Goal: Task Accomplishment & Management: Use online tool/utility

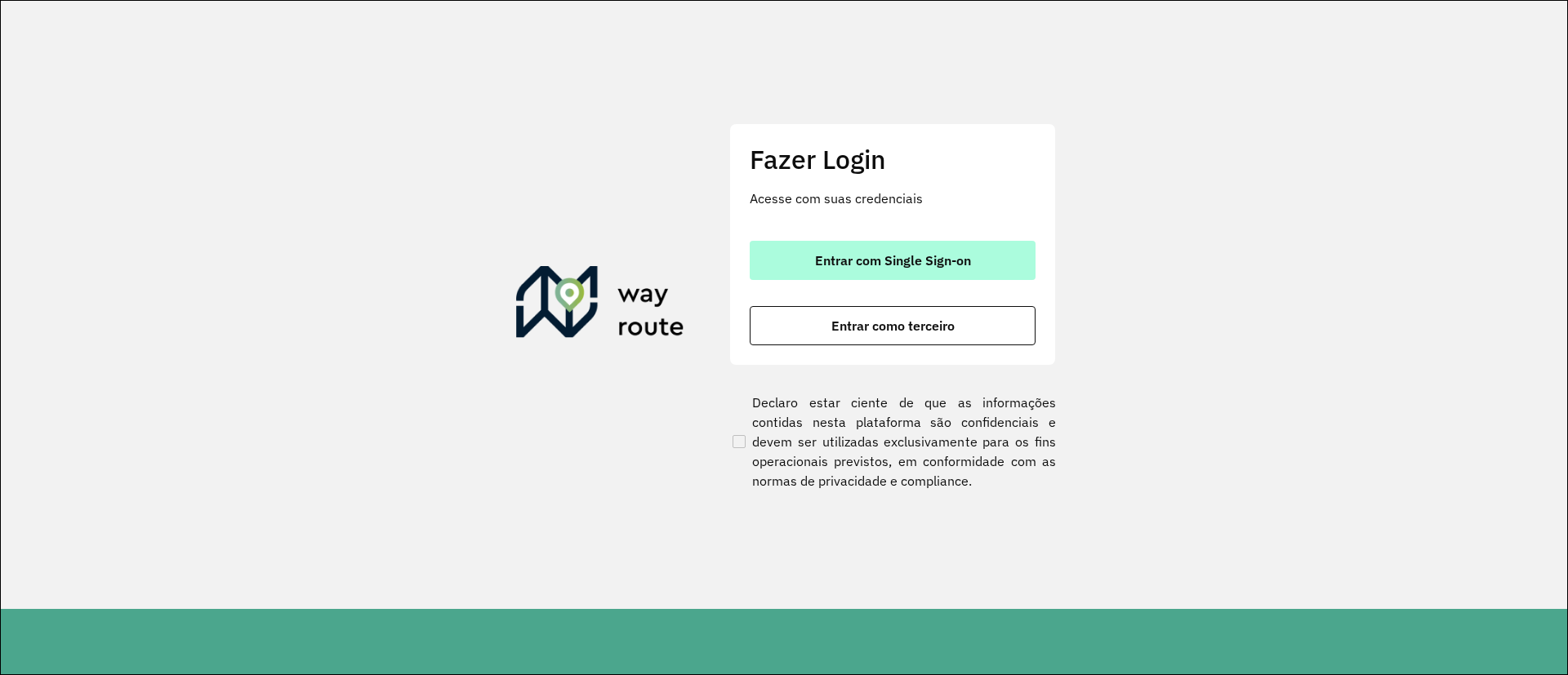
click at [791, 251] on button "Entrar com Single Sign-on" at bounding box center [892, 260] width 286 height 39
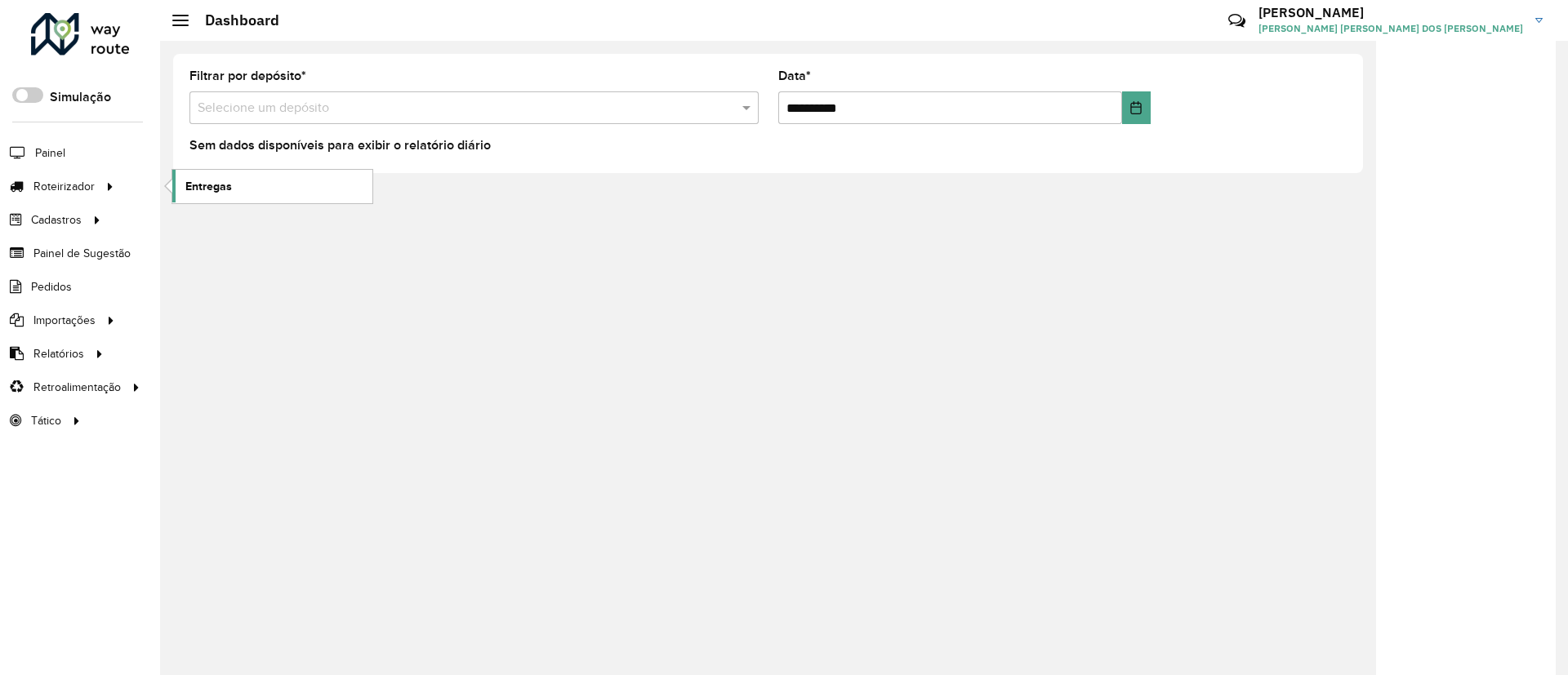
click at [188, 185] on span "Entregas" at bounding box center [208, 186] width 46 height 17
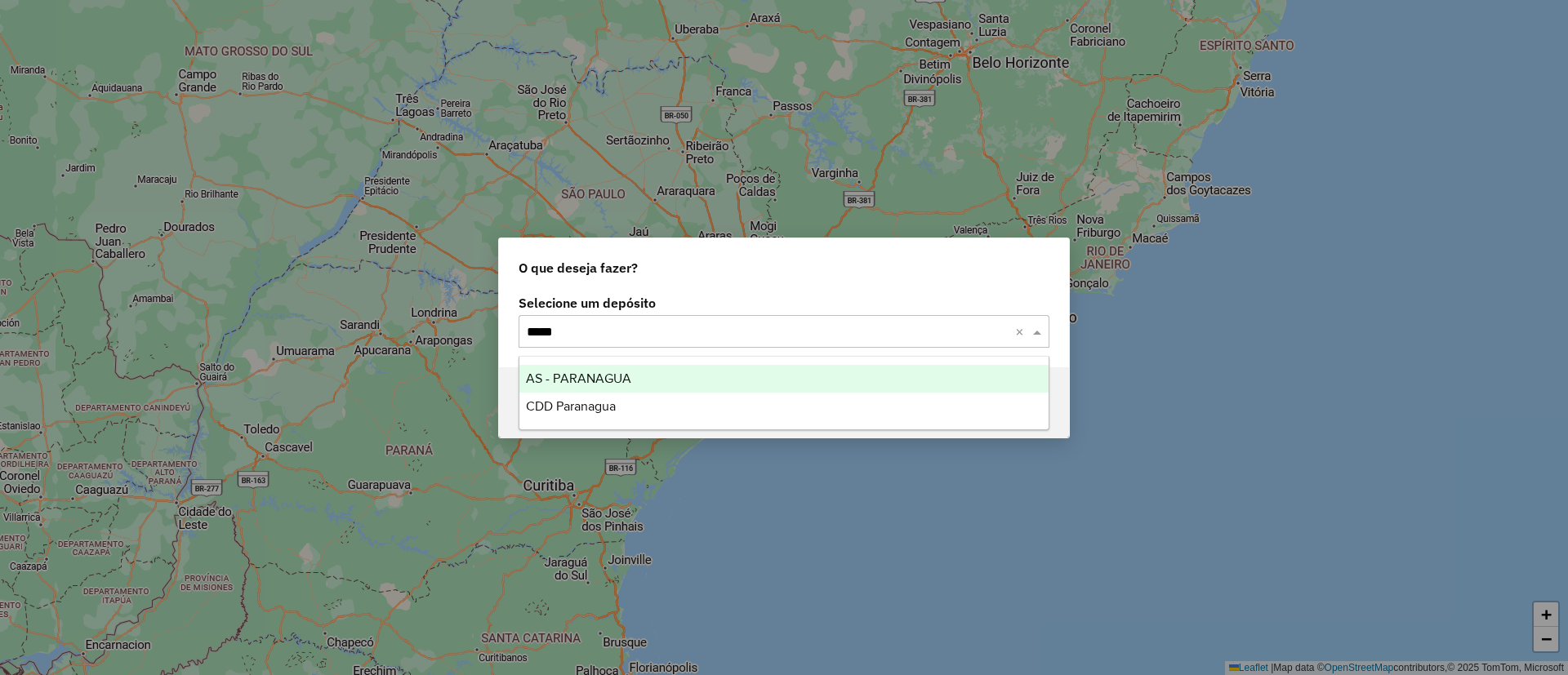
type input "******"
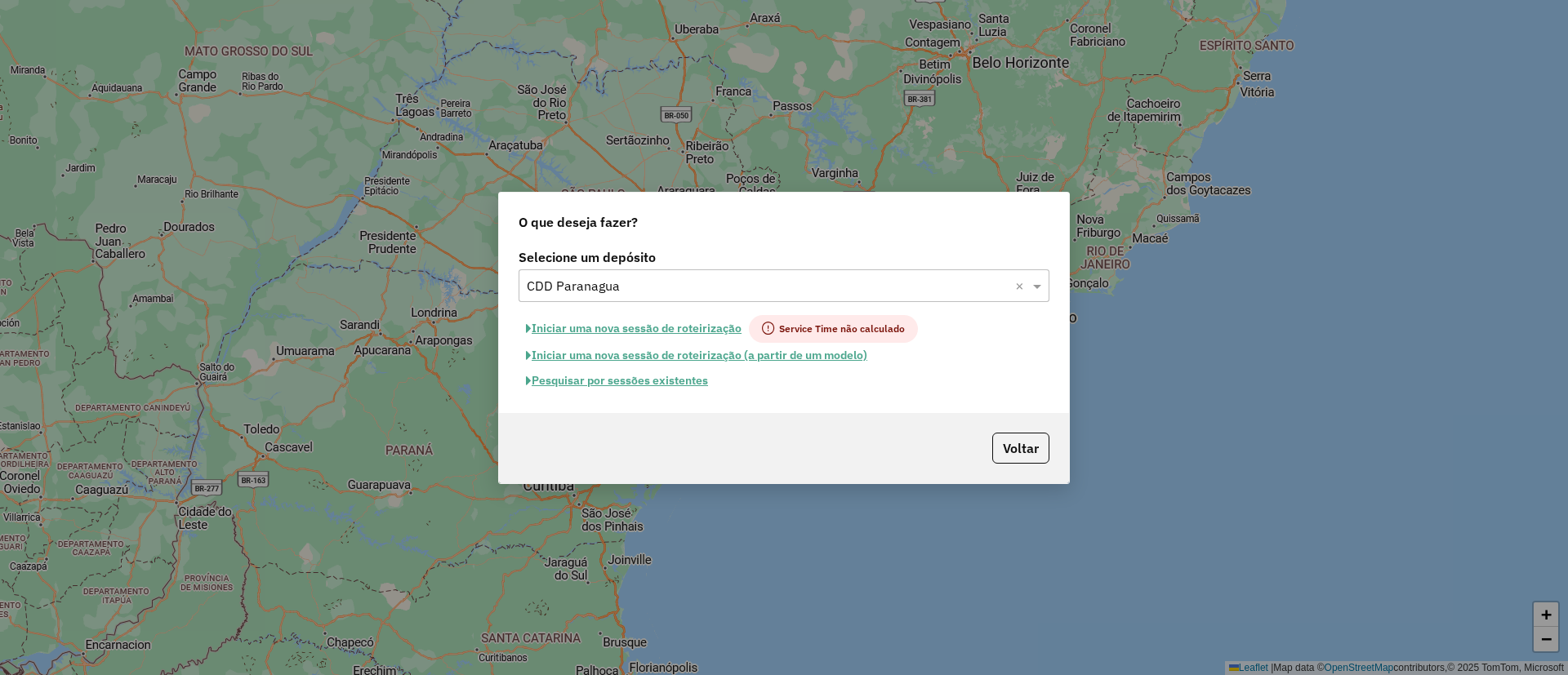
click at [650, 382] on button "Pesquisar por sessões existentes" at bounding box center [616, 380] width 197 height 25
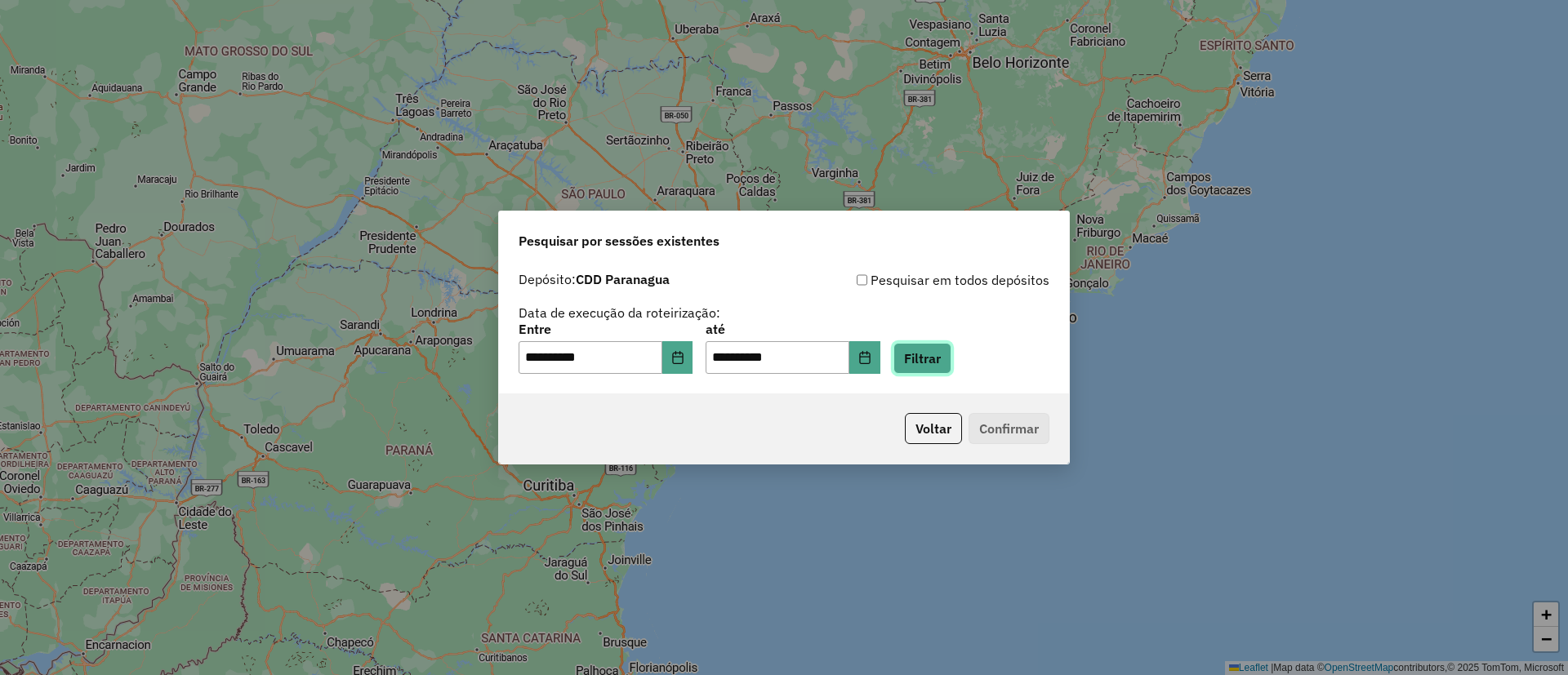
click at [949, 357] on button "Filtrar" at bounding box center [922, 358] width 58 height 31
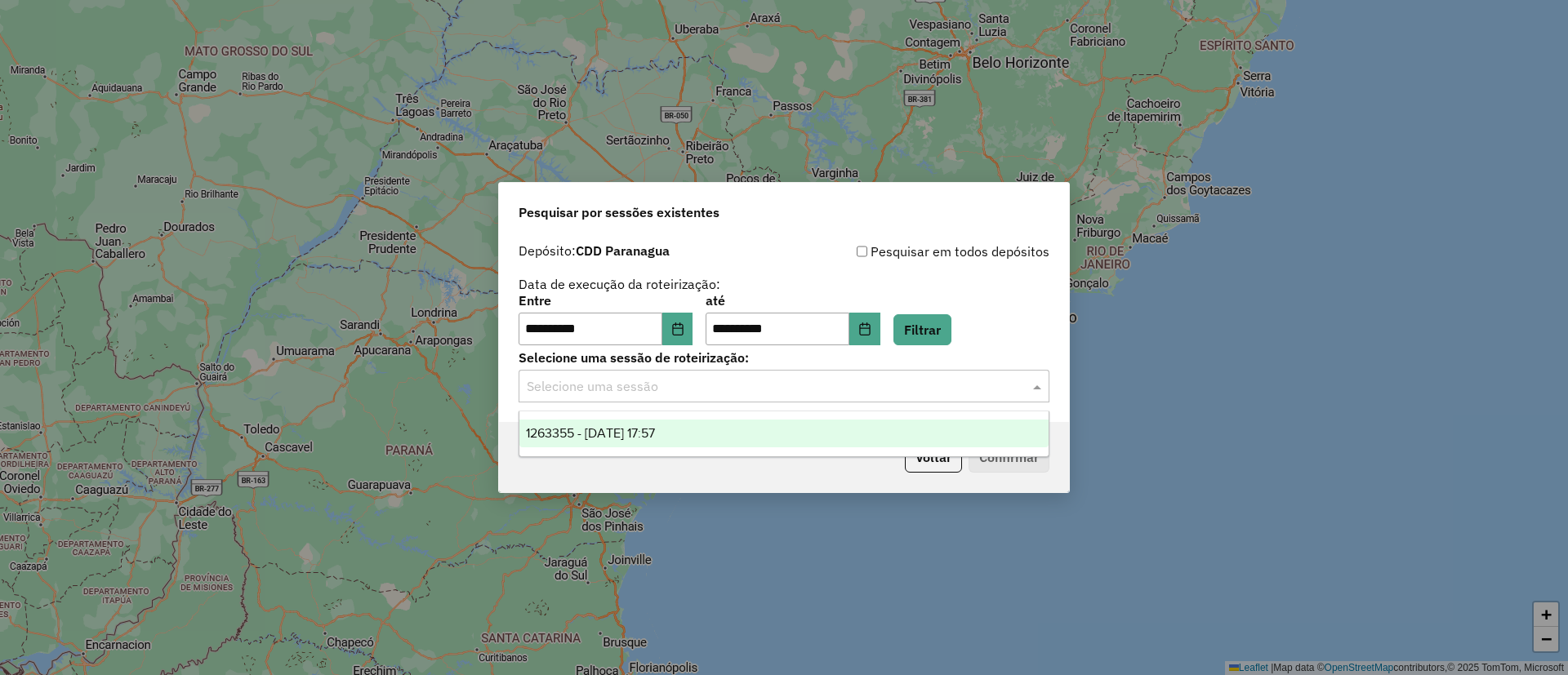
click at [899, 385] on input "text" at bounding box center [768, 386] width 482 height 19
click at [866, 430] on div "1263355 - 11/09/2025 17:57" at bounding box center [784, 433] width 529 height 28
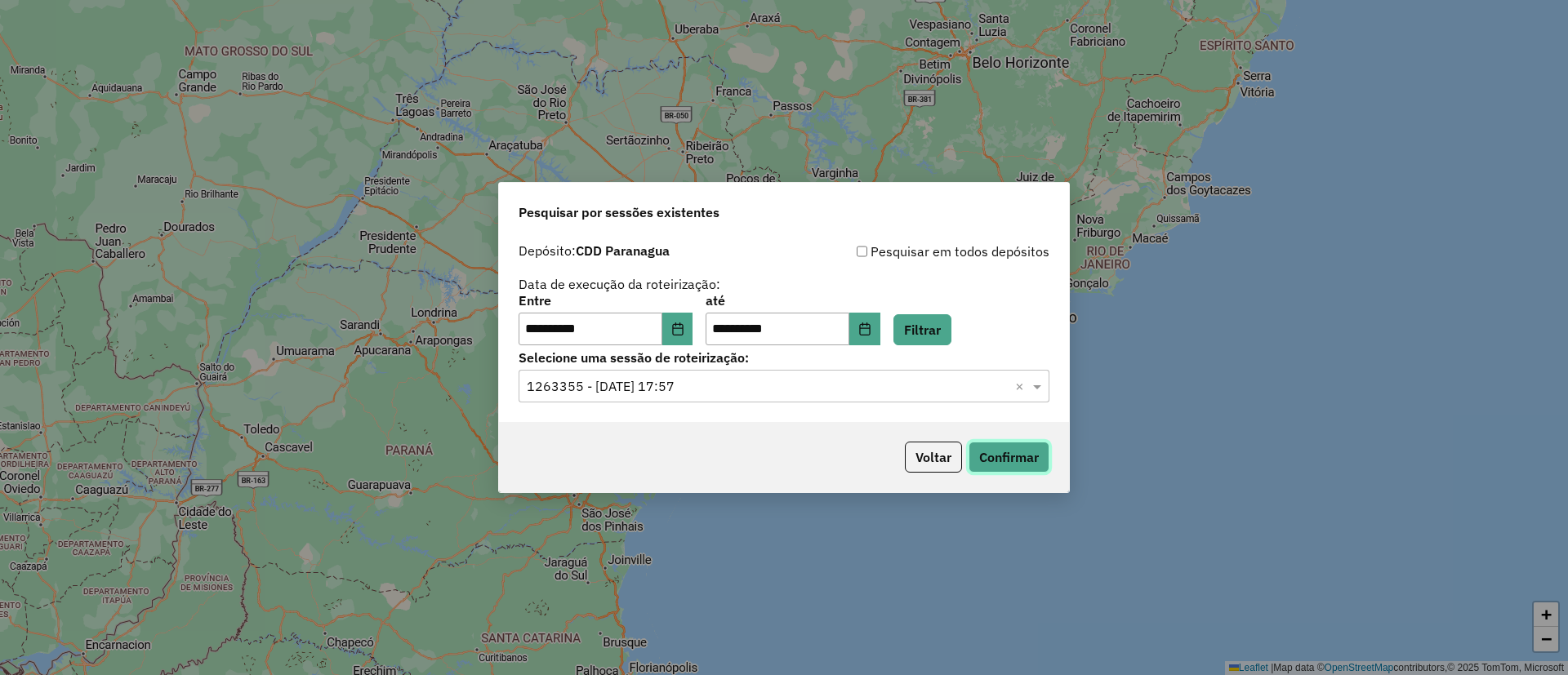
click at [1035, 466] on button "Confirmar" at bounding box center [1009, 457] width 81 height 31
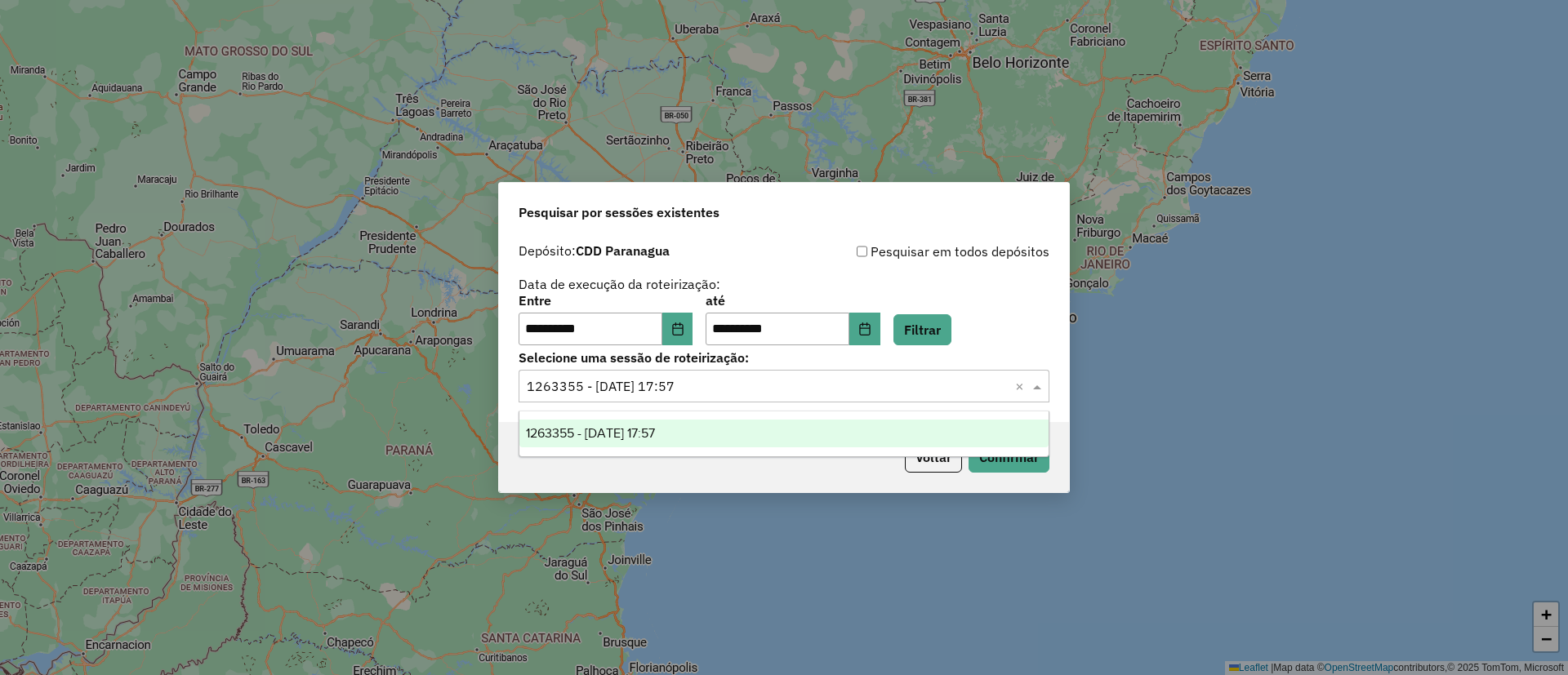
click at [684, 379] on input "text" at bounding box center [768, 386] width 482 height 19
click at [684, 333] on icon "Choose Date" at bounding box center [678, 329] width 13 height 13
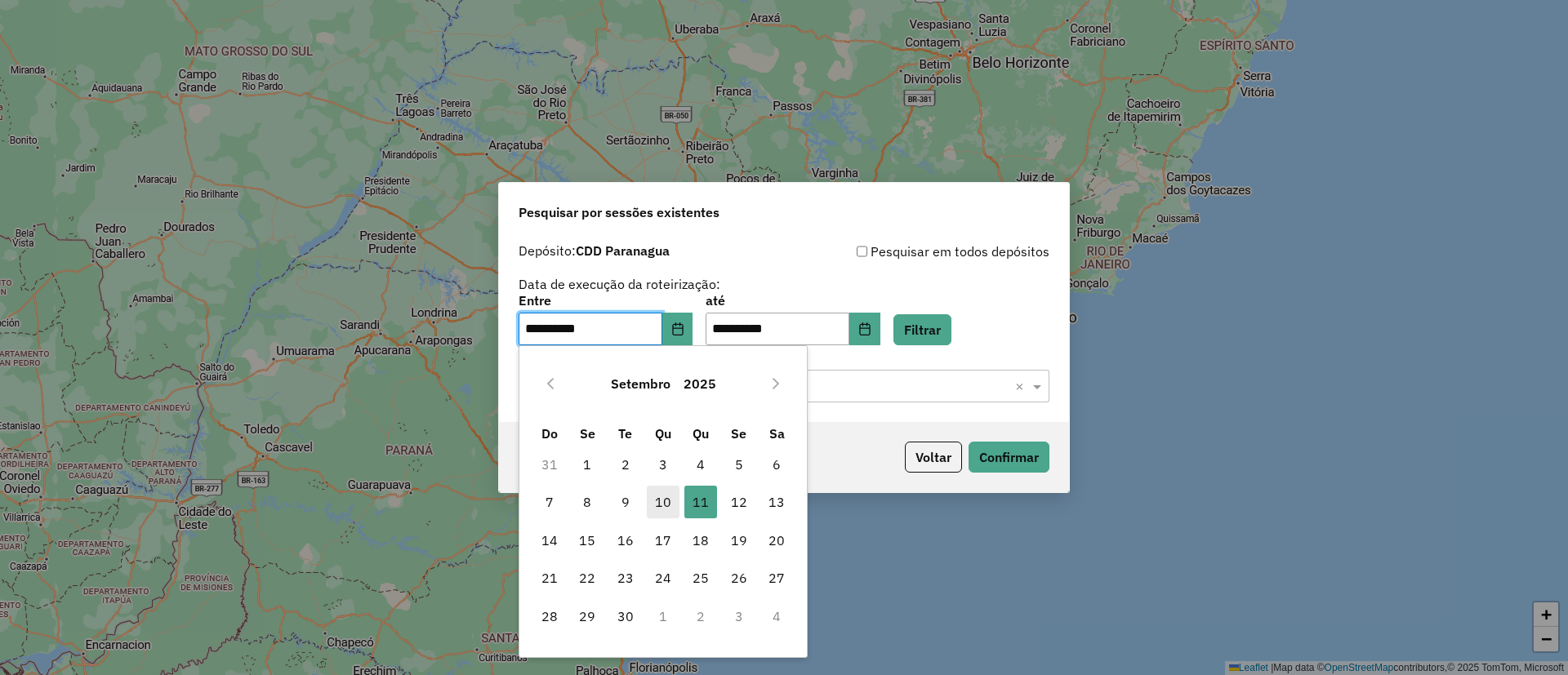
click at [659, 502] on span "10" at bounding box center [663, 501] width 33 height 33
type input "**********"
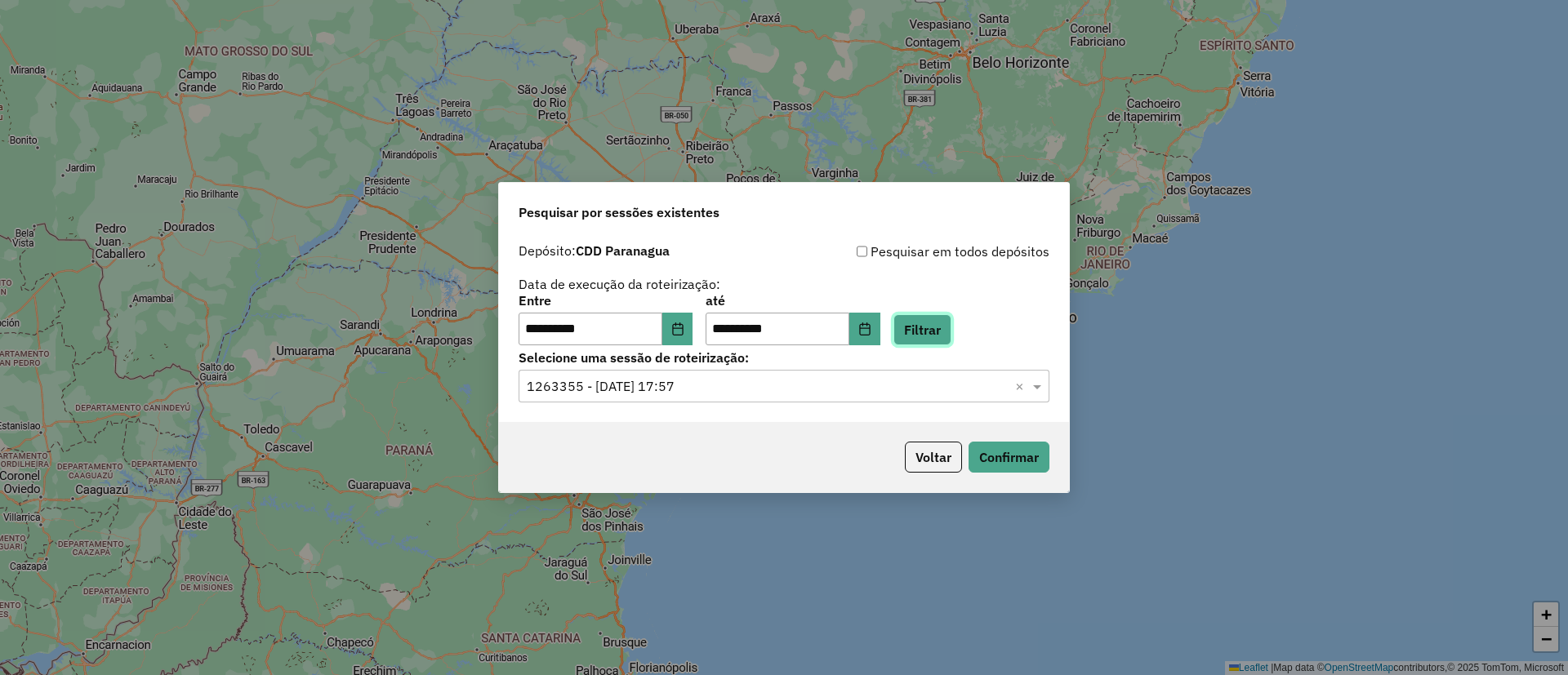
click at [942, 338] on button "Filtrar" at bounding box center [922, 329] width 58 height 31
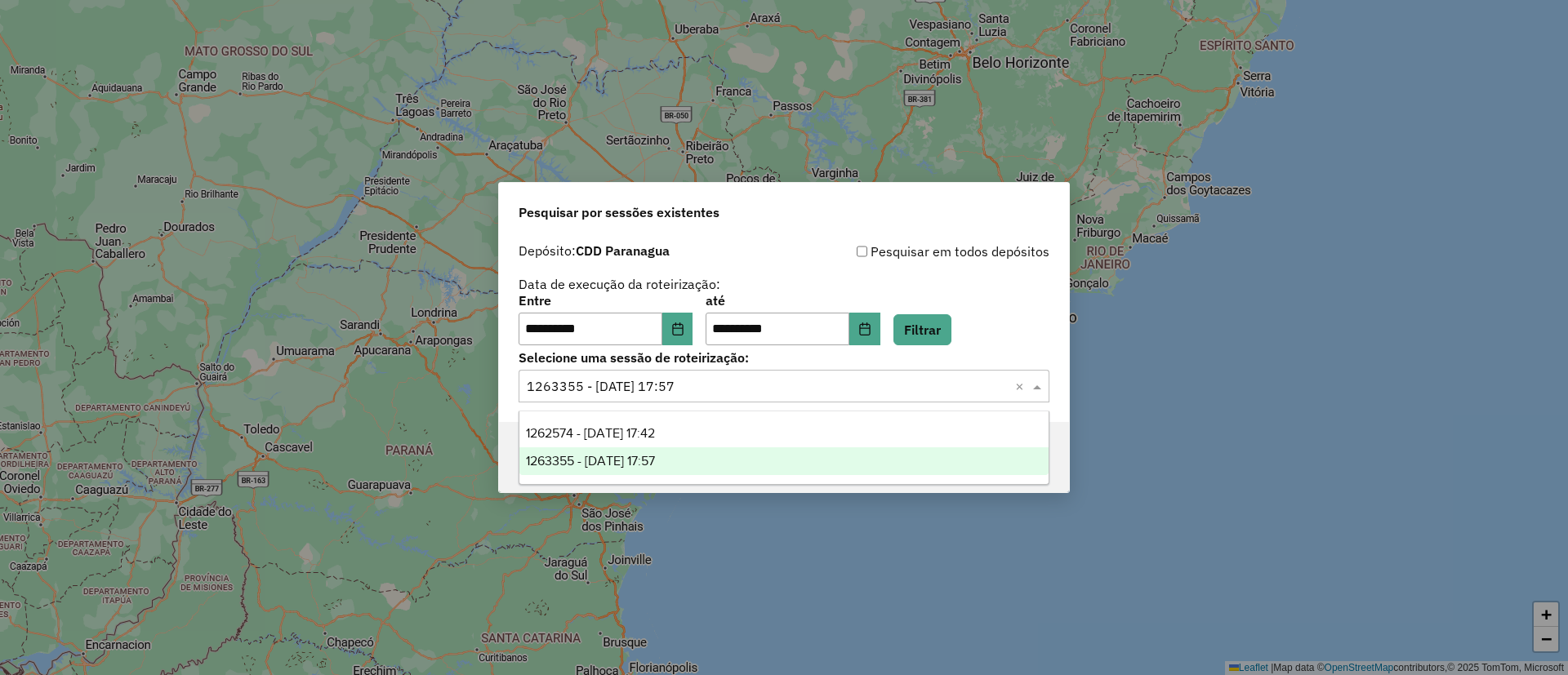
click at [826, 389] on input "text" at bounding box center [768, 386] width 482 height 19
click at [941, 338] on button "Filtrar" at bounding box center [922, 329] width 58 height 31
click at [949, 385] on input "text" at bounding box center [768, 386] width 482 height 19
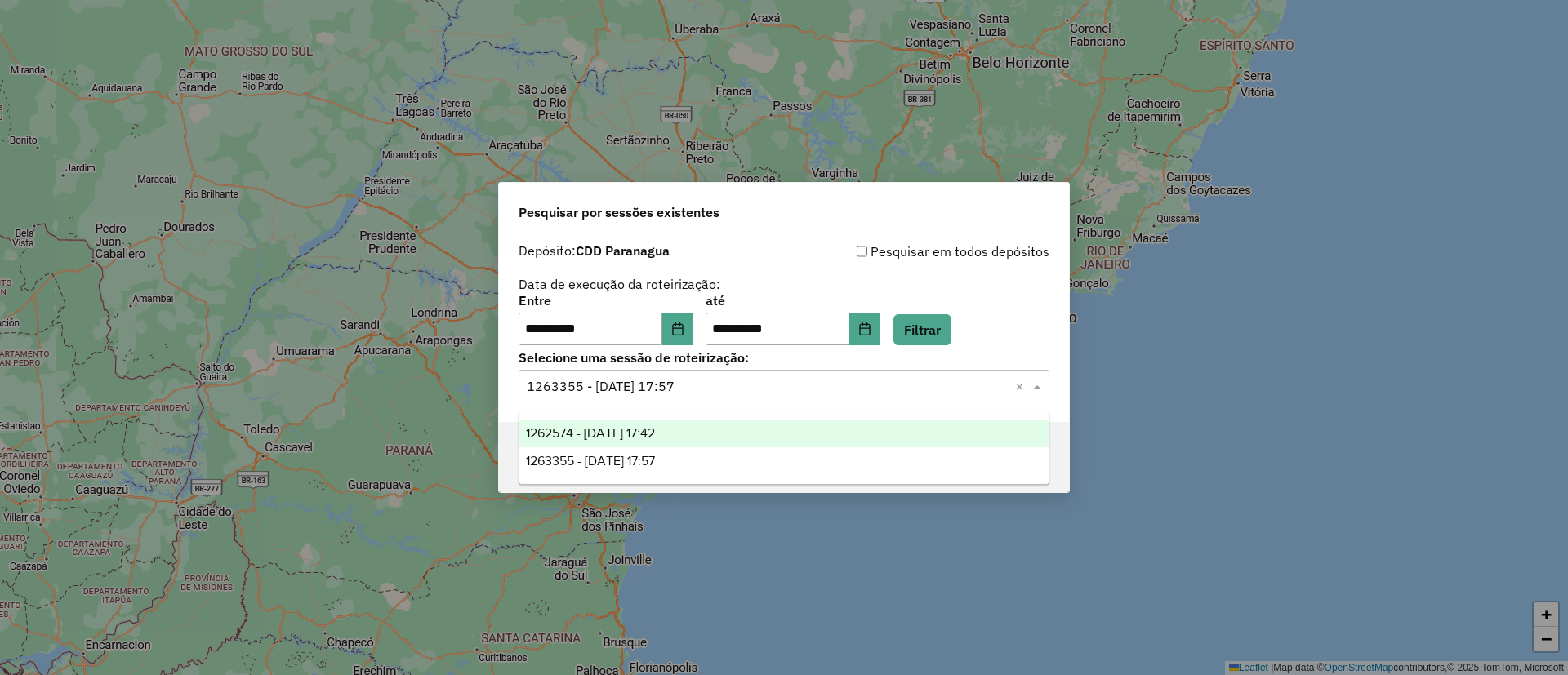
click at [877, 426] on div "1262574 - 10/09/2025 17:42" at bounding box center [784, 433] width 529 height 28
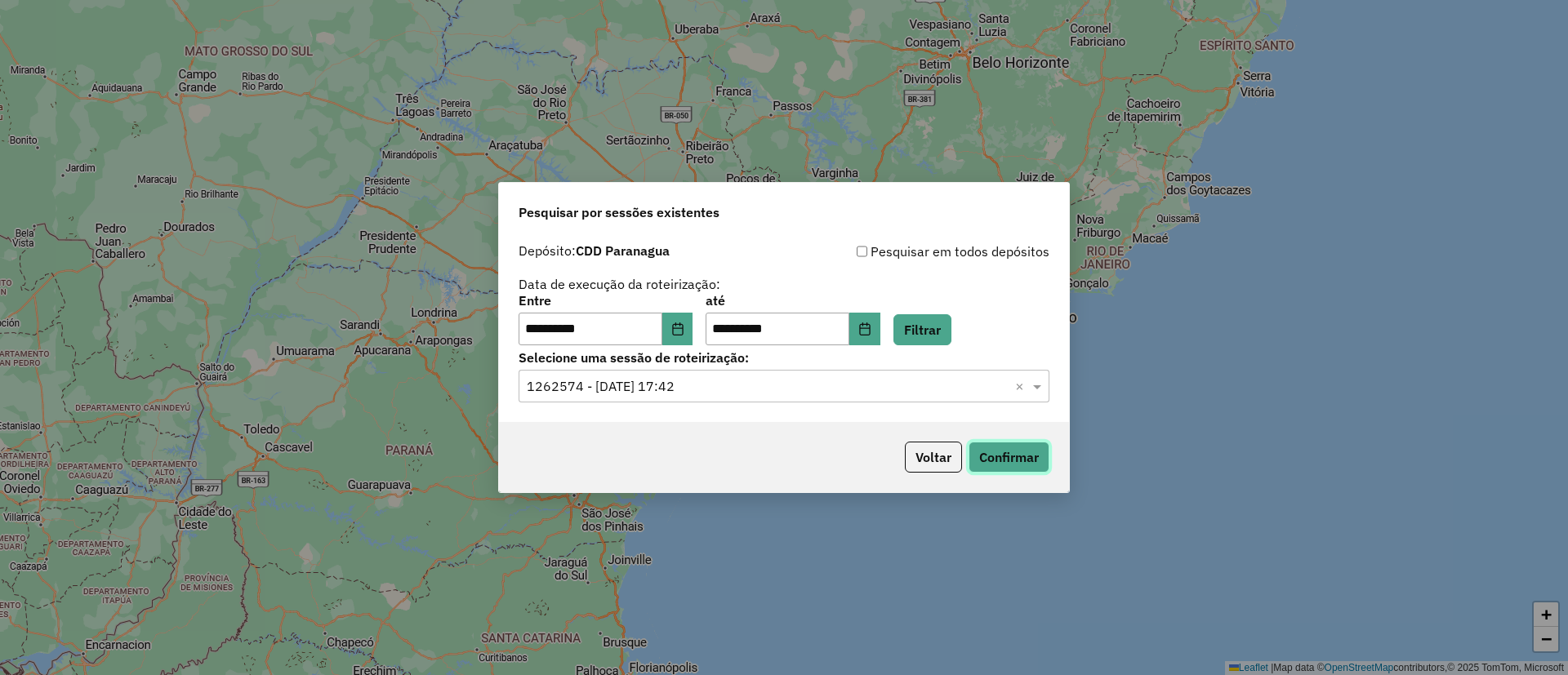
click at [1016, 456] on button "Confirmar" at bounding box center [1009, 457] width 81 height 31
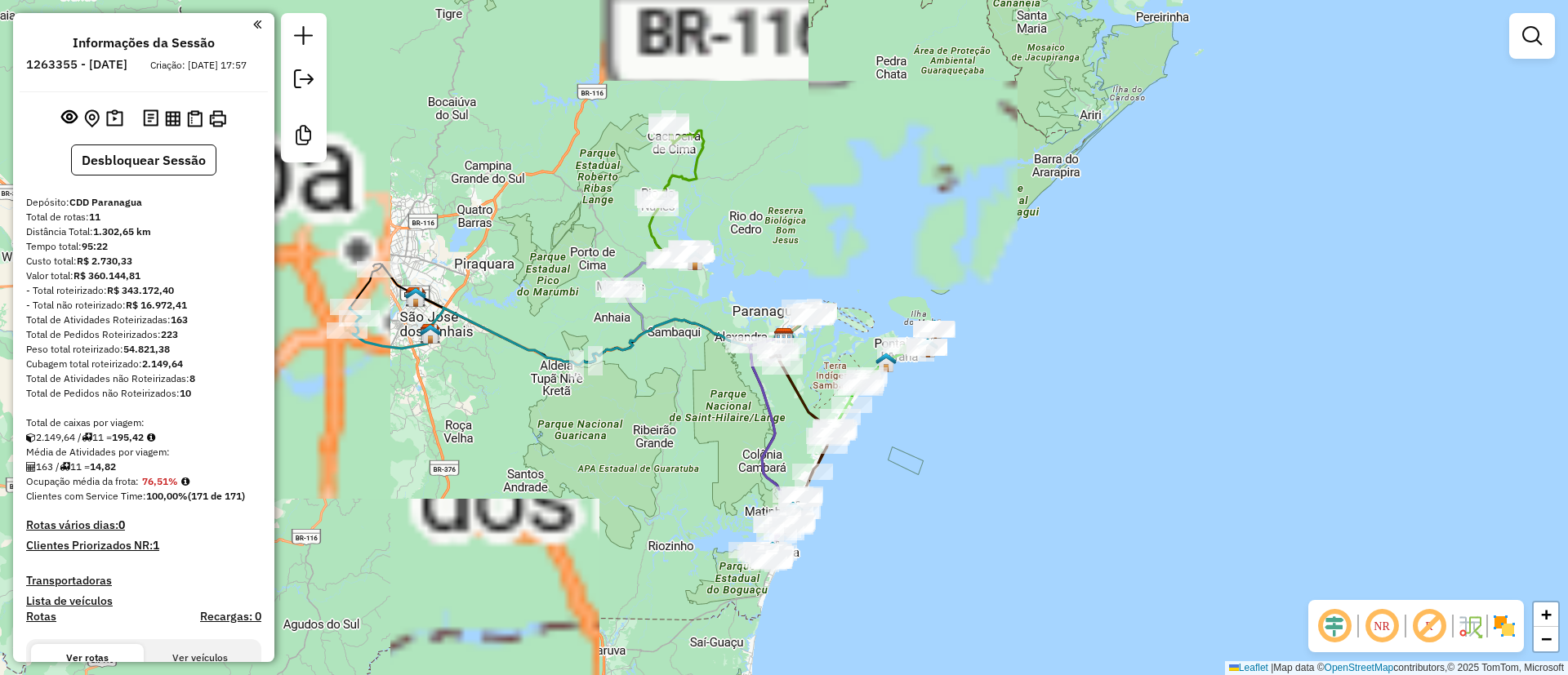
click at [1431, 636] on em at bounding box center [1429, 625] width 39 height 39
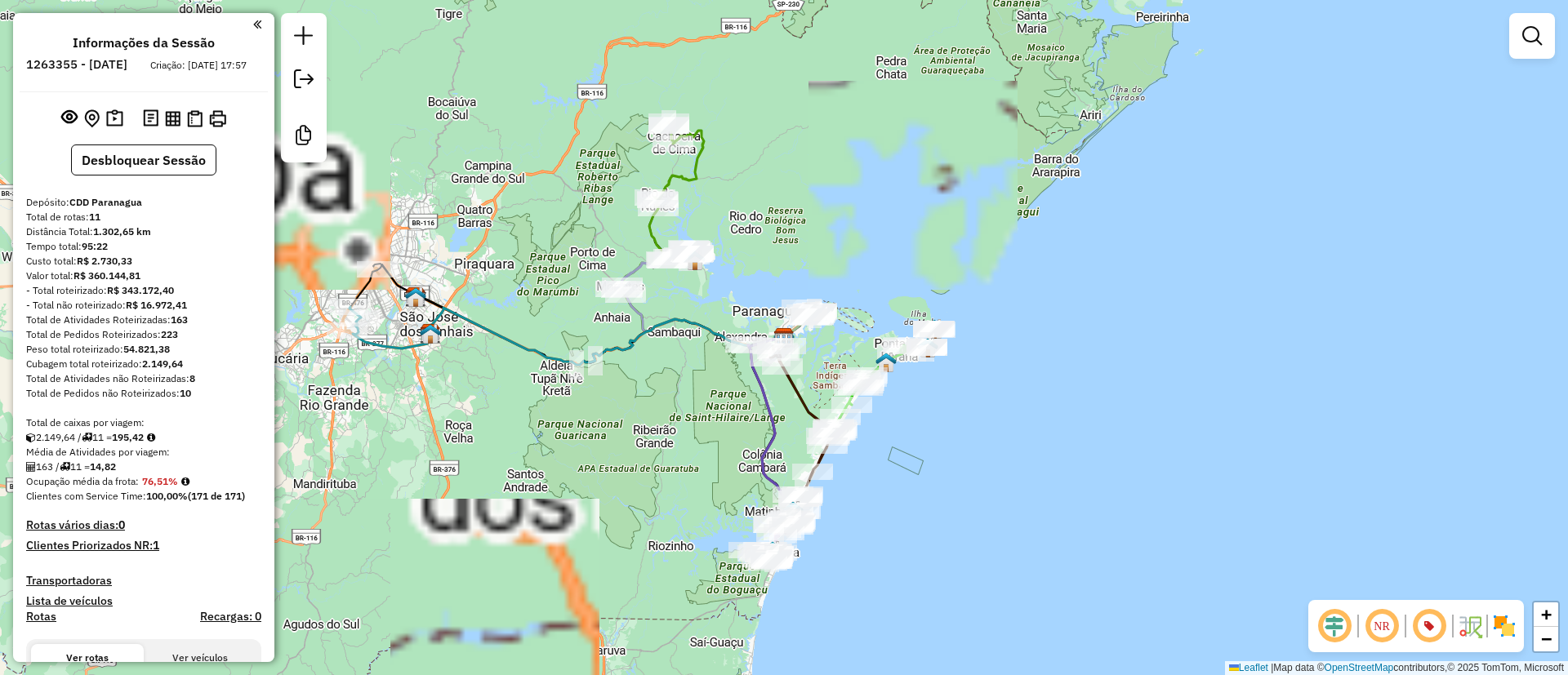
click at [1506, 636] on img at bounding box center [1503, 625] width 26 height 26
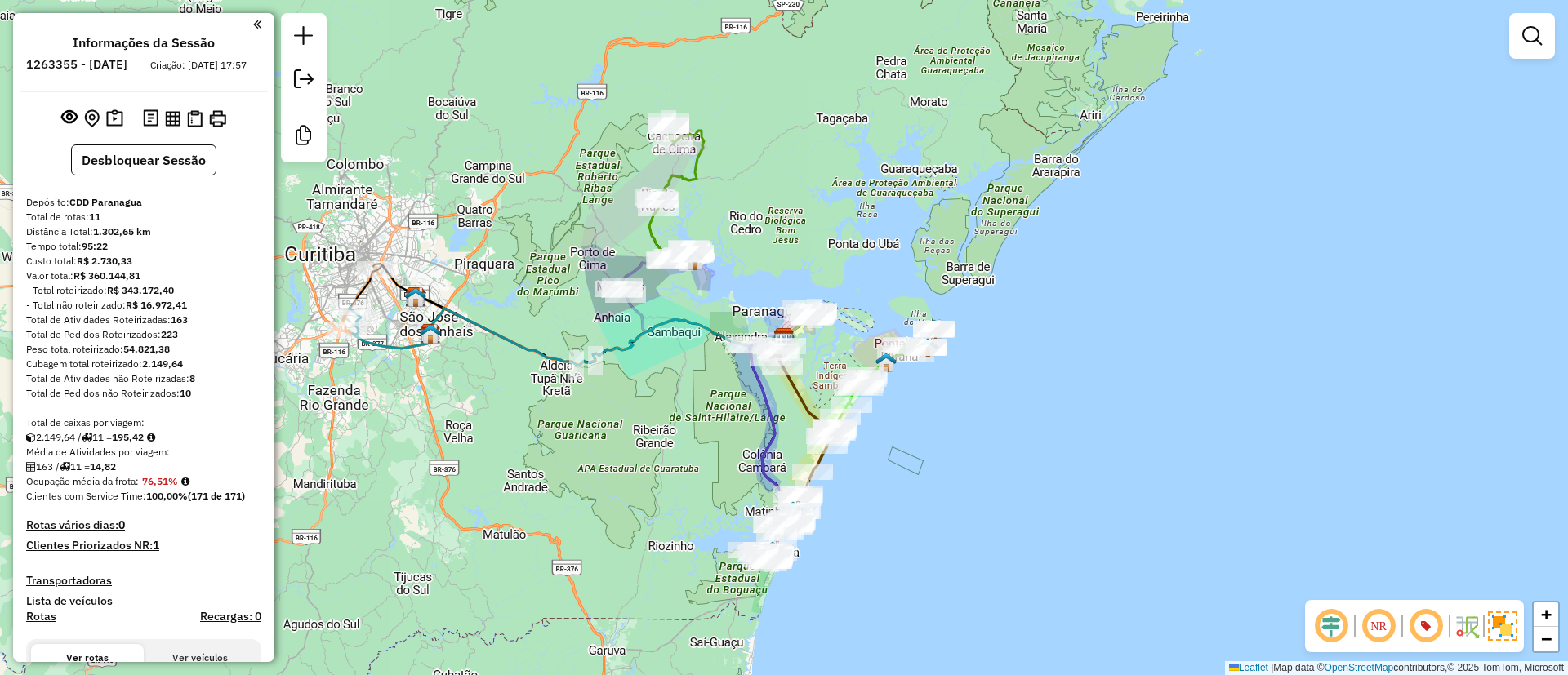
click at [170, 269] on div "Custo total: R$ 2.730,33" at bounding box center [144, 260] width 235 height 14
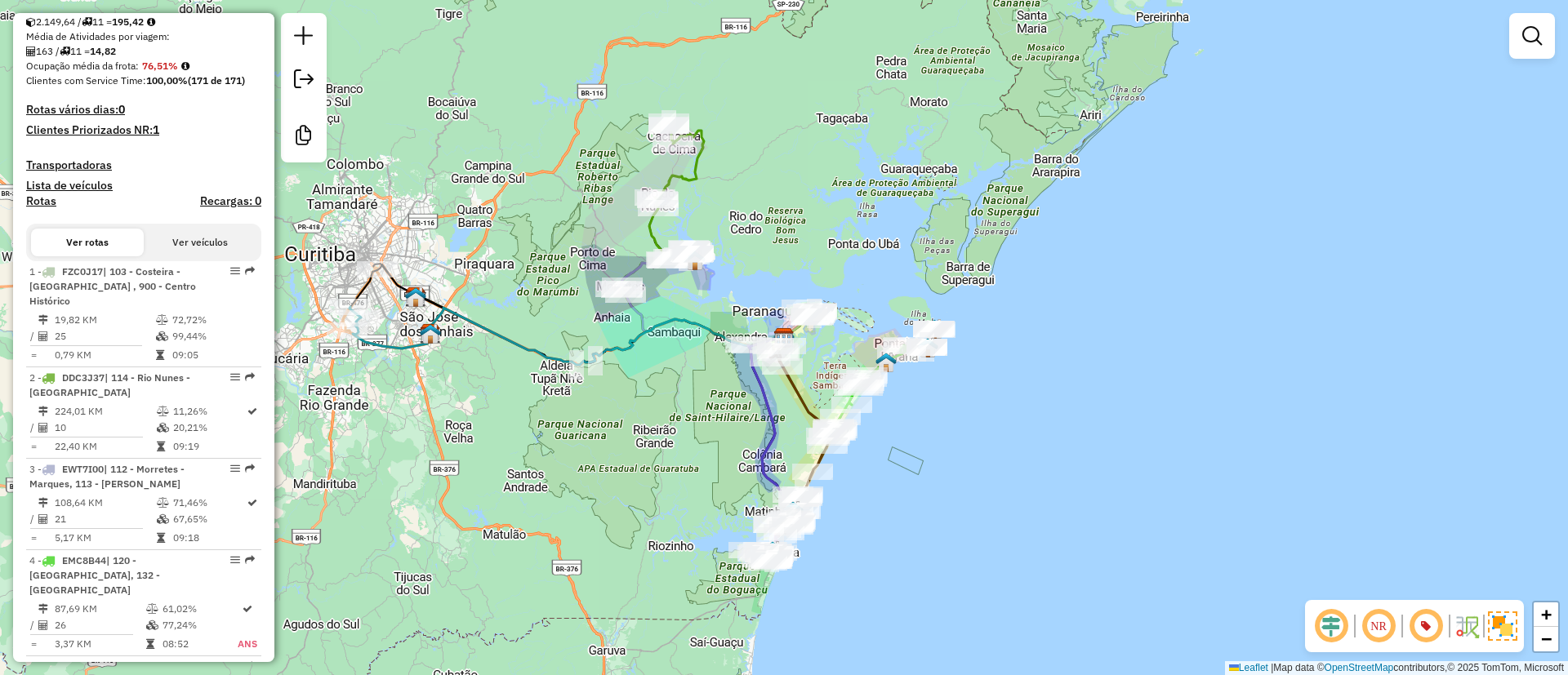
scroll to position [416, 0]
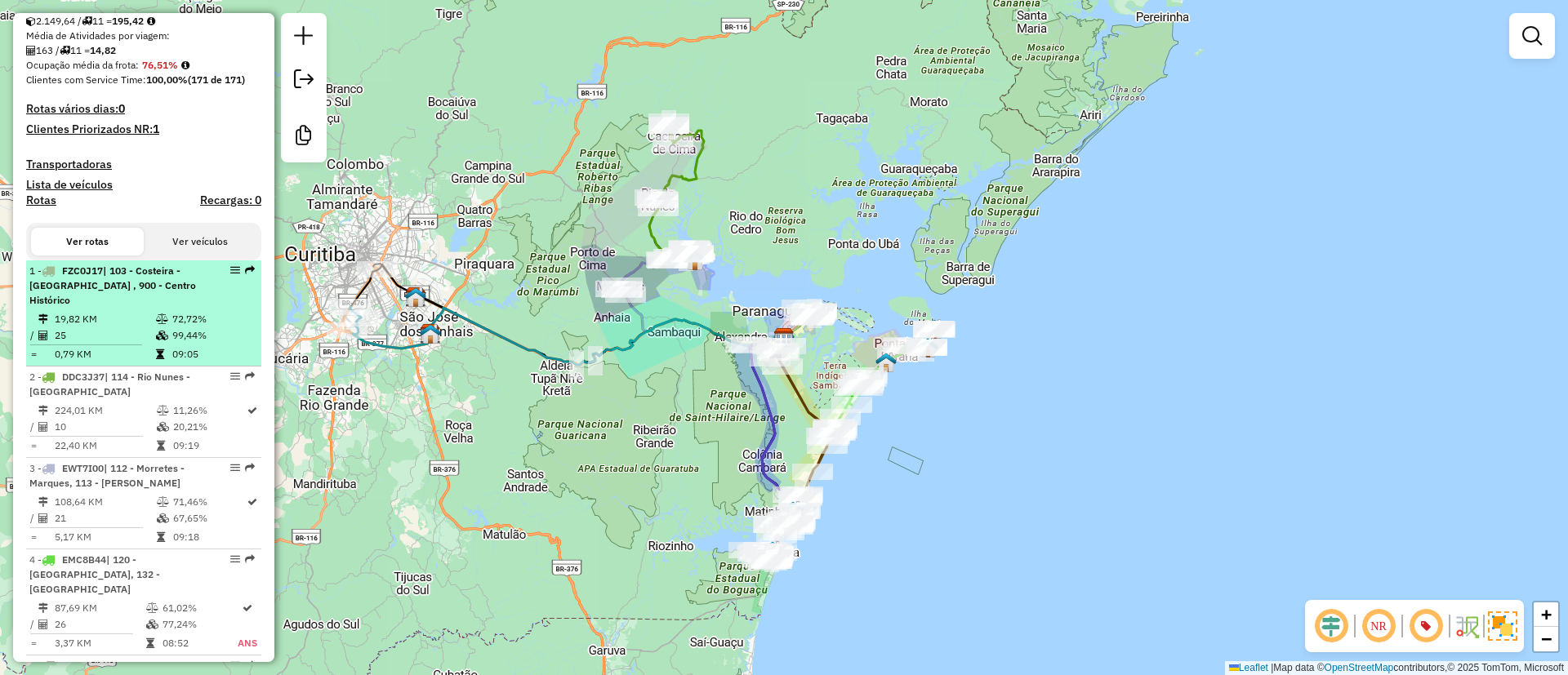
click at [165, 314] on td at bounding box center [163, 318] width 16 height 16
select select "**********"
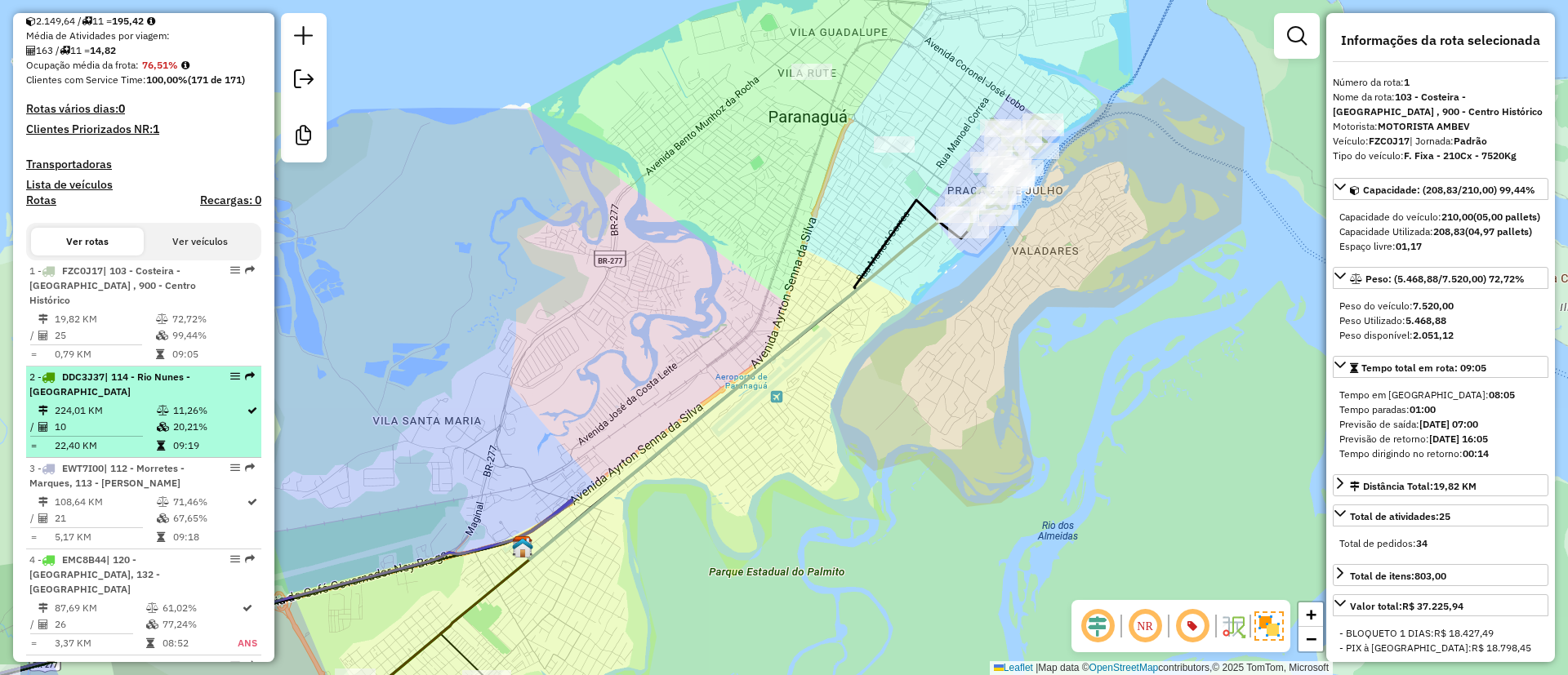
click at [173, 438] on td "09:19" at bounding box center [208, 445] width 73 height 16
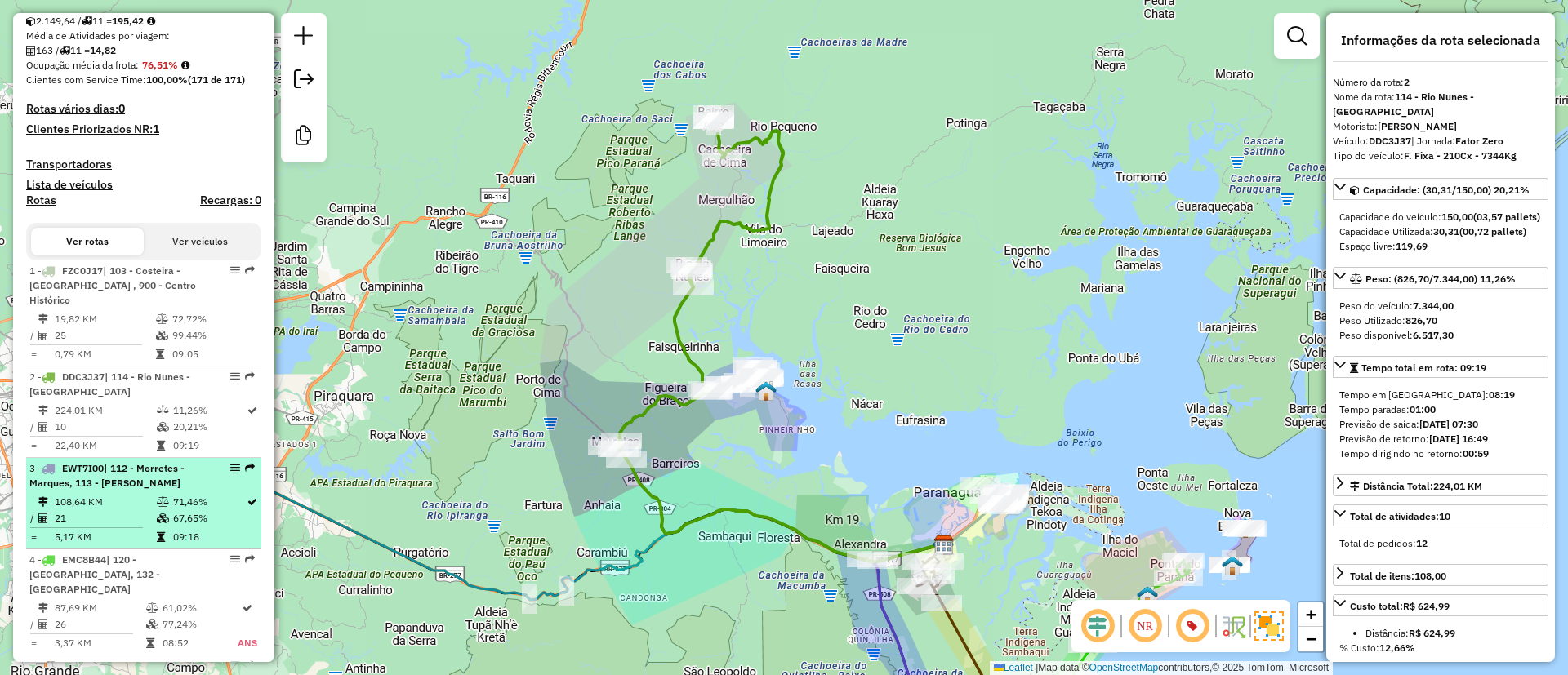
click at [155, 489] on div "3 - EWT7I00 | 112 - Morretes - Marques, 113 - Antonina" at bounding box center [116, 475] width 173 height 29
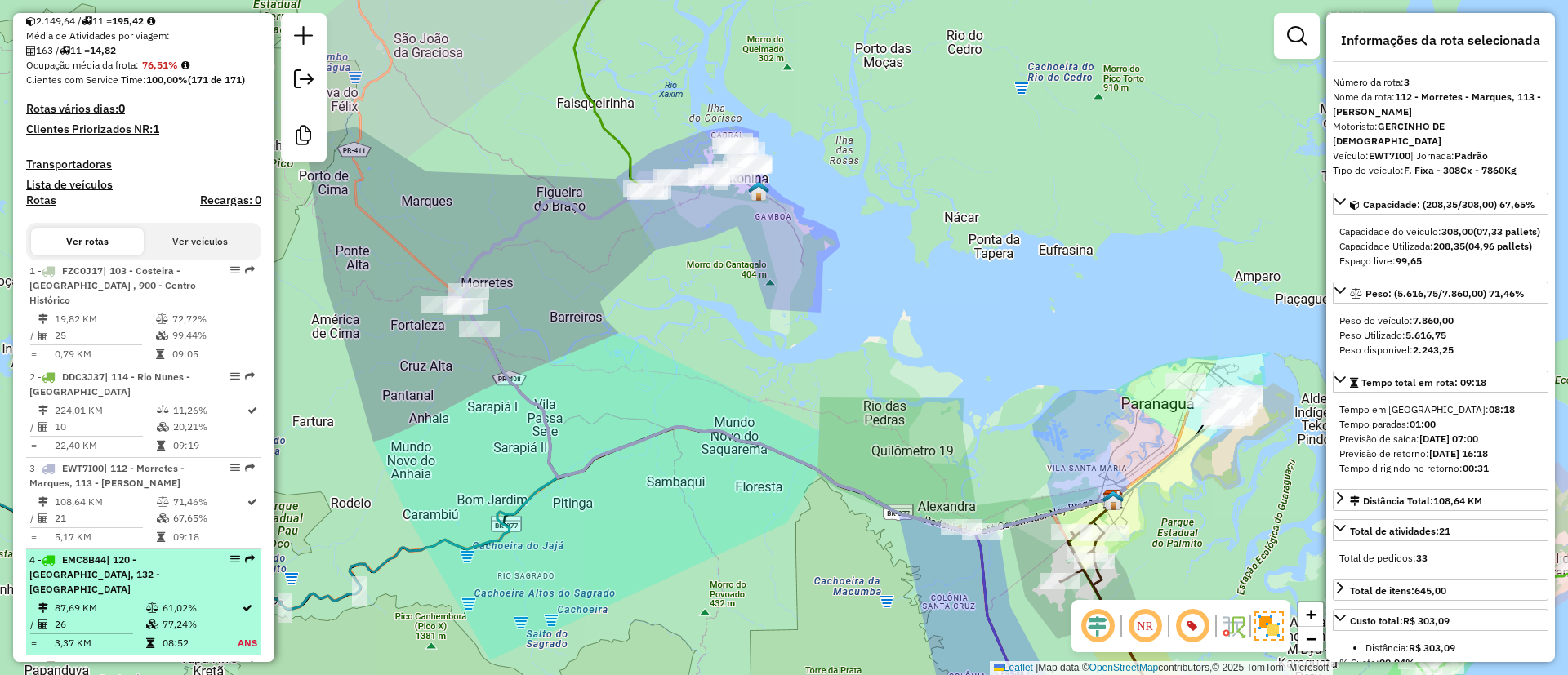
click at [132, 570] on span "| 120 - Ilha do Mel, 132 - Pontal do Paraná" at bounding box center [95, 574] width 131 height 42
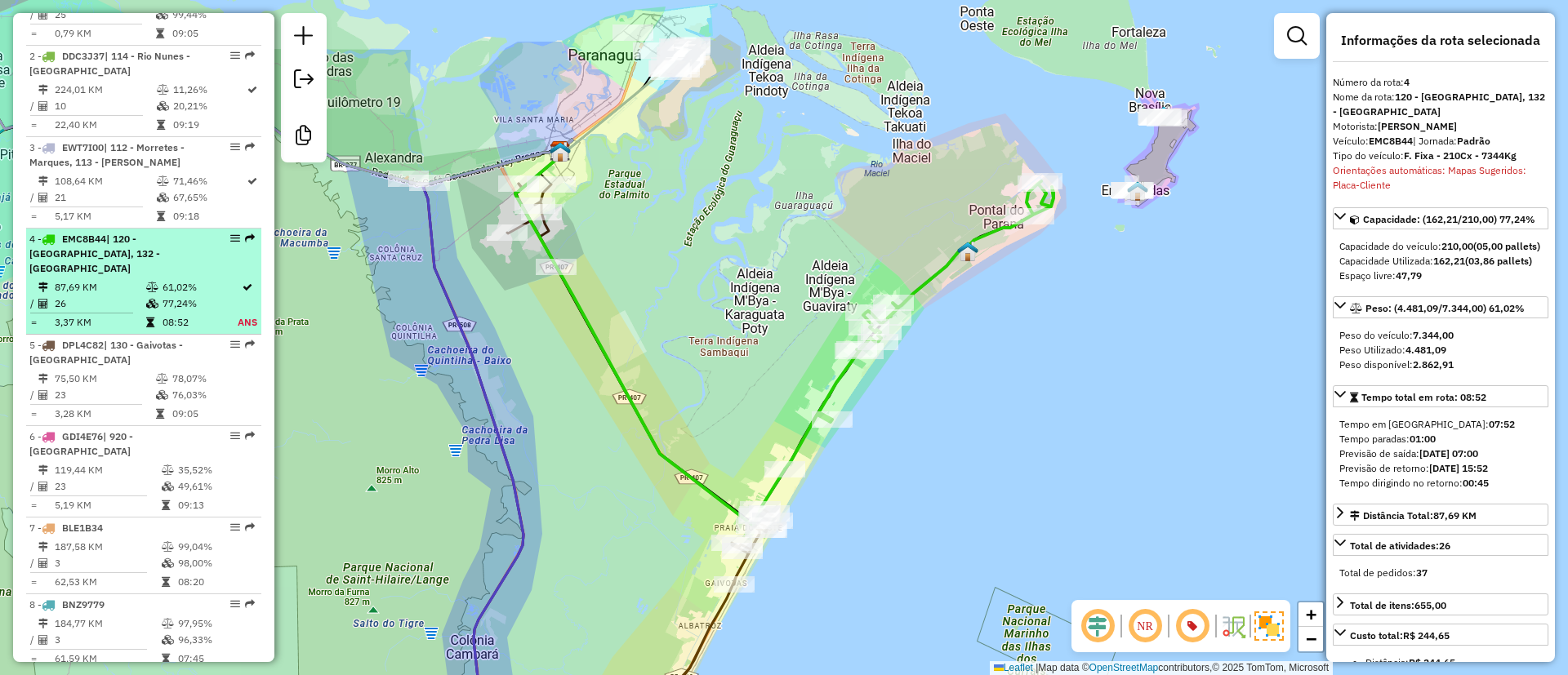
scroll to position [745, 0]
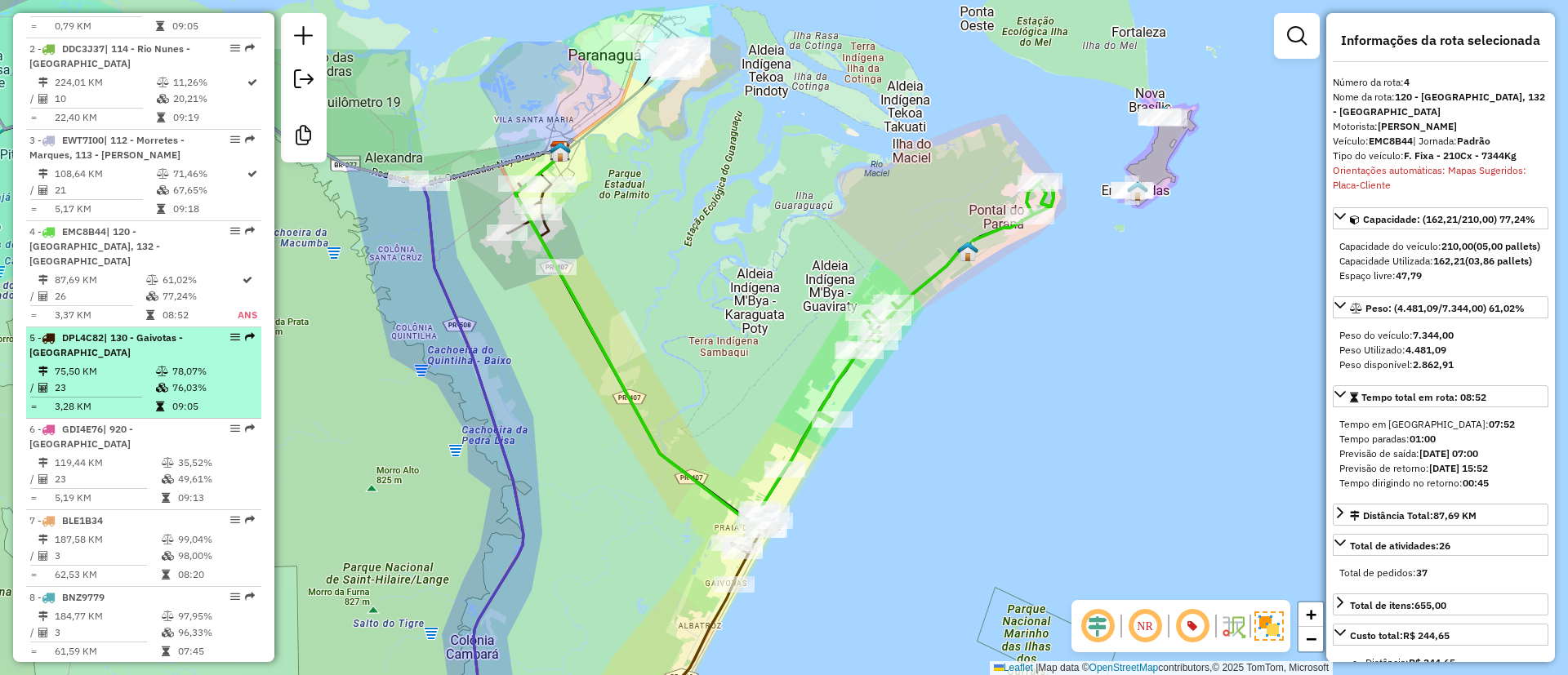
click at [139, 379] on td "23" at bounding box center [104, 387] width 102 height 16
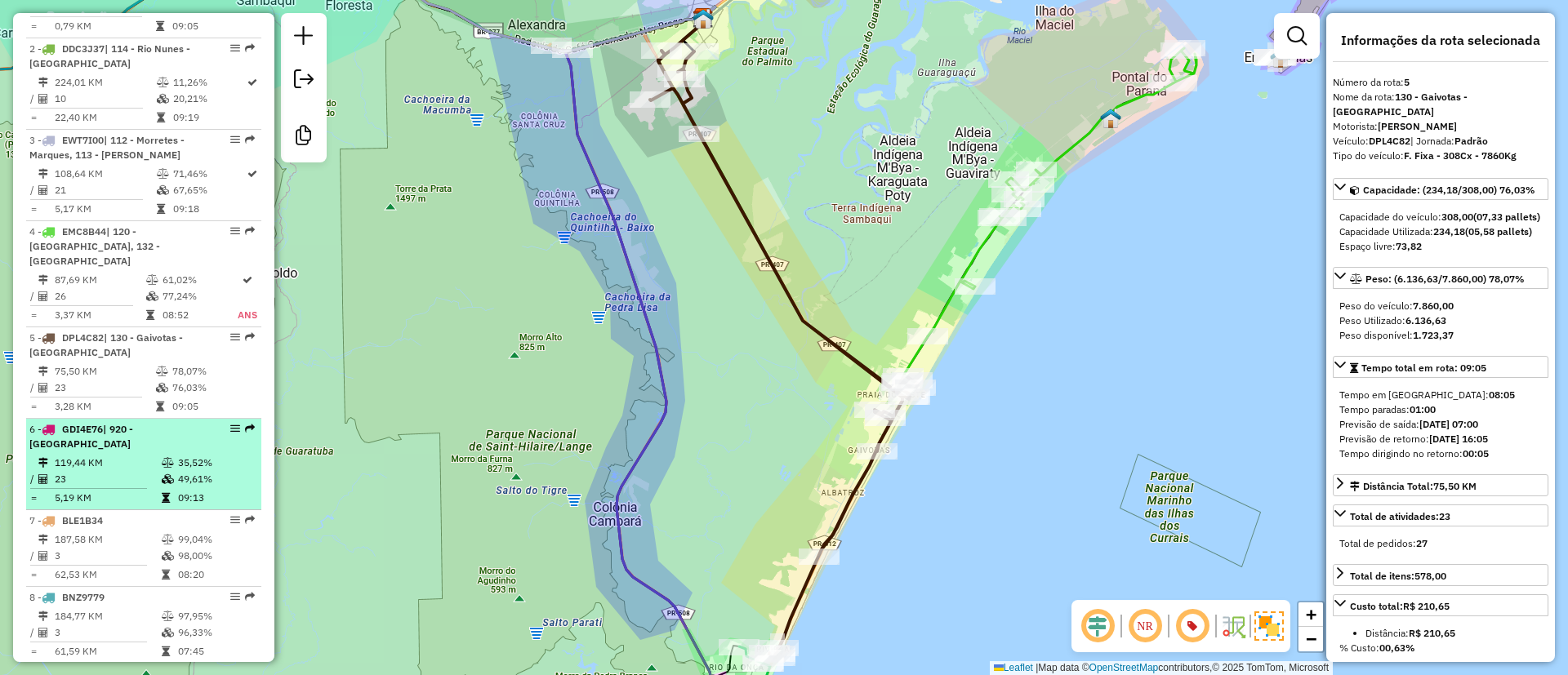
click at [170, 422] on div "6 - GDI4E76 | 920 - Cabaraquara" at bounding box center [116, 437] width 173 height 29
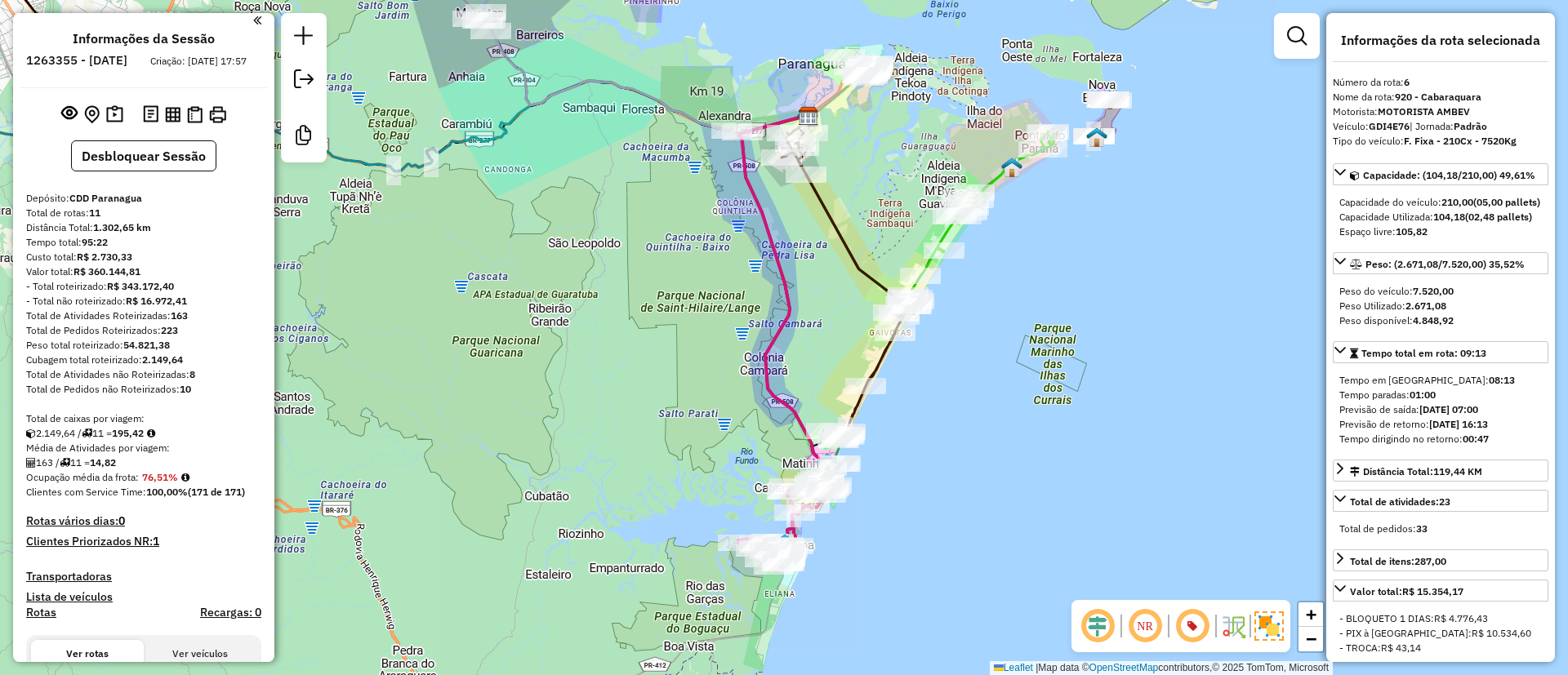
scroll to position [0, 0]
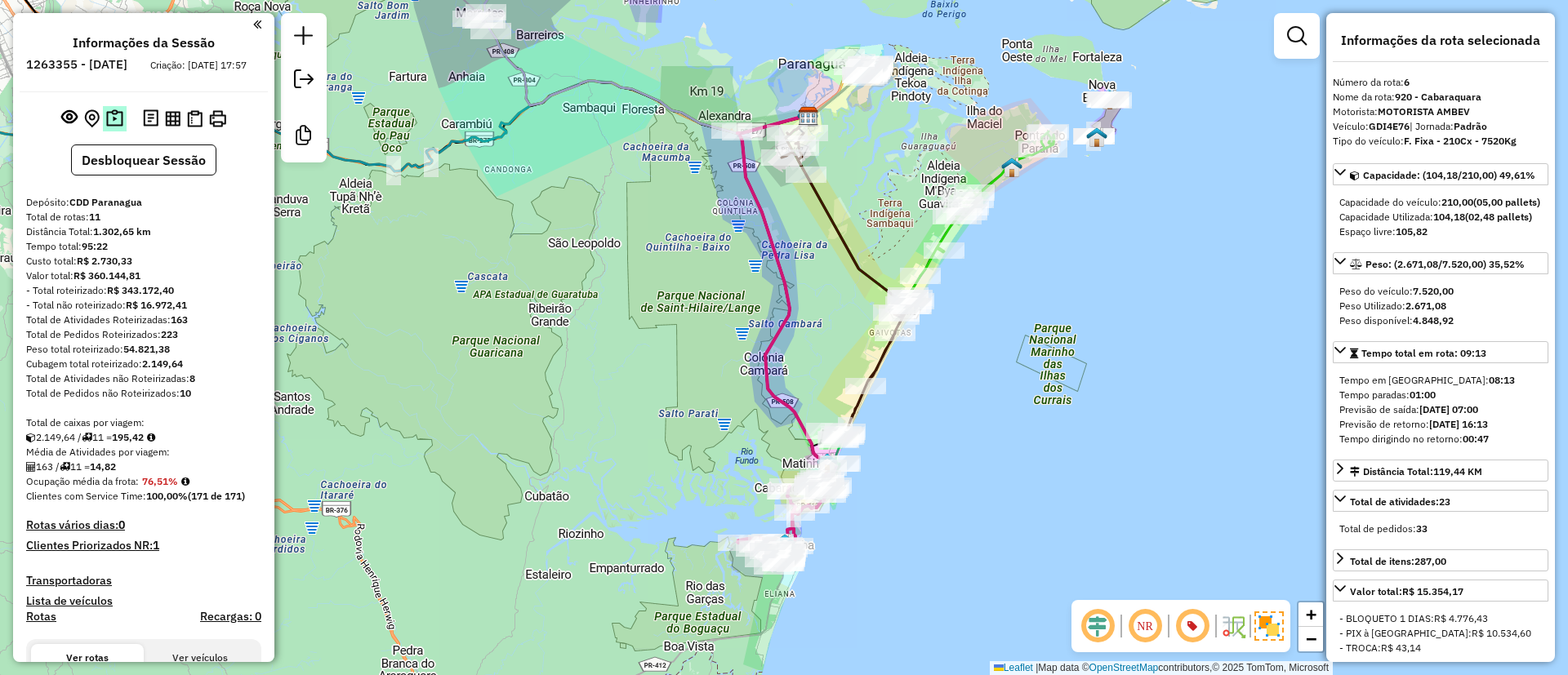
click at [113, 128] on img at bounding box center [114, 118] width 17 height 18
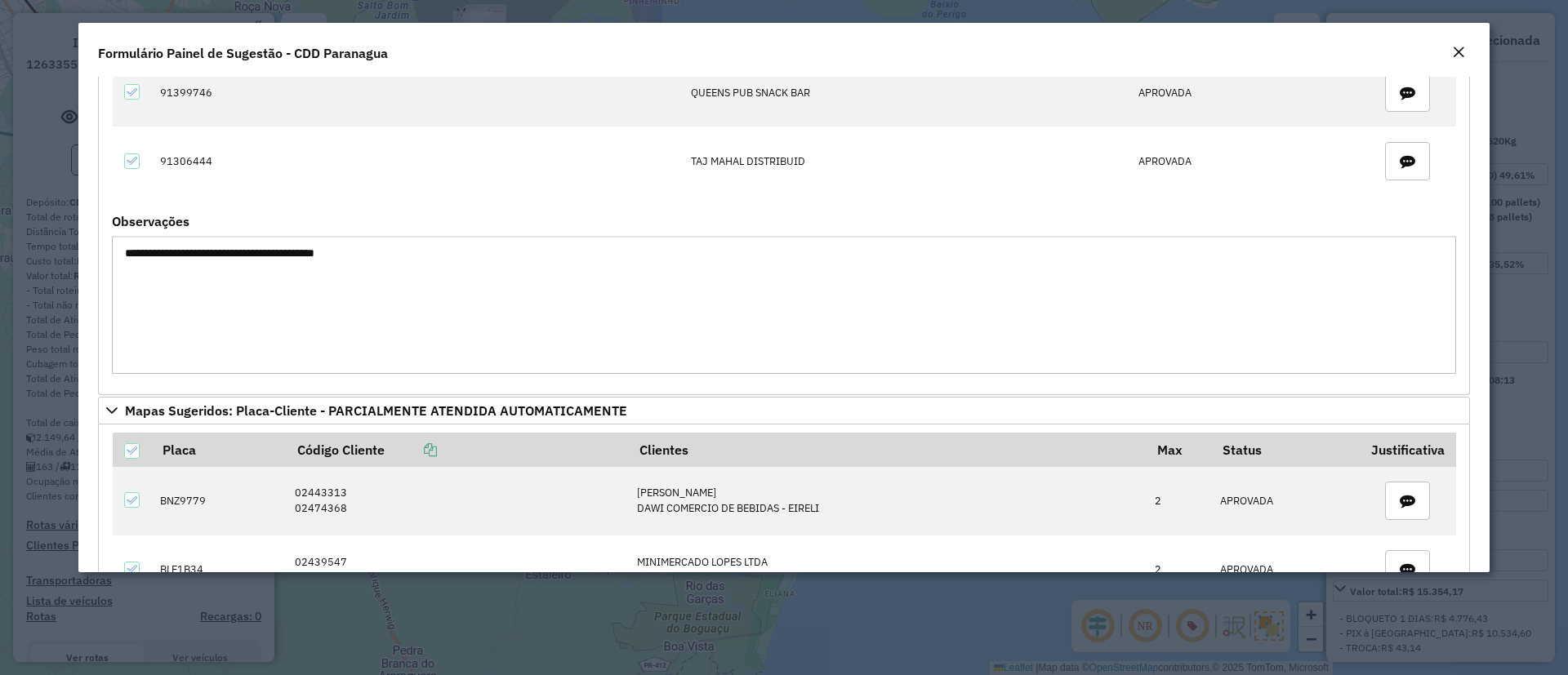
scroll to position [847, 0]
click at [747, 633] on modal-container "**********" at bounding box center [784, 338] width 1568 height 675
click at [1455, 49] on em "Close" at bounding box center [1458, 52] width 13 height 13
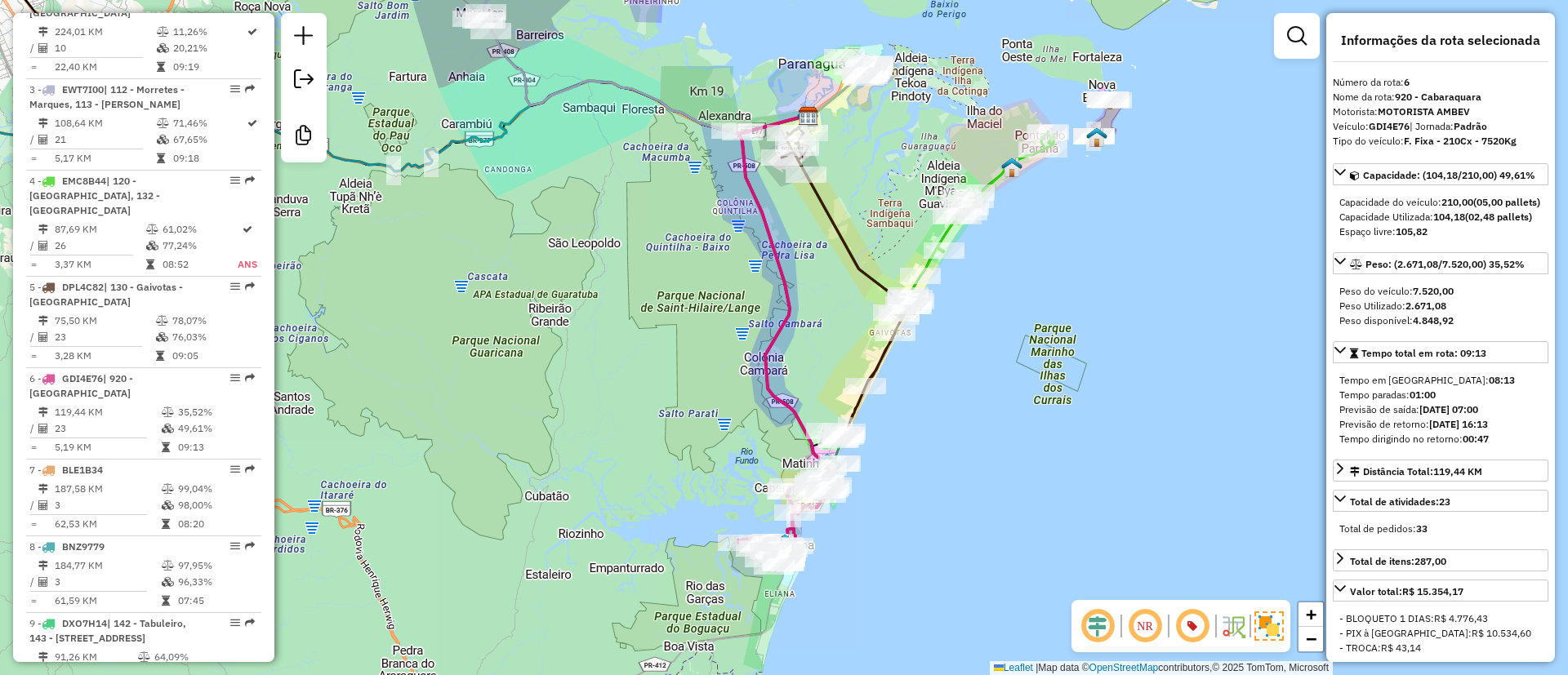
scroll to position [796, 0]
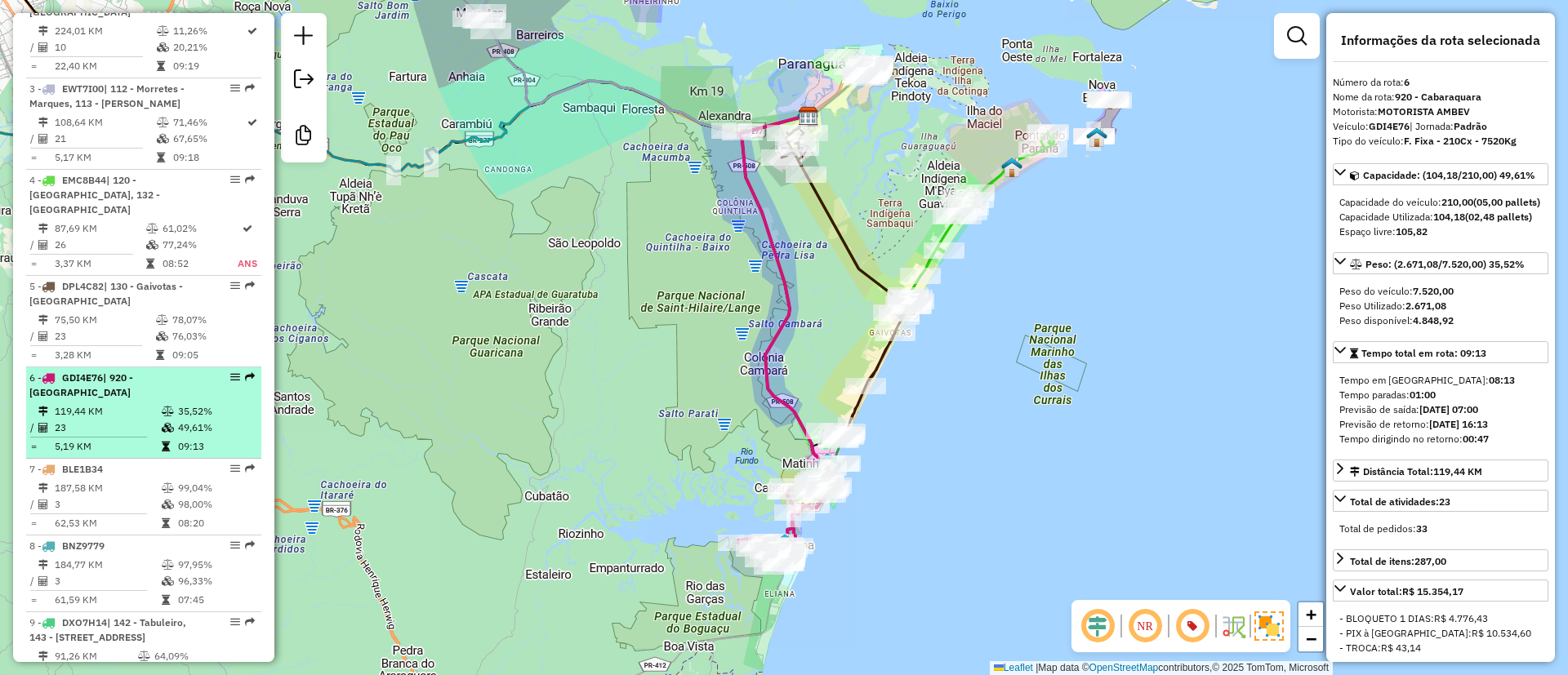
click at [121, 381] on div "6 - GDI4E76 | 920 - Cabaraquara" at bounding box center [116, 385] width 173 height 29
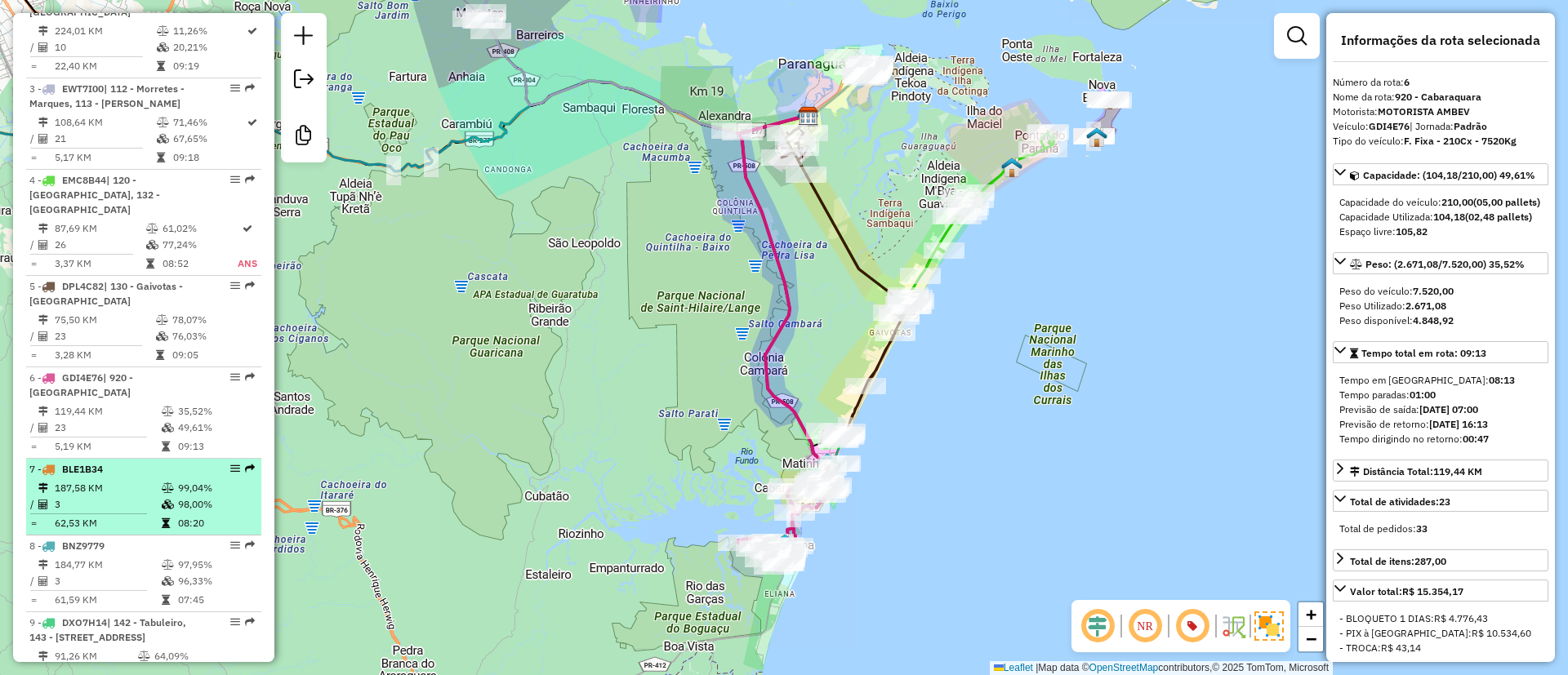
click at [161, 480] on td at bounding box center [169, 488] width 16 height 16
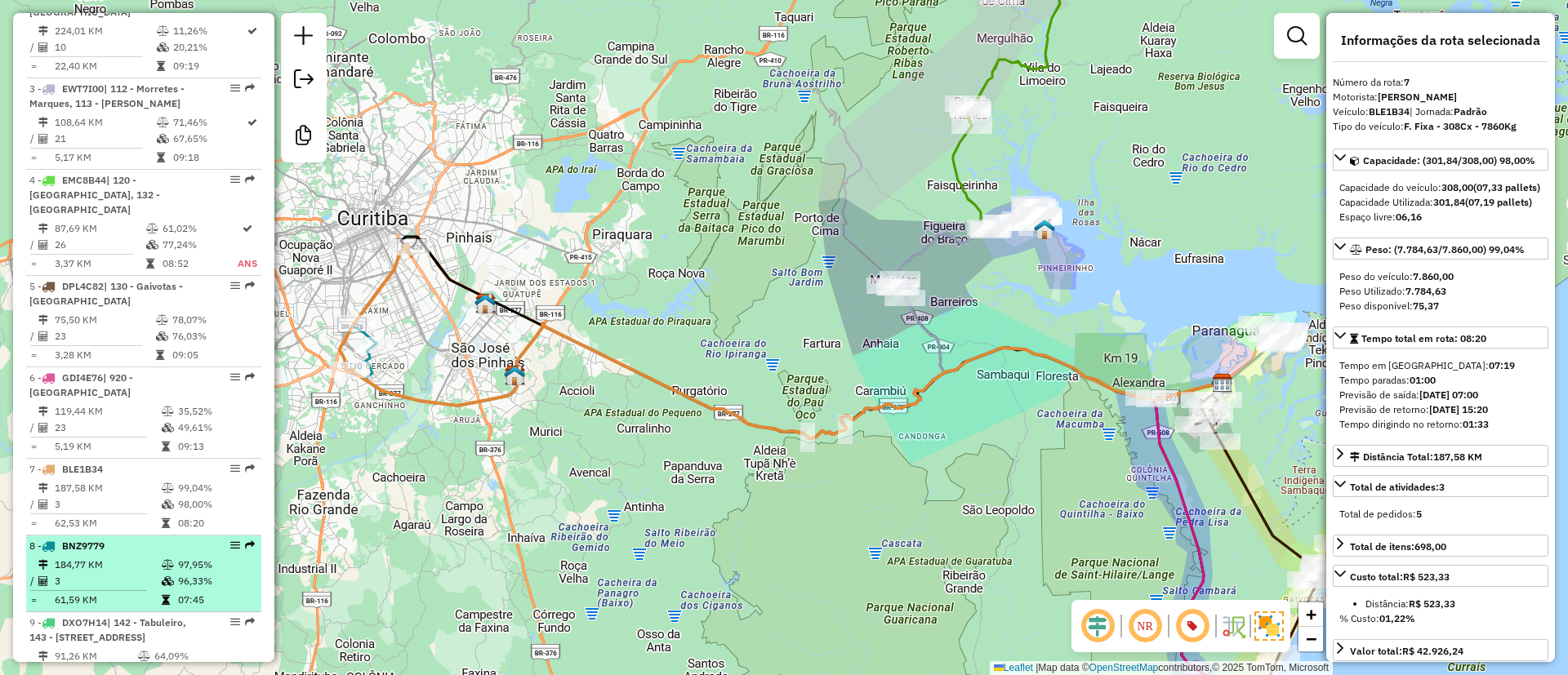
click at [112, 557] on td "184,77 KM" at bounding box center [107, 564] width 107 height 16
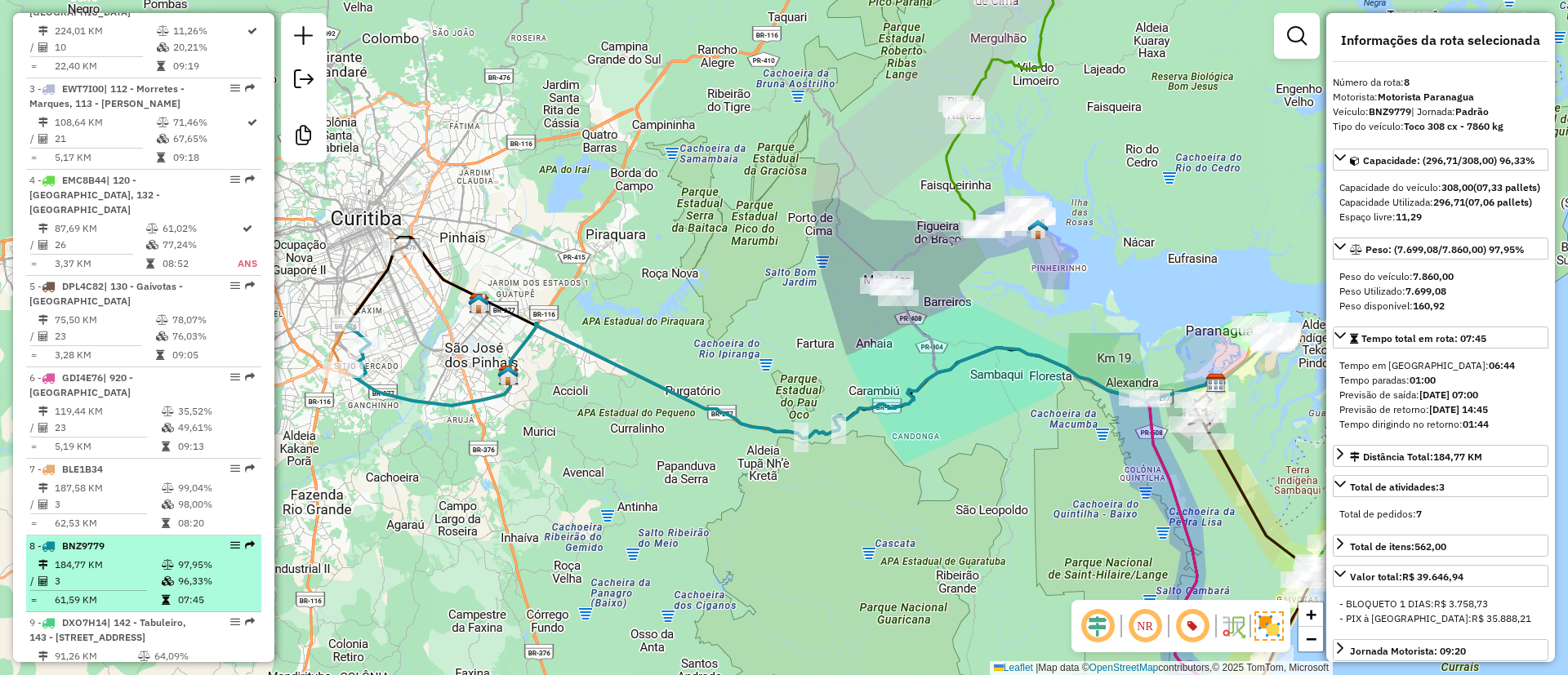
click at [112, 557] on td "184,77 KM" at bounding box center [107, 564] width 107 height 16
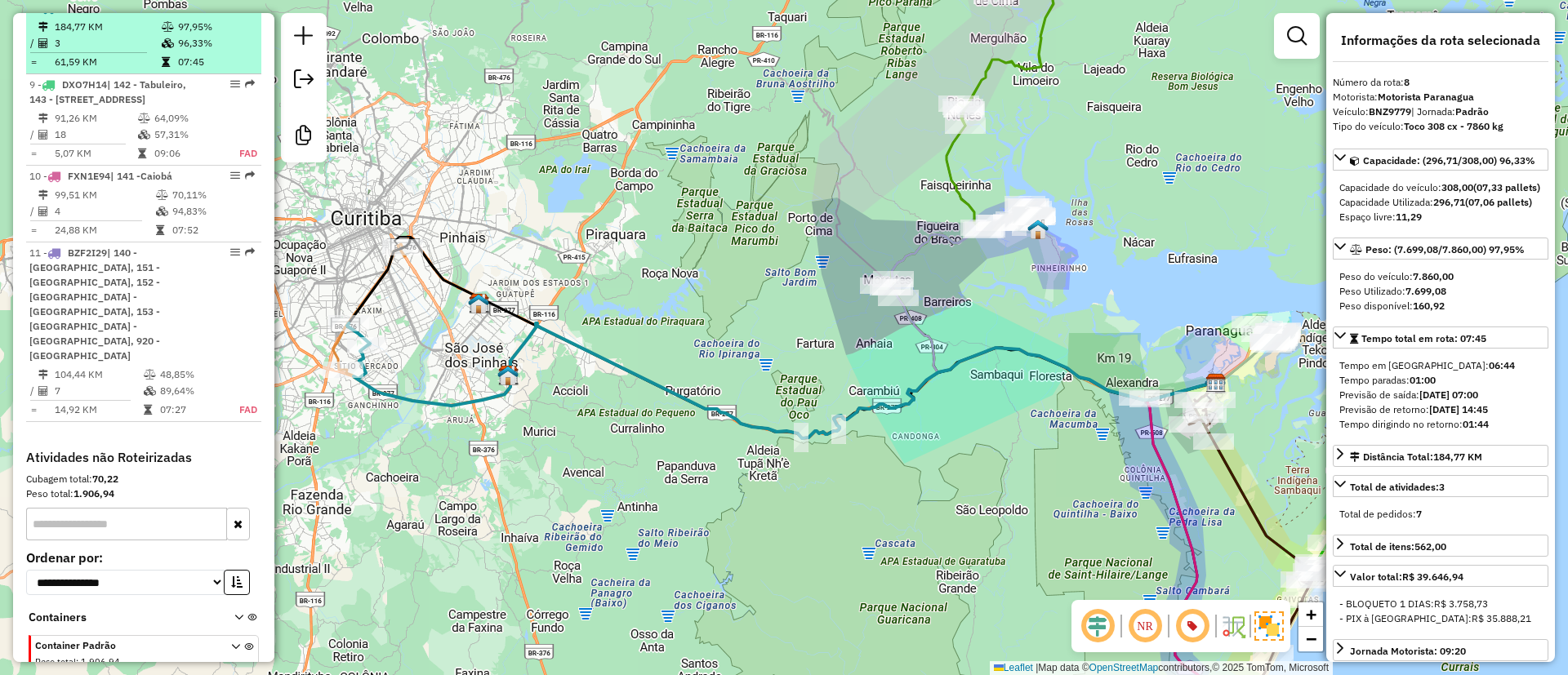
scroll to position [1346, 0]
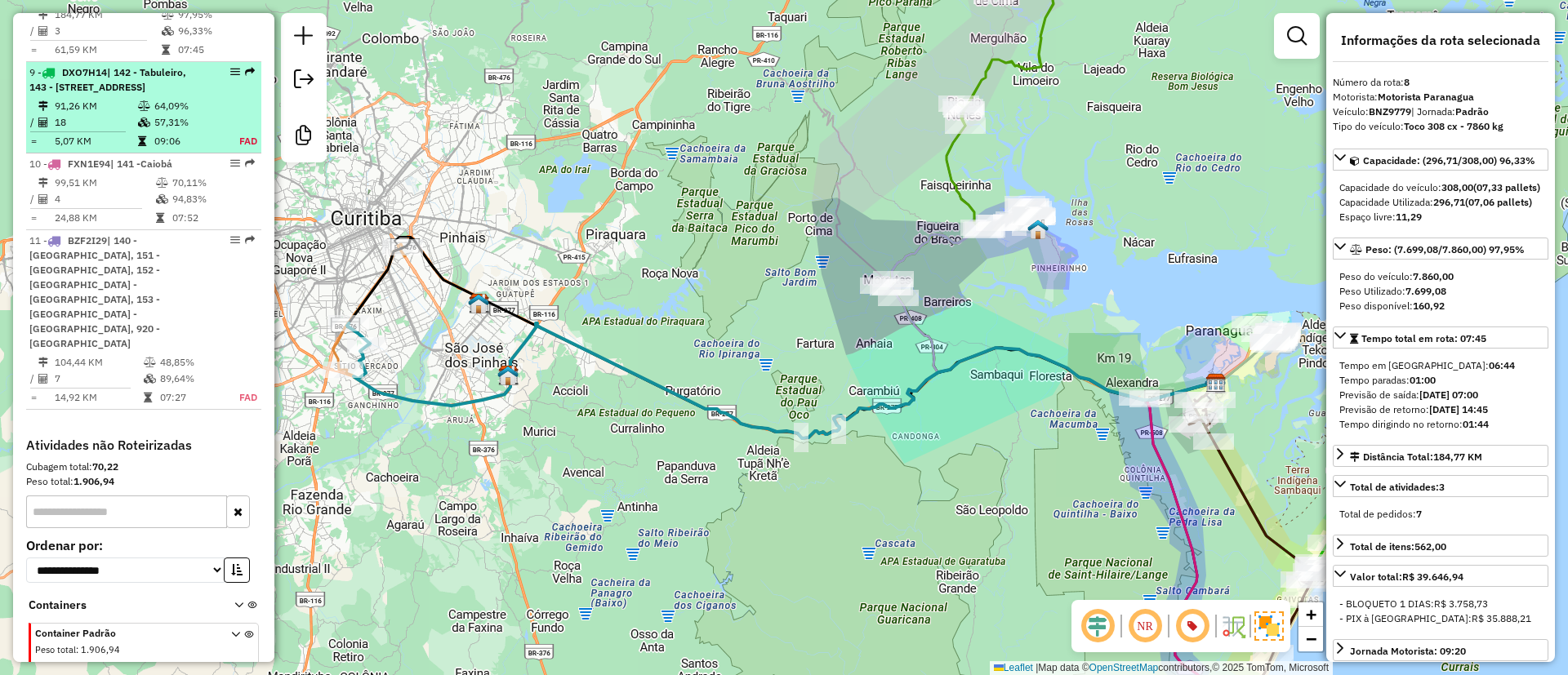
click at [181, 101] on td "64,09%" at bounding box center [187, 106] width 68 height 16
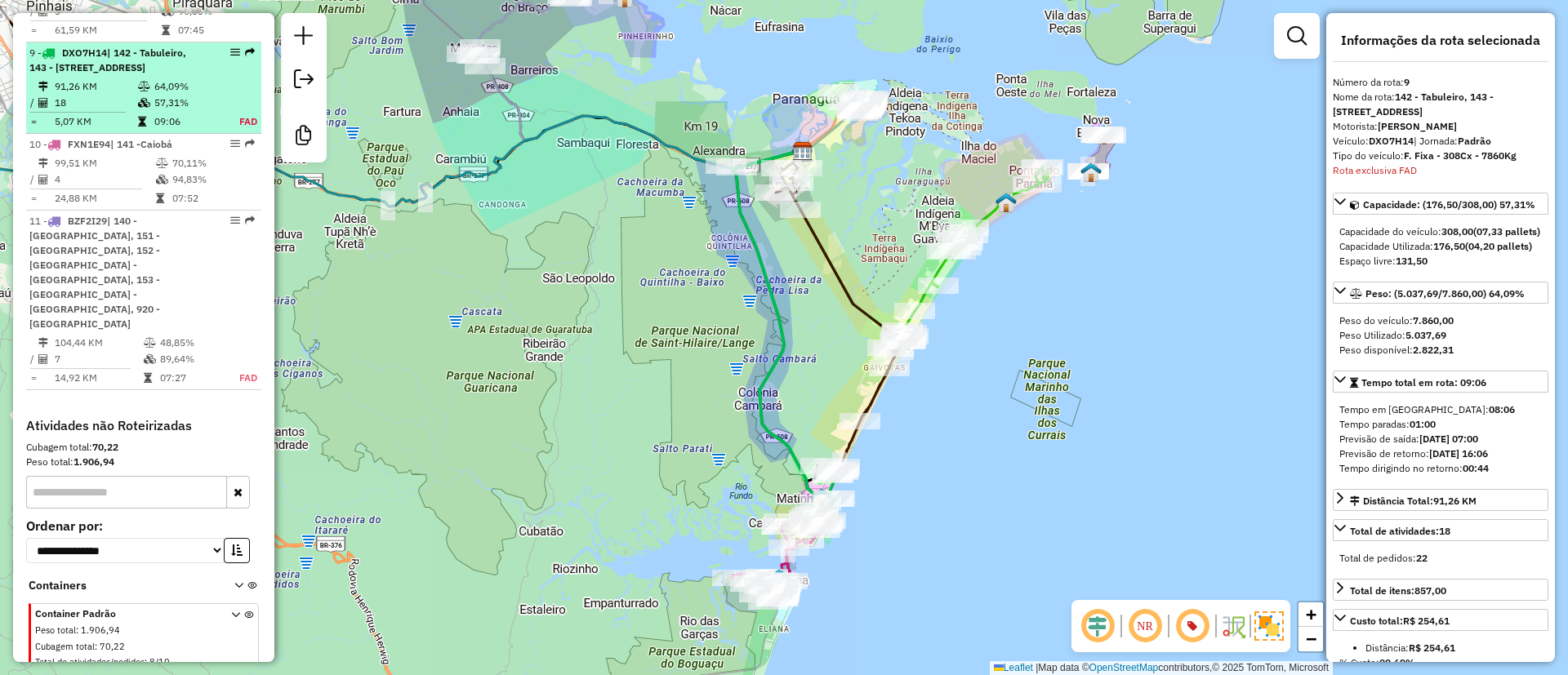
scroll to position [1380, 0]
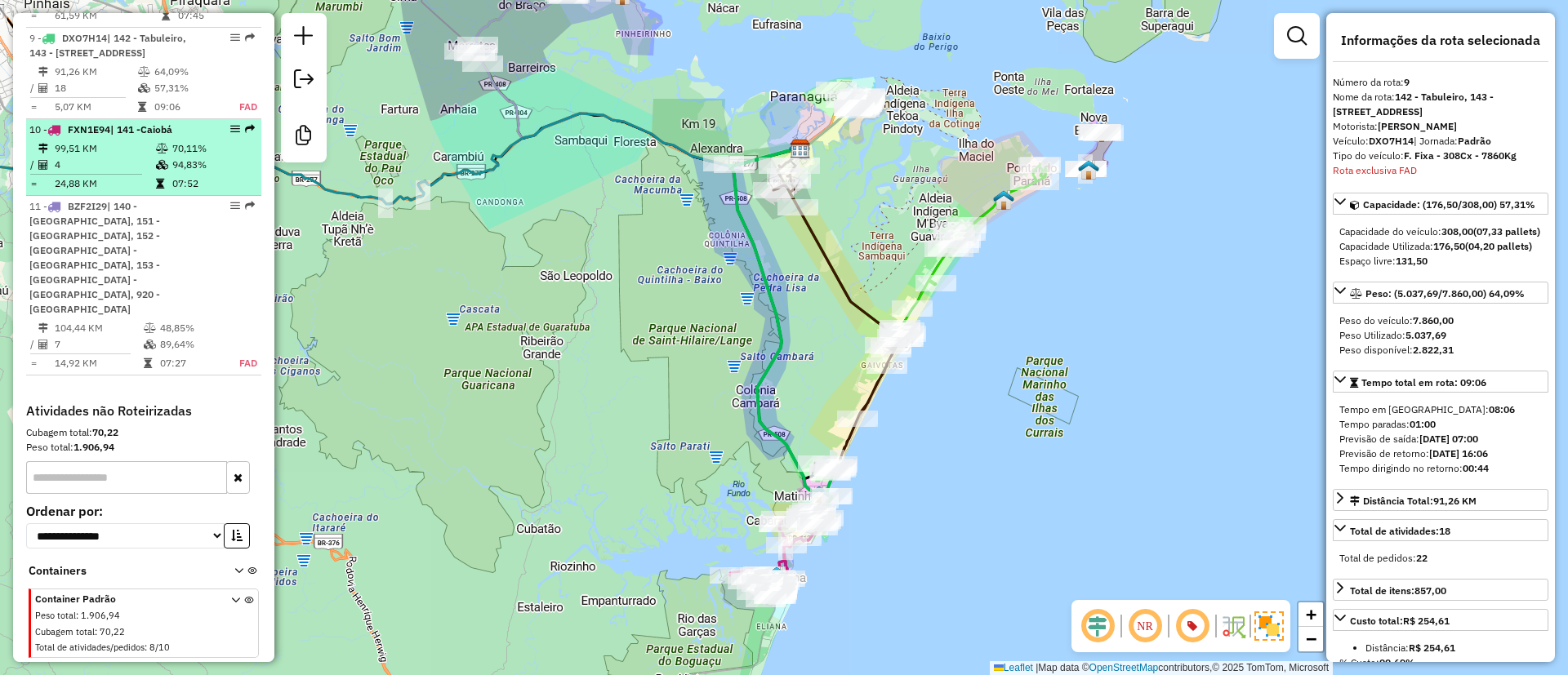
click at [141, 157] on td "4" at bounding box center [104, 165] width 102 height 16
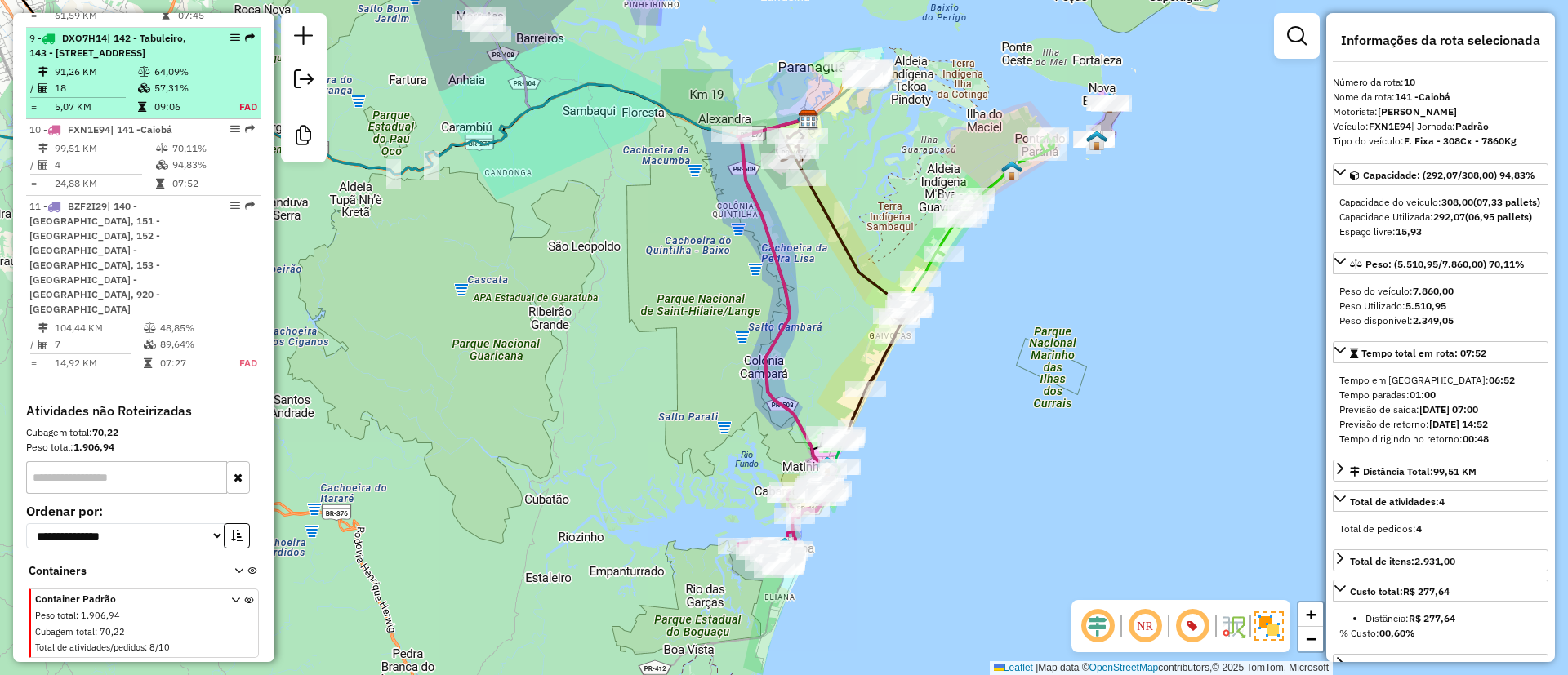
click at [176, 93] on td "57,31%" at bounding box center [187, 87] width 68 height 16
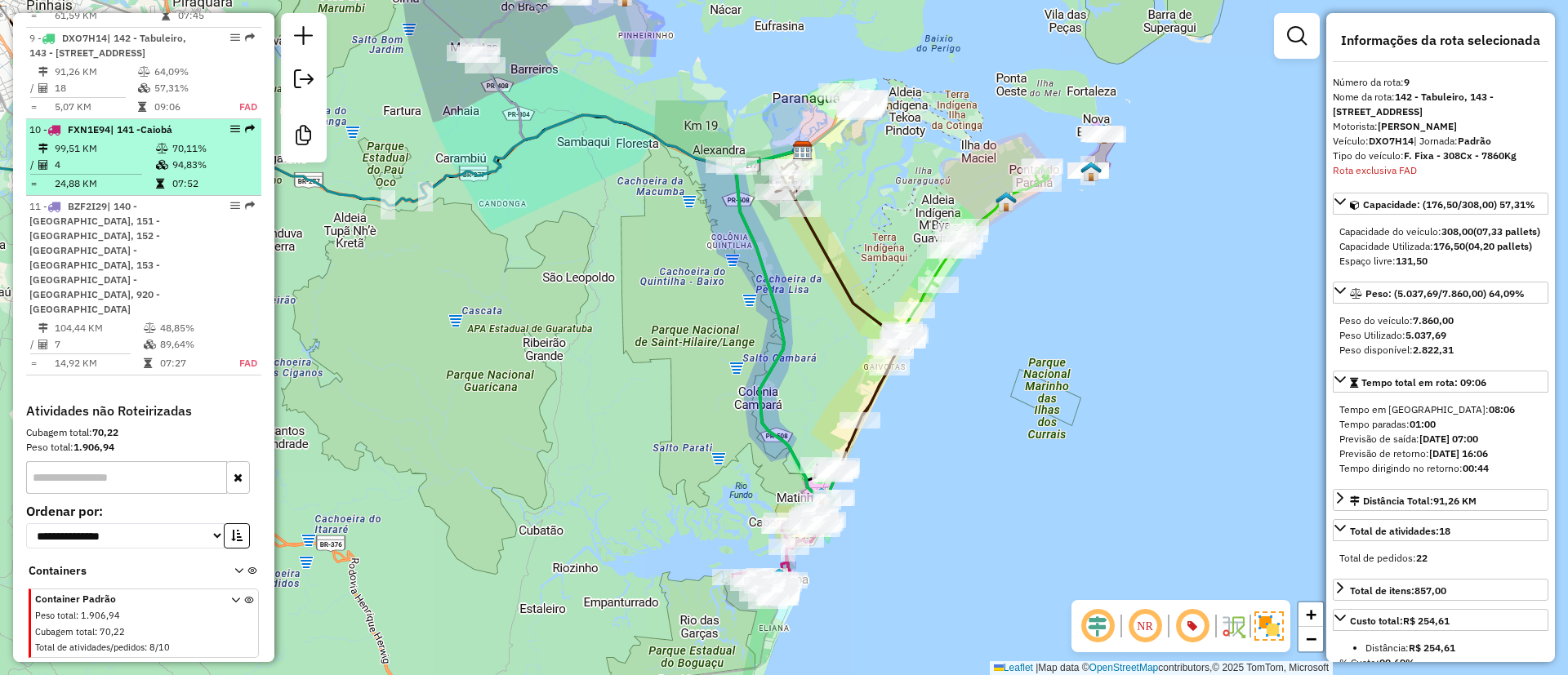
click at [186, 158] on td "94,83%" at bounding box center [212, 165] width 82 height 16
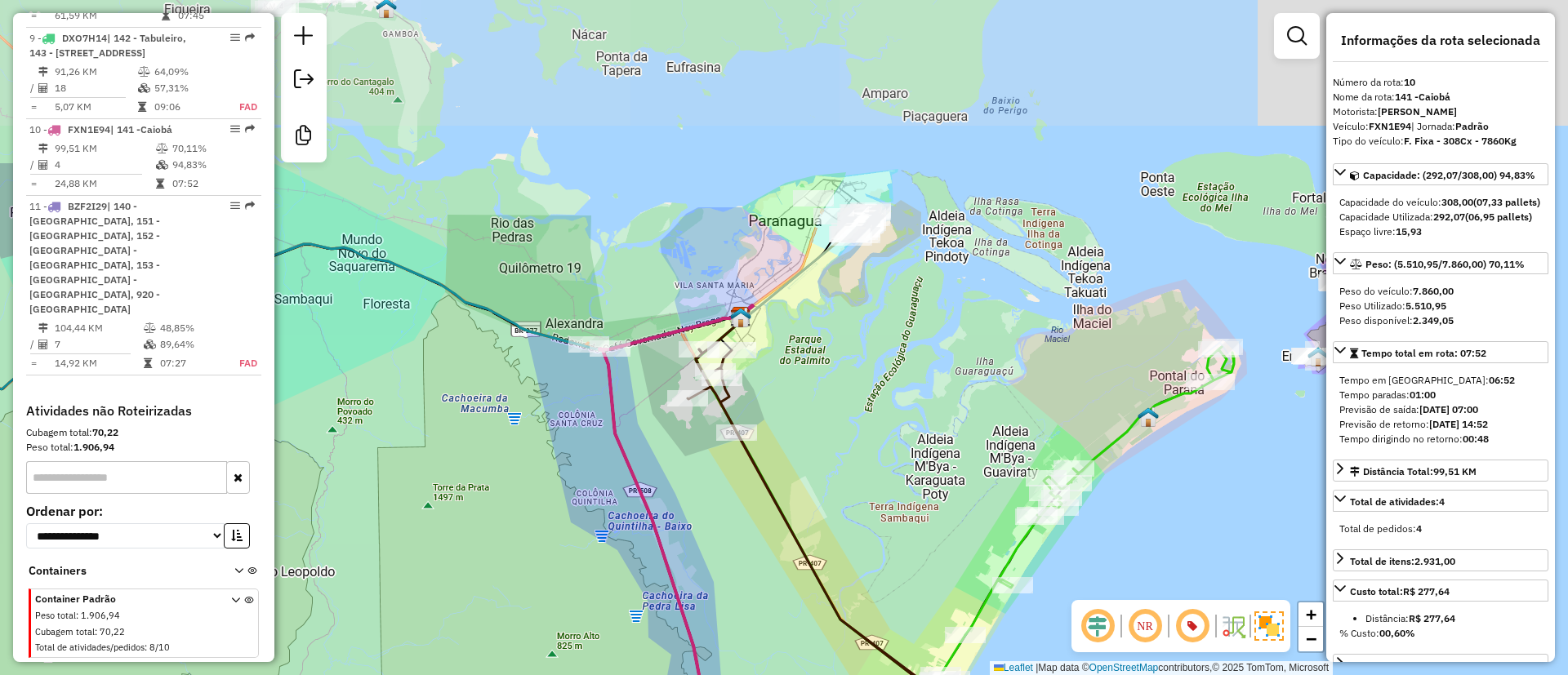
drag, startPoint x: 892, startPoint y: 107, endPoint x: 821, endPoint y: 338, distance: 241.7
click at [821, 338] on div "Janela de atendimento Grade de atendimento Capacidade Transportadoras Veículos …" at bounding box center [784, 338] width 1568 height 675
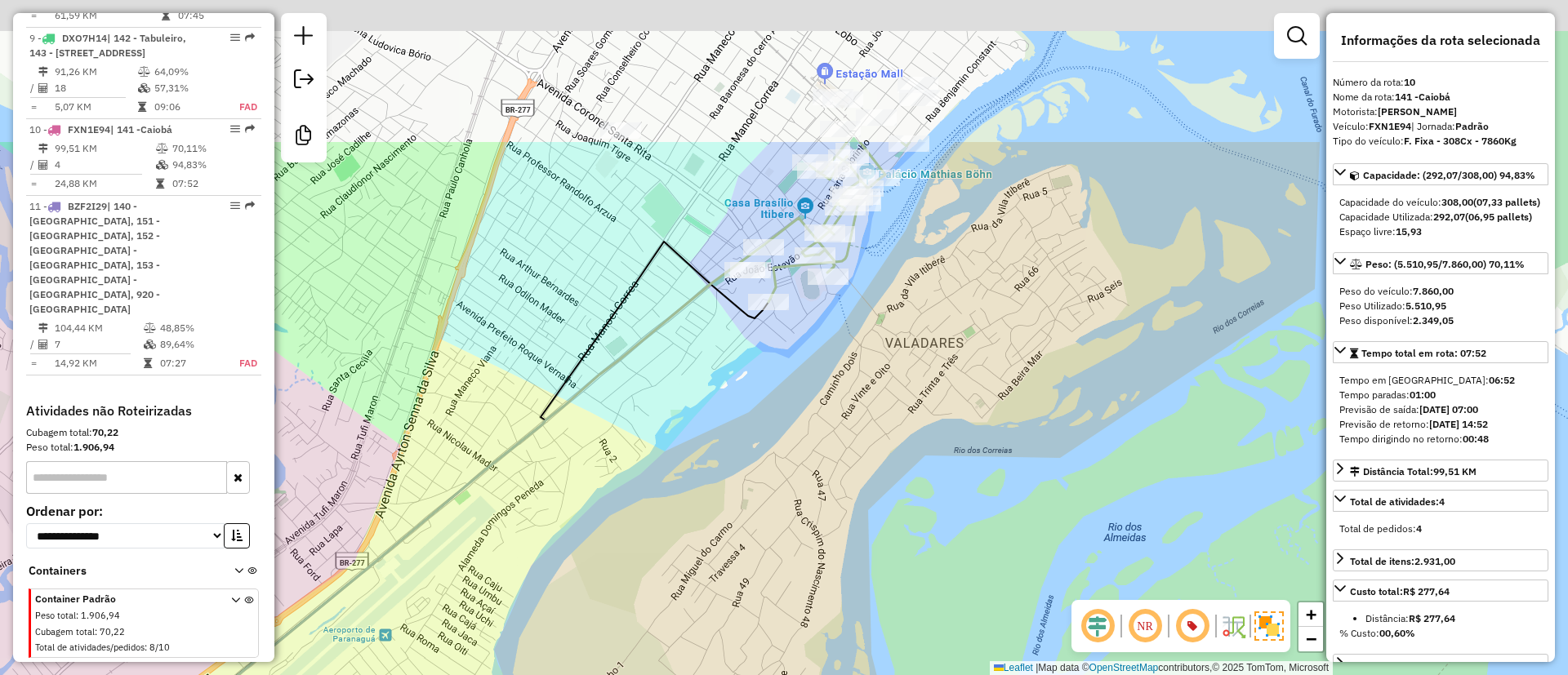
drag, startPoint x: 858, startPoint y: 186, endPoint x: 852, endPoint y: 395, distance: 209.1
click at [852, 395] on div "Janela de atendimento Grade de atendimento Capacidade Transportadoras Veículos …" at bounding box center [784, 338] width 1568 height 675
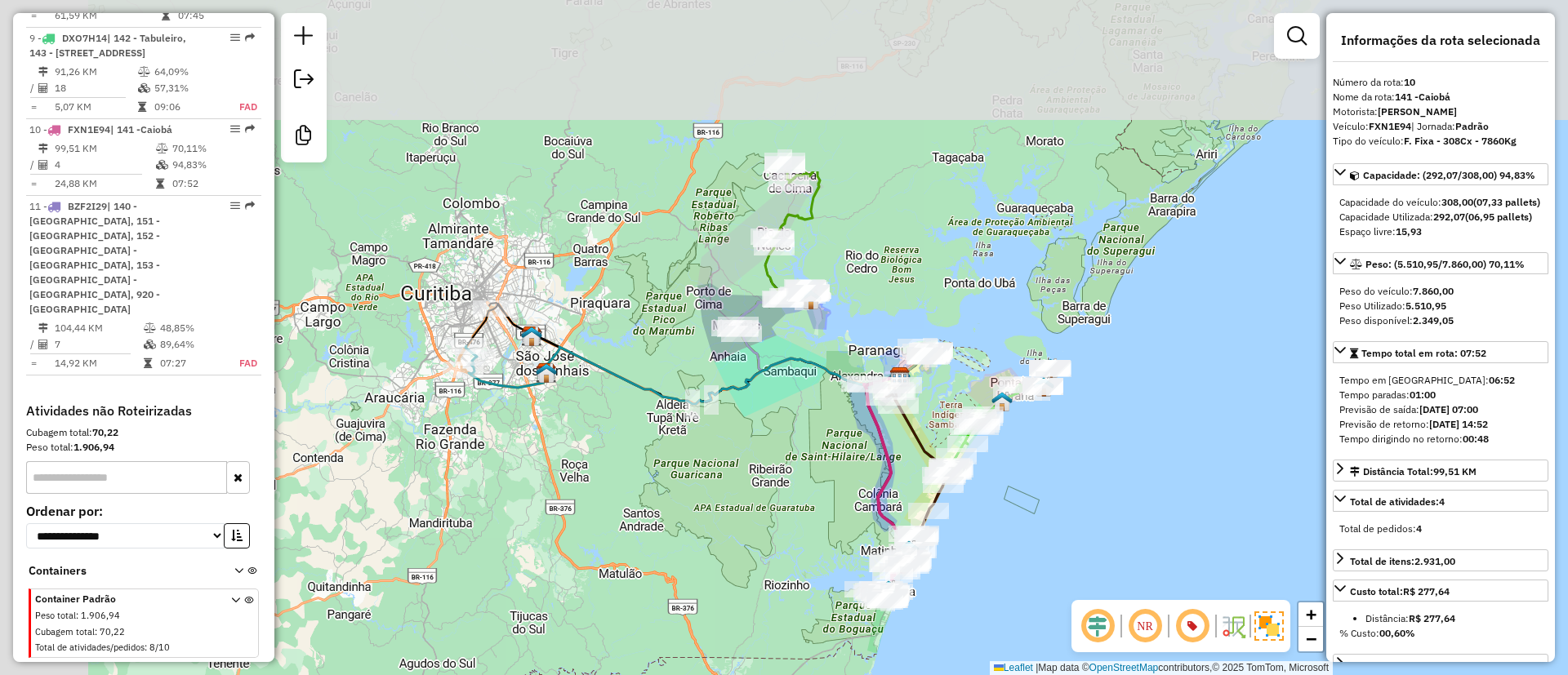
drag, startPoint x: 496, startPoint y: 106, endPoint x: 729, endPoint y: 443, distance: 409.7
click at [729, 443] on div "Janela de atendimento Grade de atendimento Capacidade Transportadoras Veículos …" at bounding box center [784, 338] width 1568 height 675
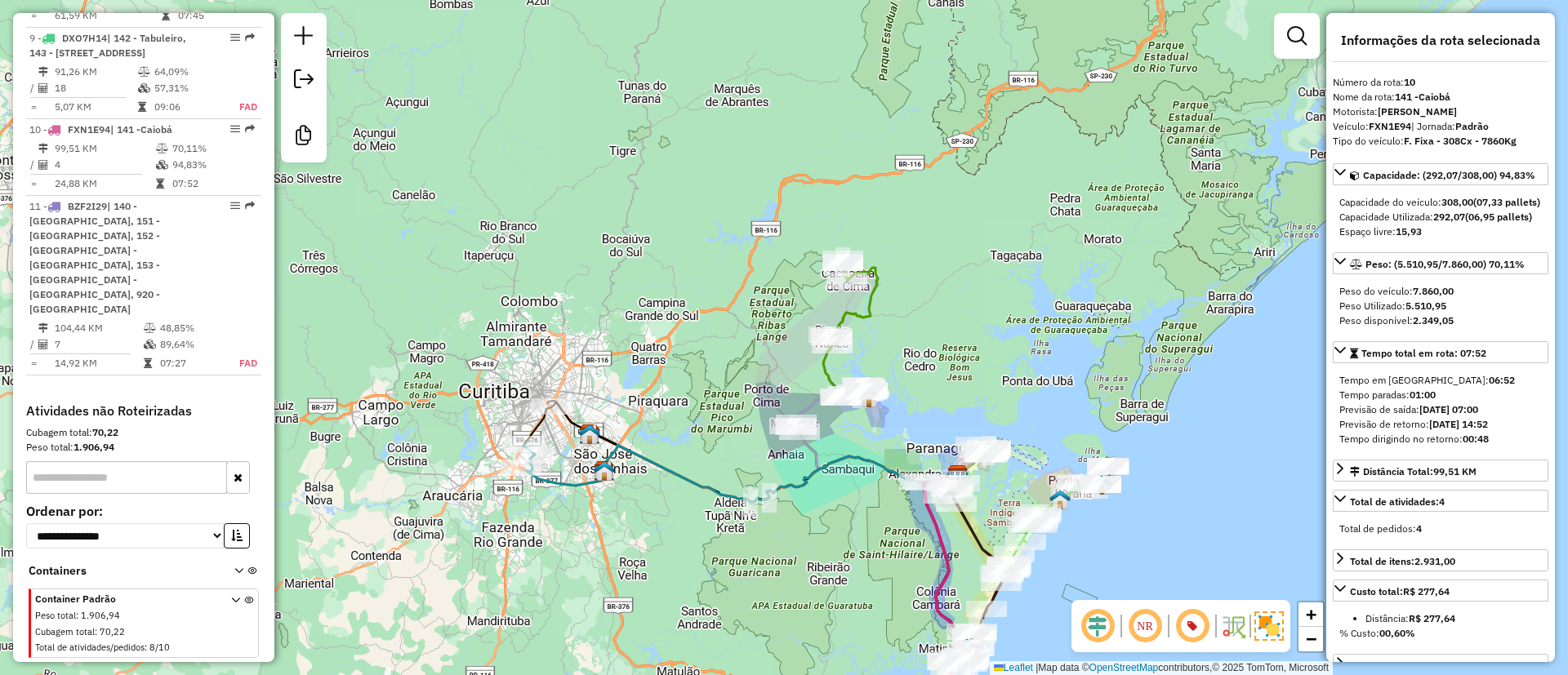
click at [864, 311] on icon at bounding box center [853, 301] width 49 height 86
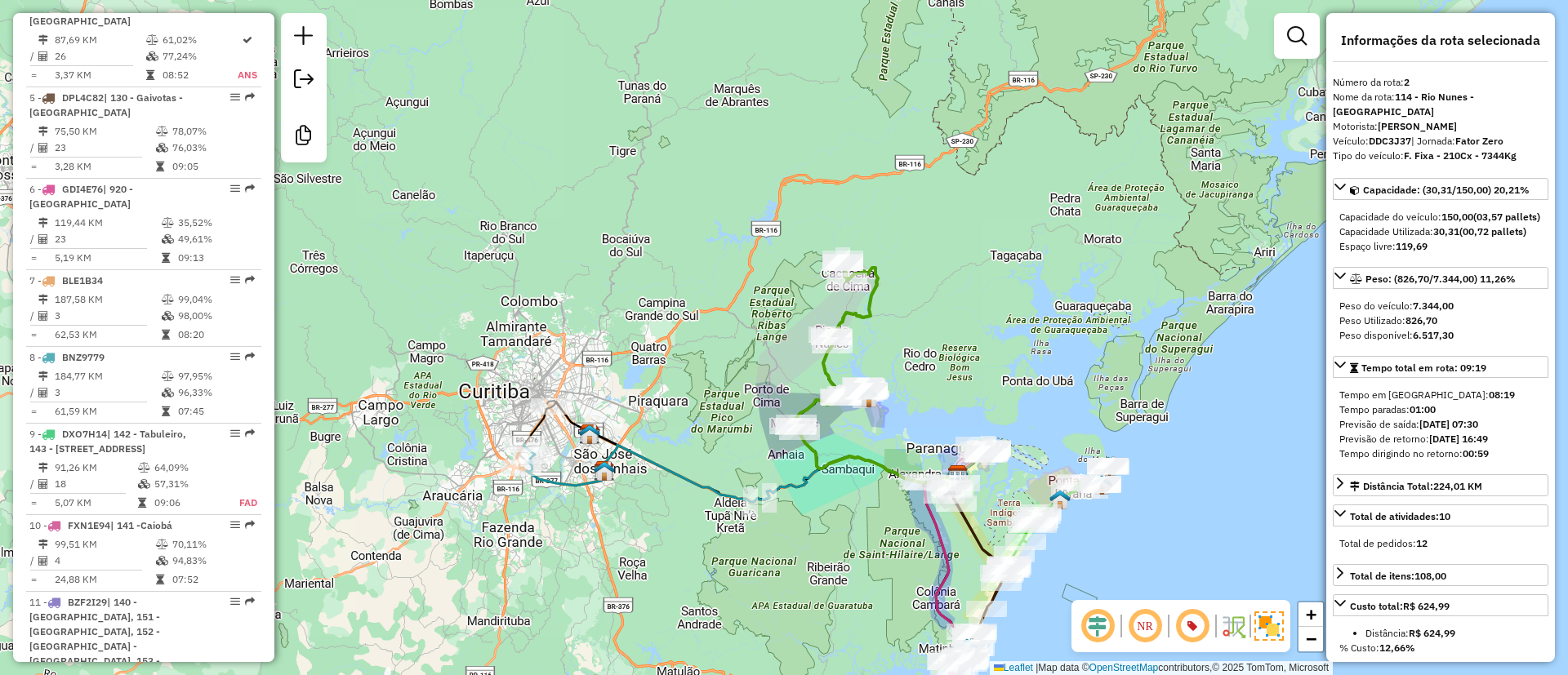
scroll to position [770, 0]
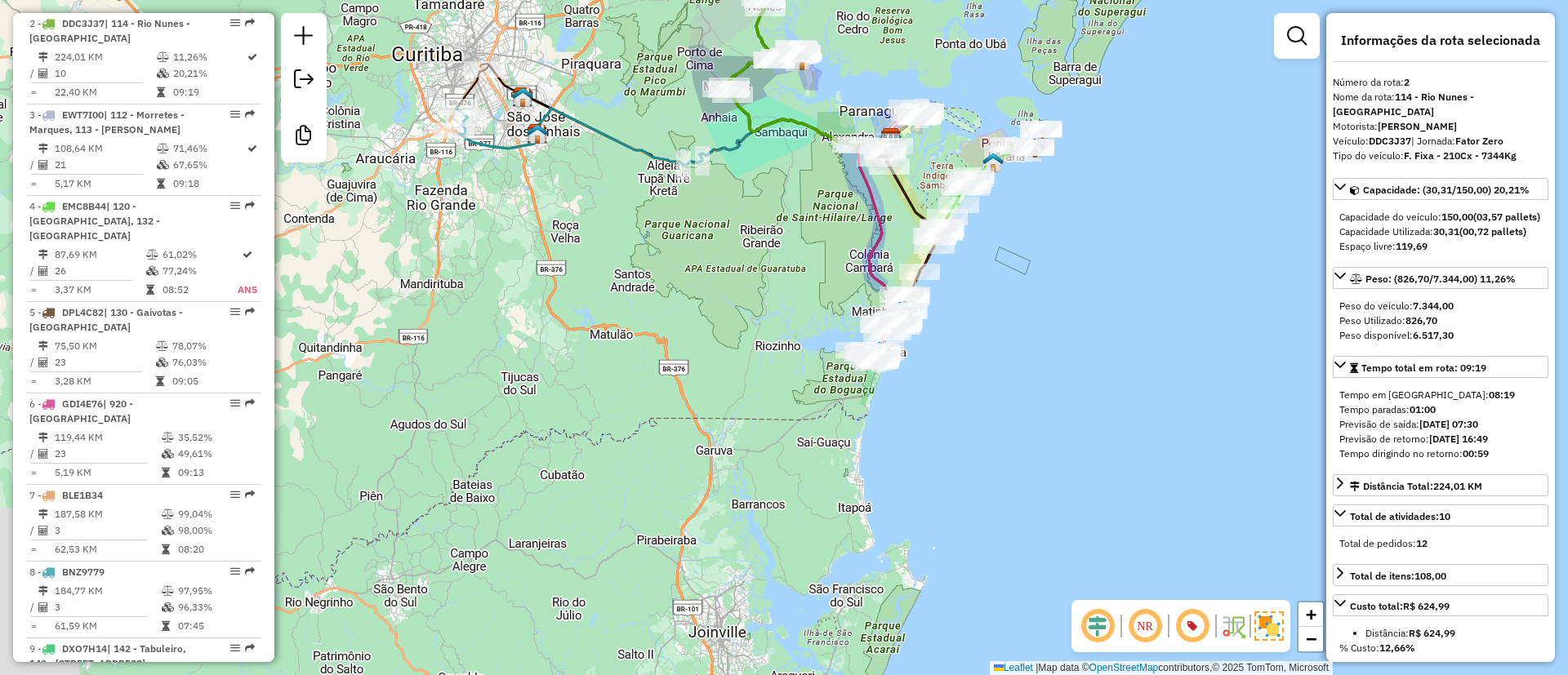
drag, startPoint x: 737, startPoint y: 552, endPoint x: 663, endPoint y: 199, distance: 360.7
click at [663, 199] on div "Janela de atendimento Grade de atendimento Capacidade Transportadoras Veículos …" at bounding box center [784, 338] width 1568 height 675
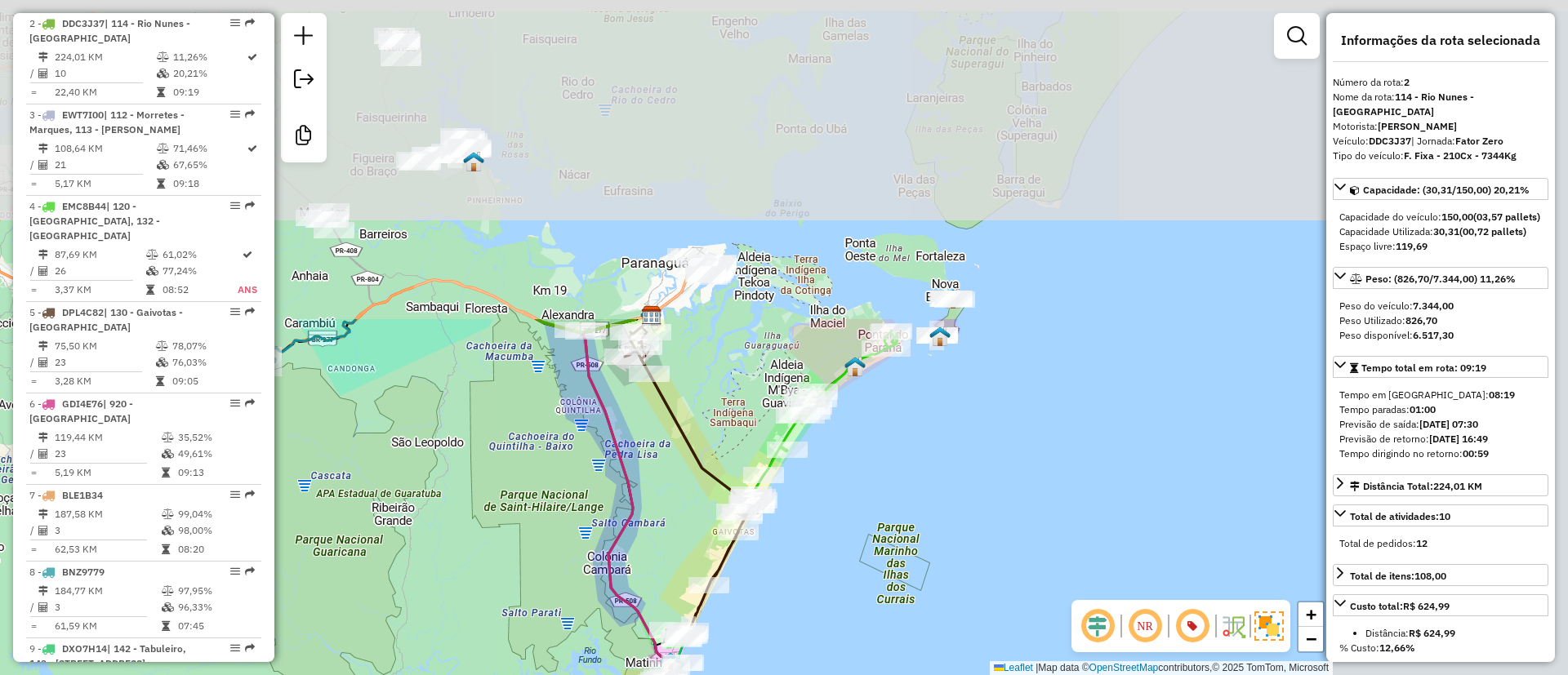
drag, startPoint x: 868, startPoint y: 112, endPoint x: 597, endPoint y: 520, distance: 489.8
click at [597, 520] on div "Janela de atendimento Grade de atendimento Capacidade Transportadoras Veículos …" at bounding box center [784, 338] width 1568 height 675
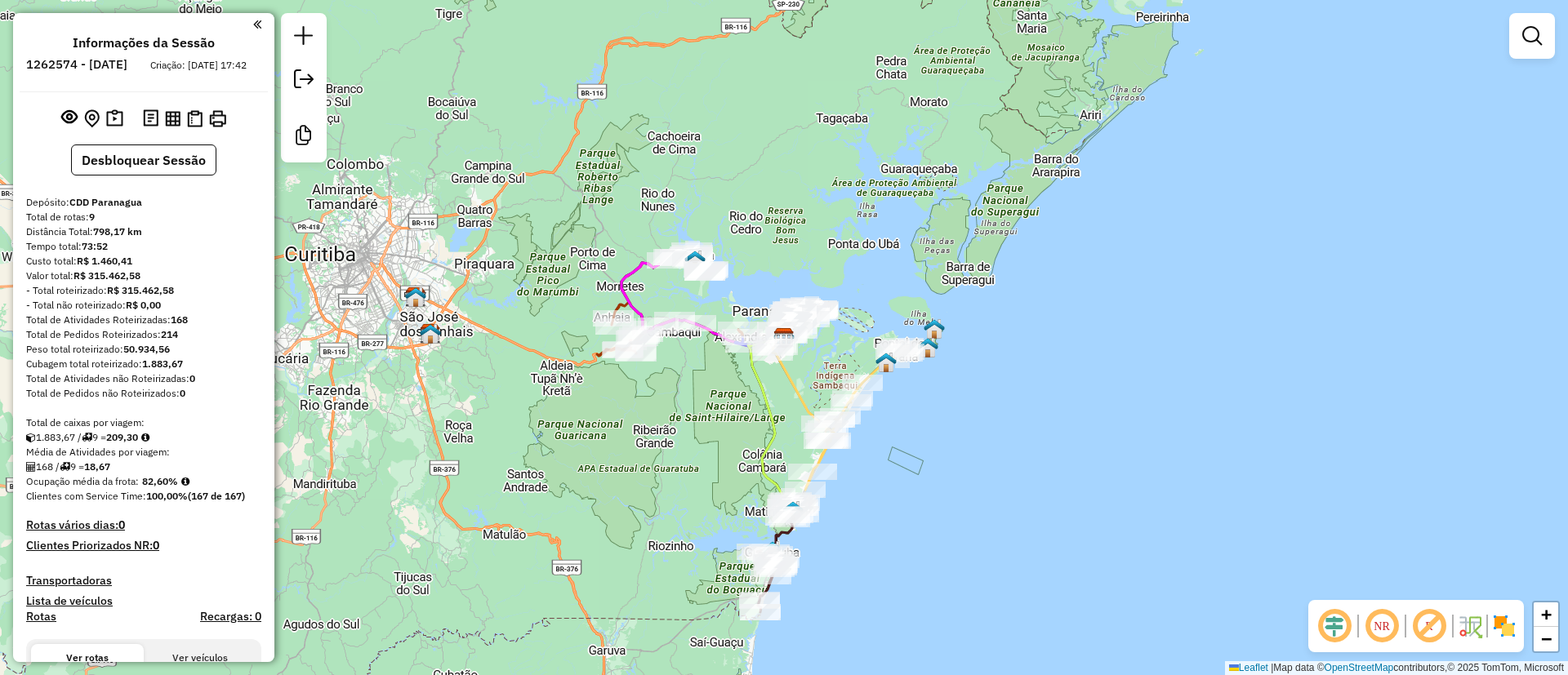
click at [1433, 611] on em at bounding box center [1429, 625] width 39 height 39
click at [1510, 631] on img at bounding box center [1503, 625] width 26 height 26
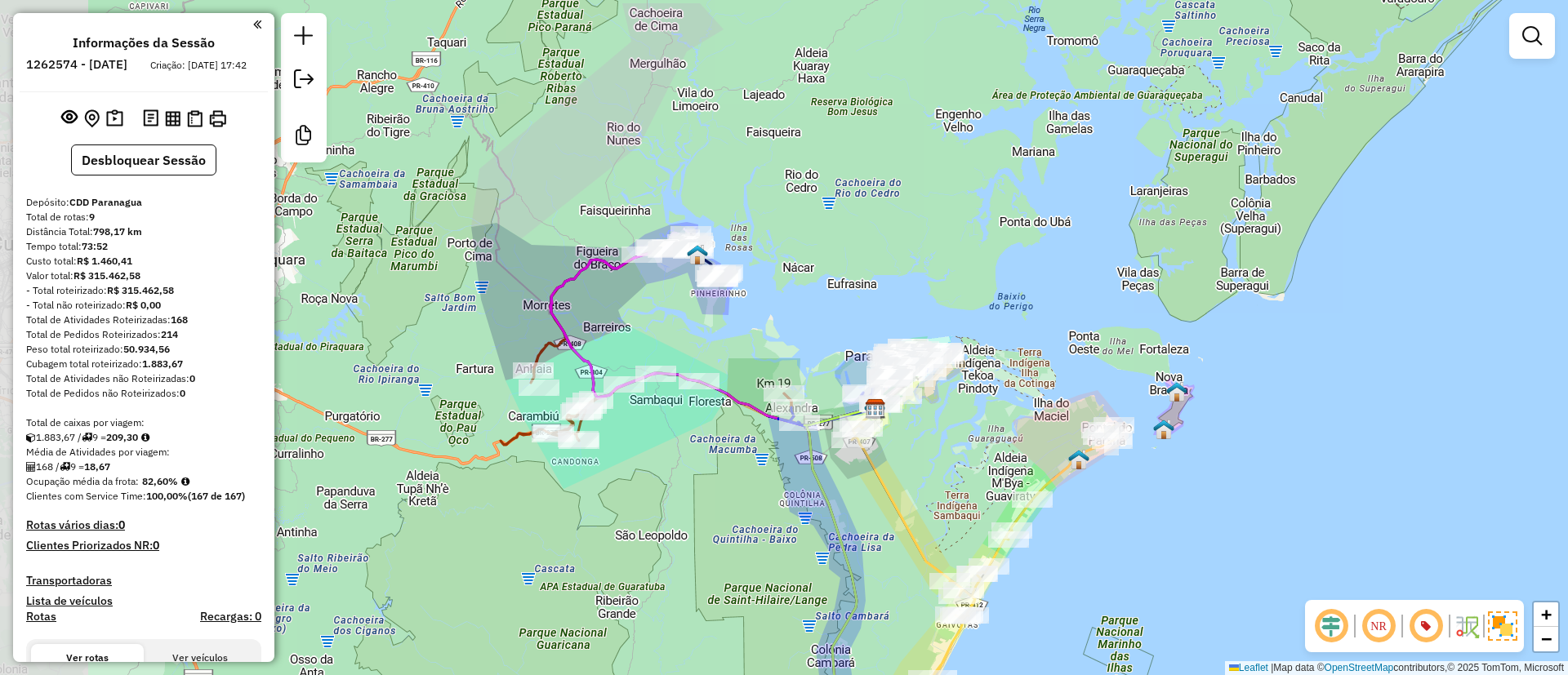
drag, startPoint x: 731, startPoint y: 353, endPoint x: 881, endPoint y: 353, distance: 150.0
click at [881, 353] on div "Janela de atendimento Grade de atendimento Capacidade Transportadoras Veículos …" at bounding box center [784, 338] width 1568 height 675
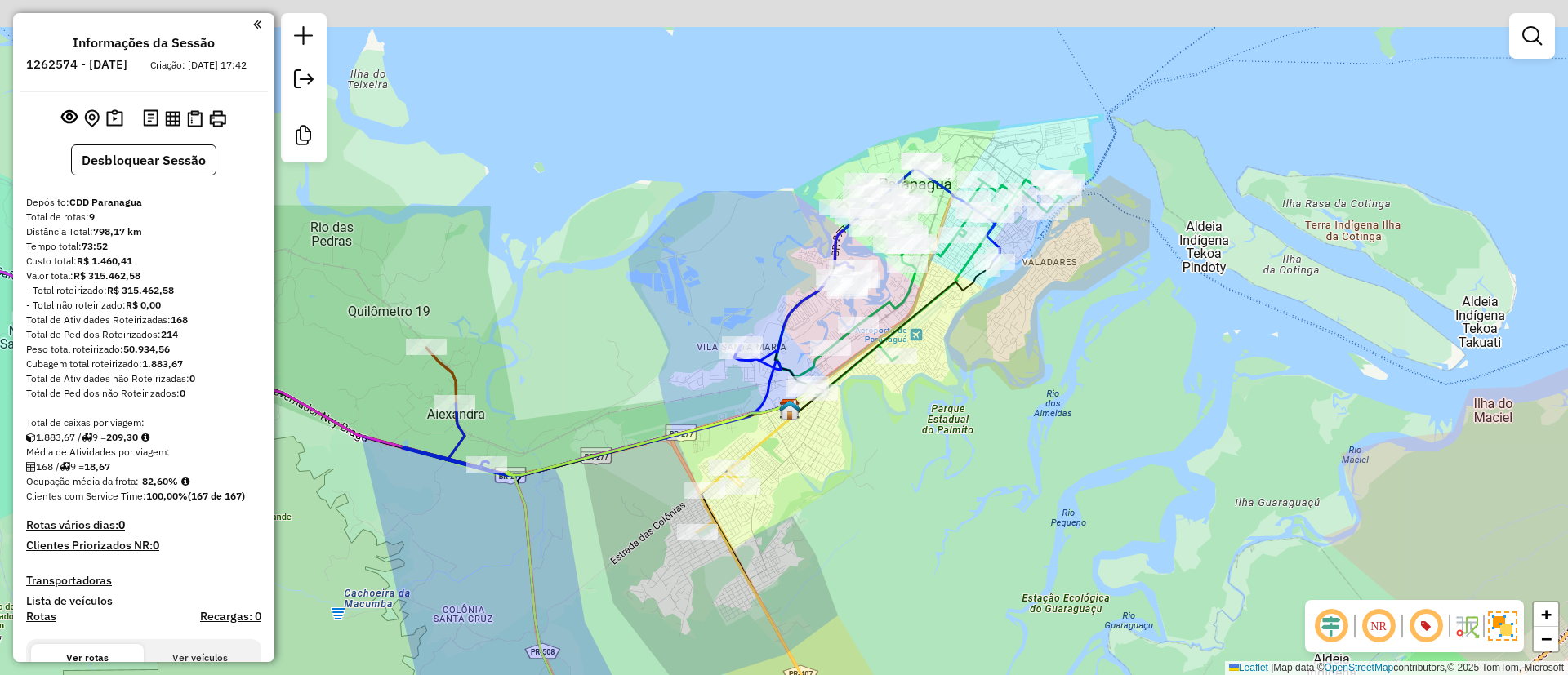
drag, startPoint x: 864, startPoint y: 251, endPoint x: 998, endPoint y: 366, distance: 176.6
click at [998, 366] on div "Janela de atendimento Grade de atendimento Capacidade Transportadoras Veículos …" at bounding box center [784, 338] width 1568 height 675
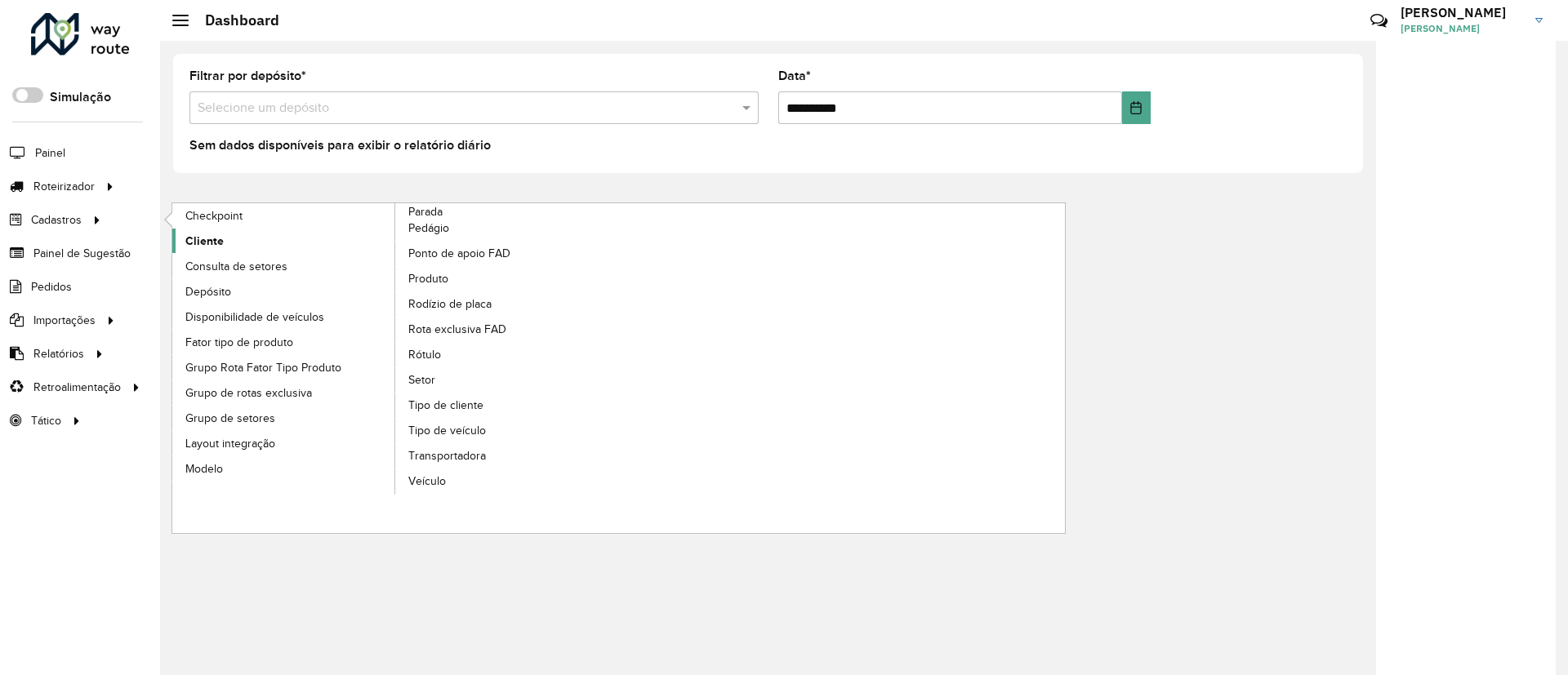
click at [207, 241] on span "Cliente" at bounding box center [205, 241] width 39 height 17
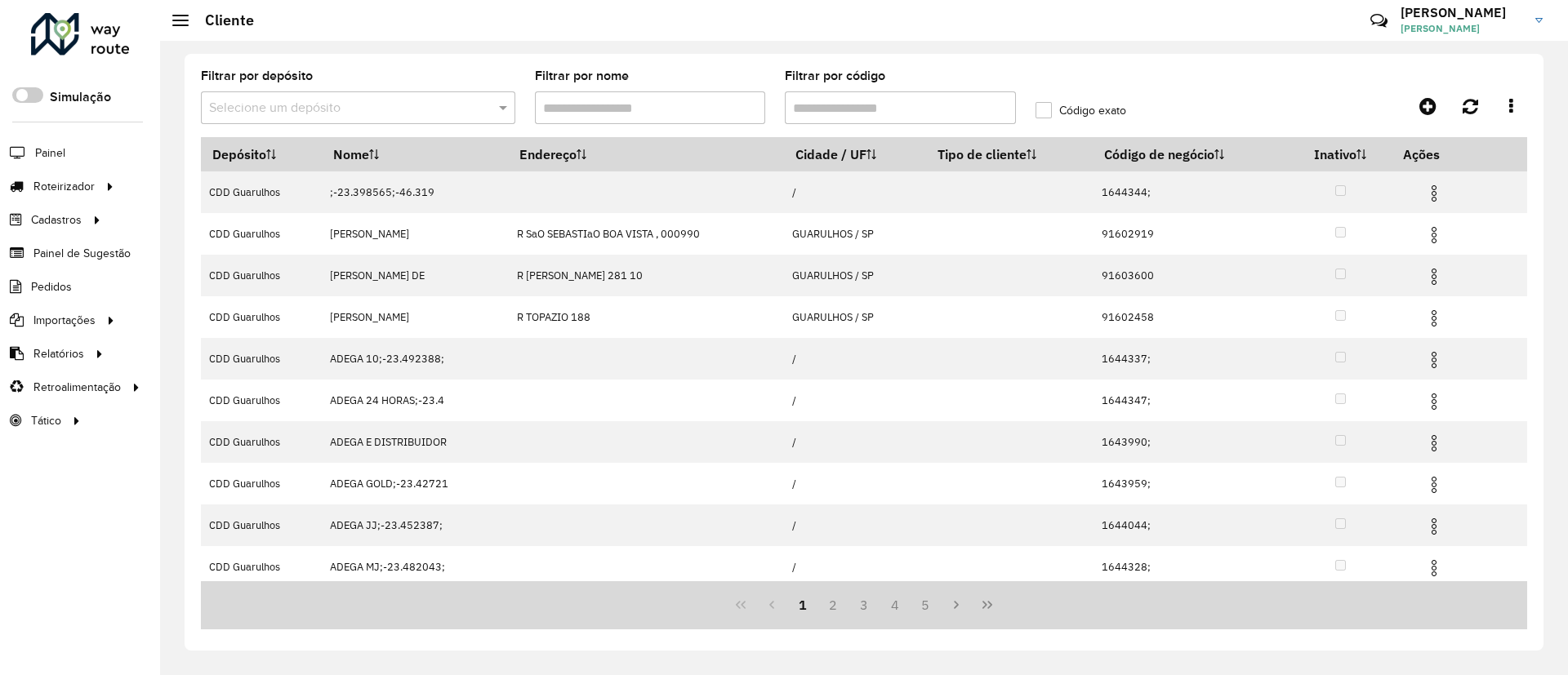
click at [420, 102] on input "text" at bounding box center [342, 108] width 265 height 19
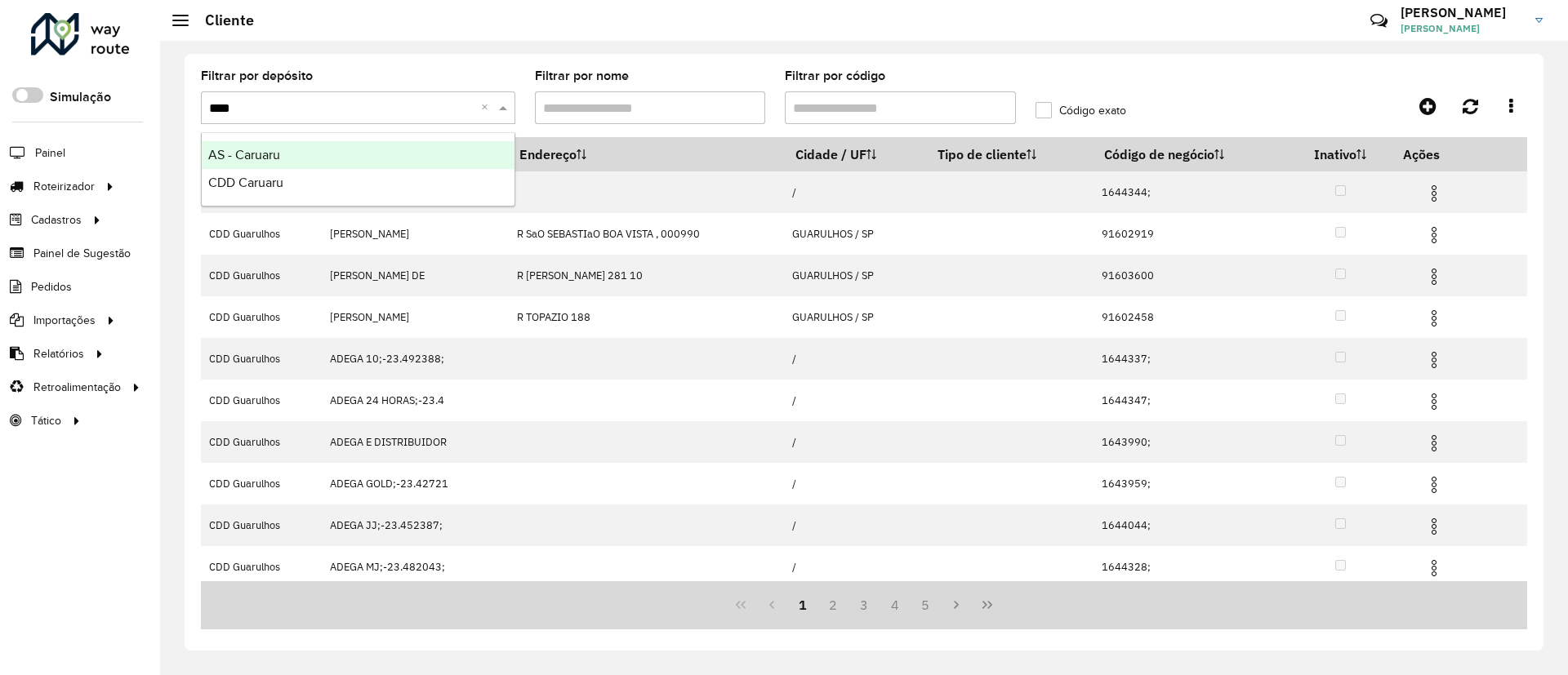
type input "*****"
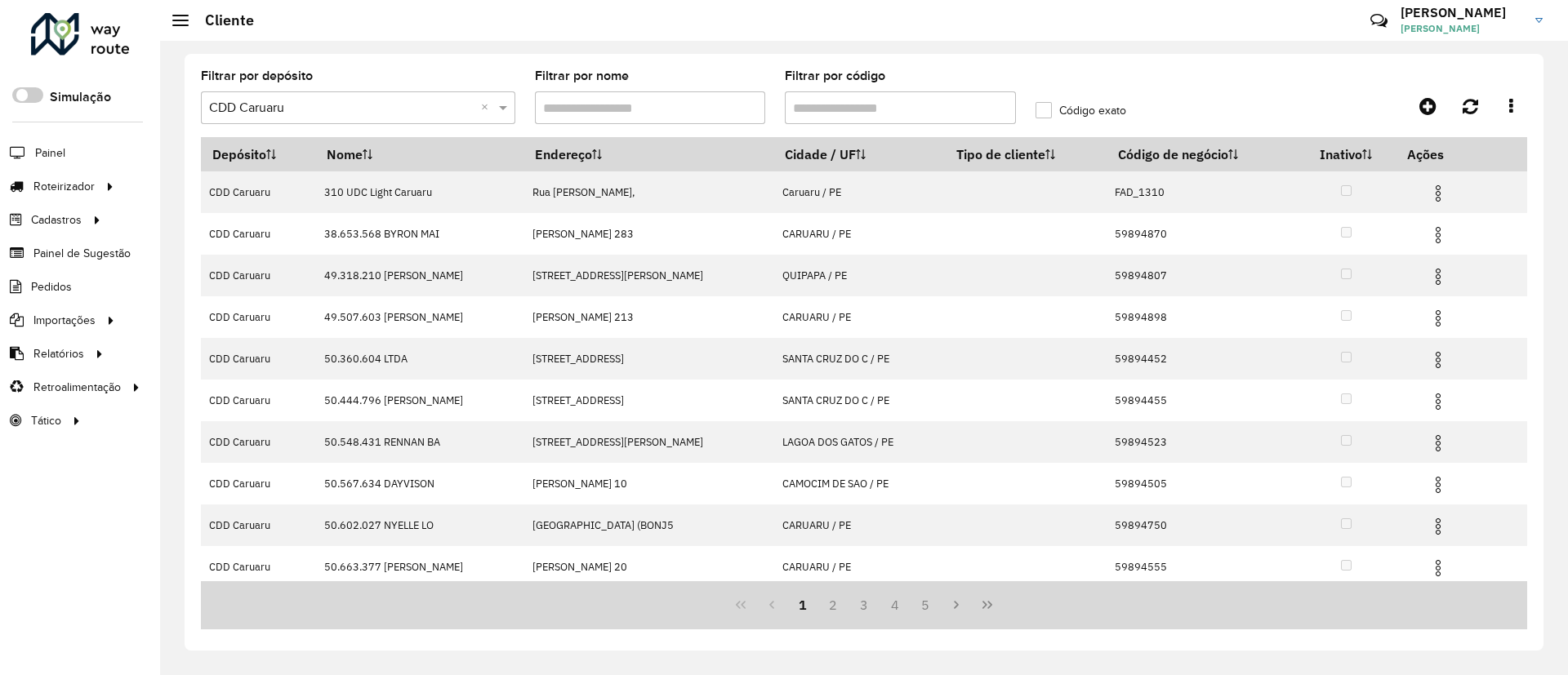
click at [670, 105] on input "Filtrar por nome" at bounding box center [650, 107] width 231 height 33
paste input "*****"
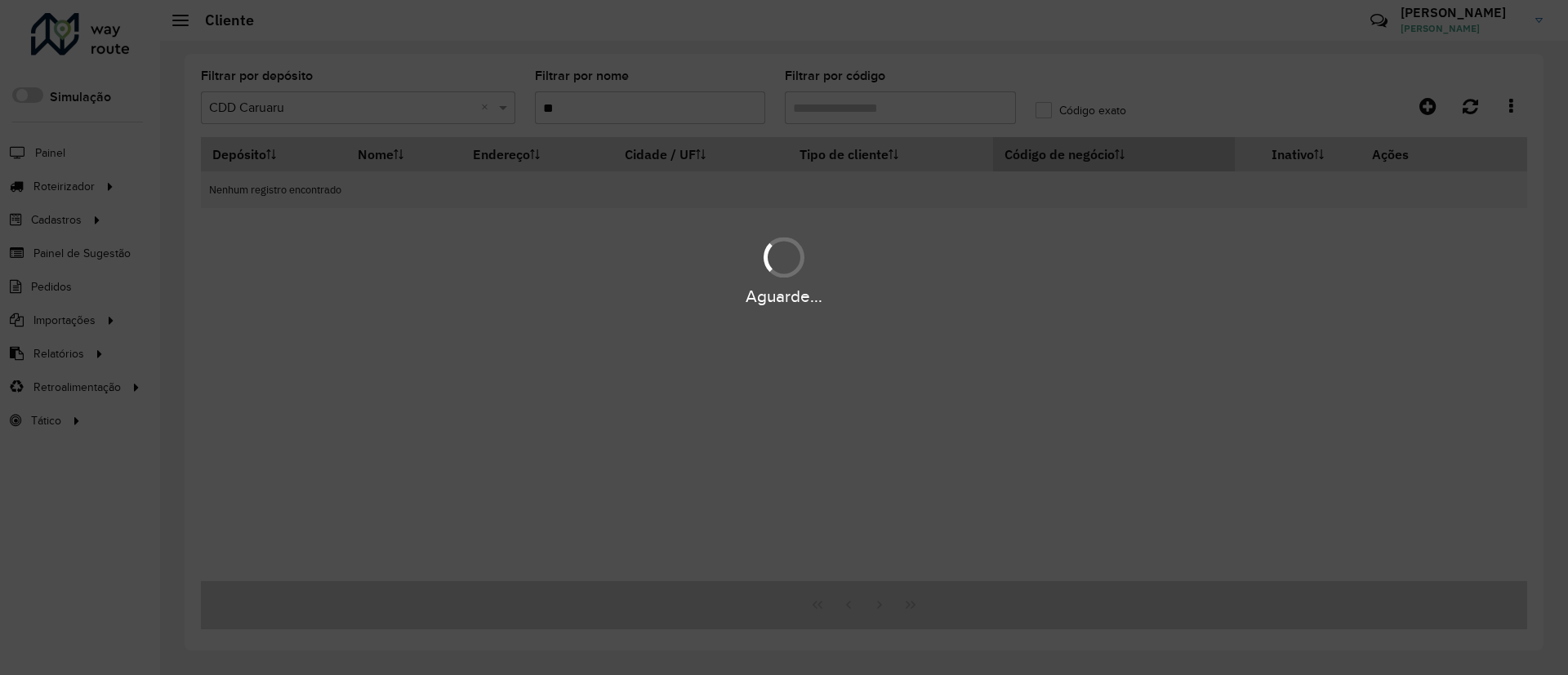
type input "*"
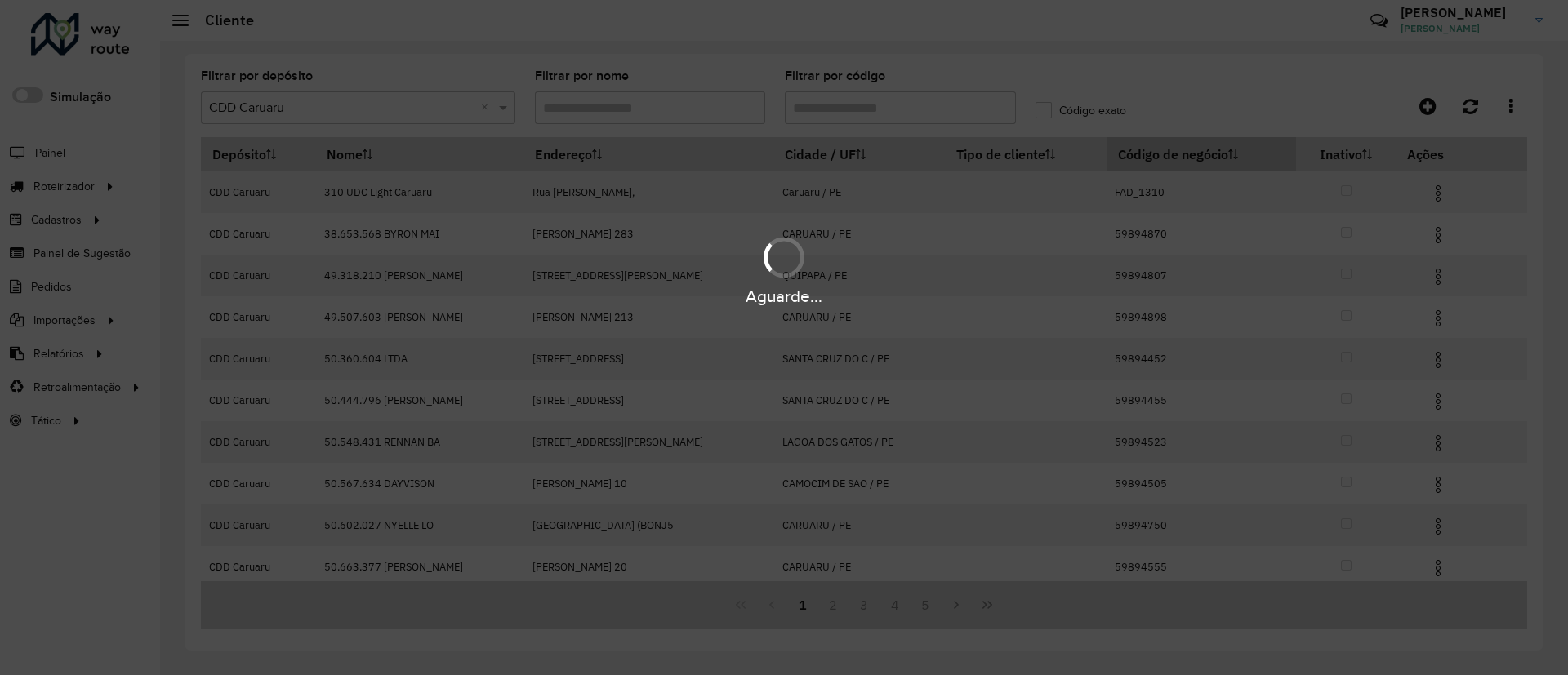
paste input "*****"
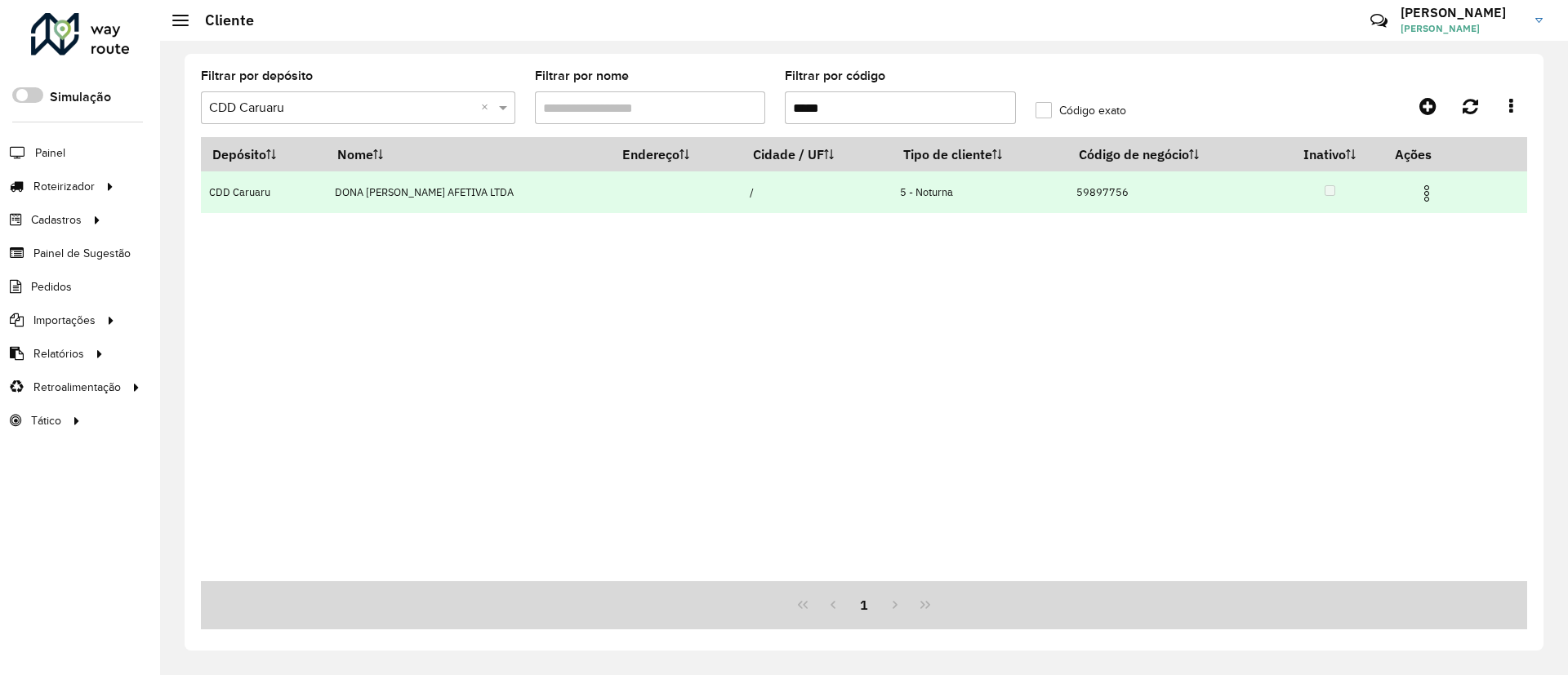
type input "*****"
click at [1426, 196] on img at bounding box center [1426, 193] width 19 height 19
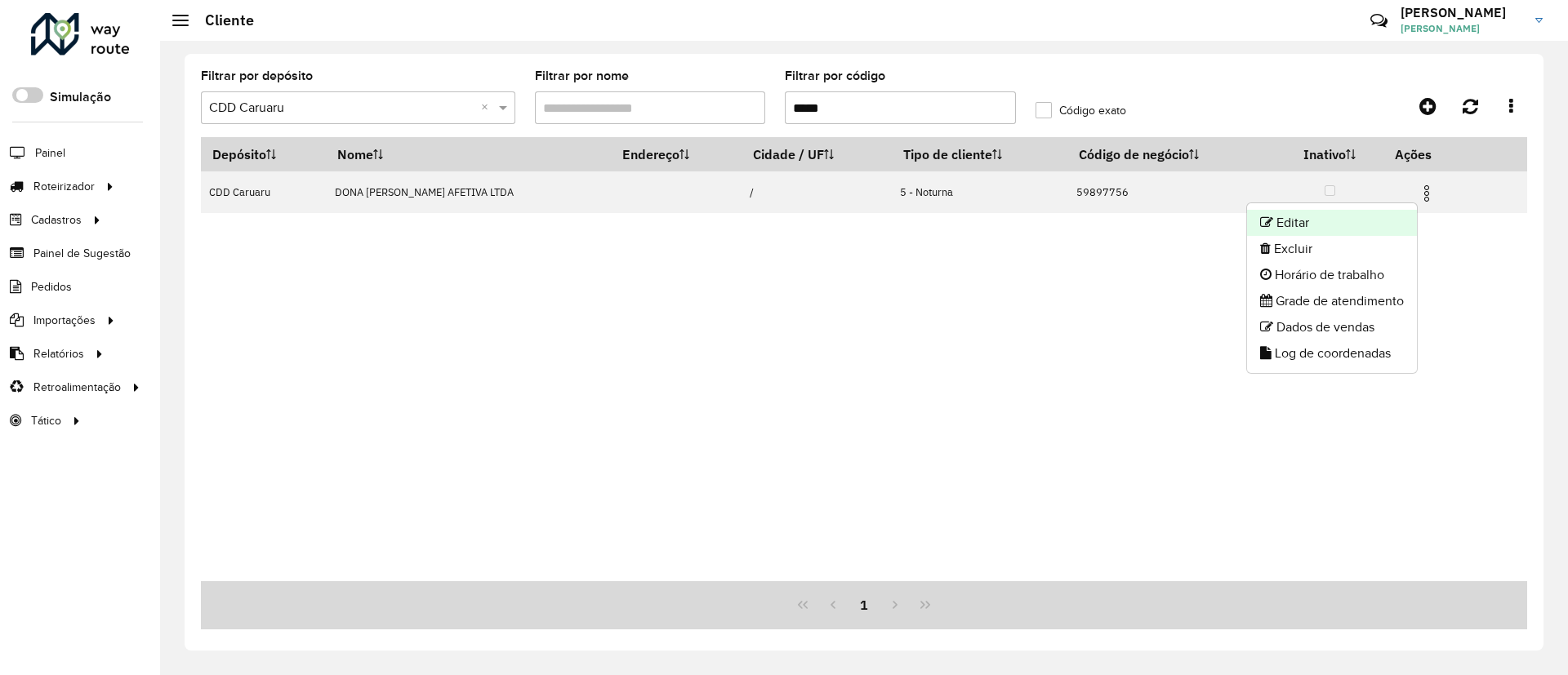
click at [1340, 224] on li "Editar" at bounding box center [1331, 222] width 170 height 26
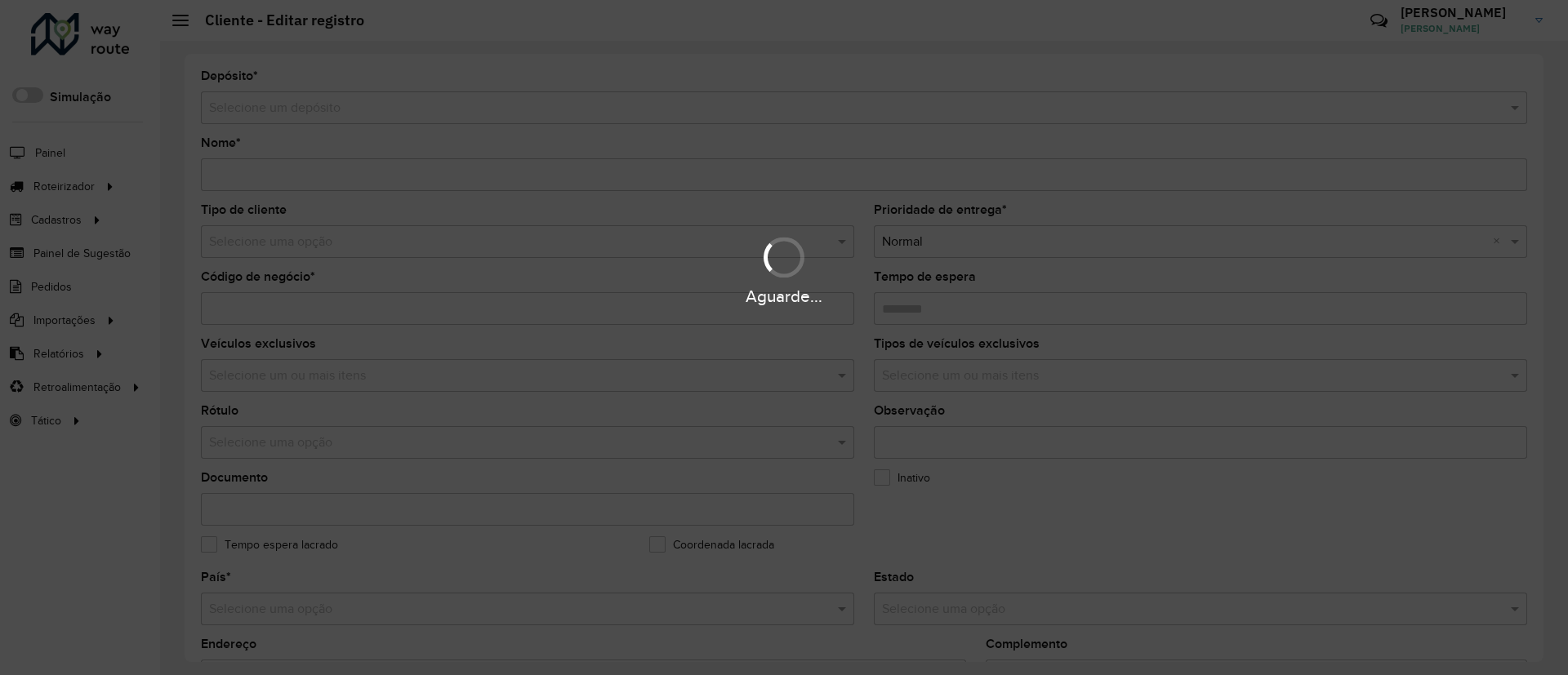
type input "**********"
type input "********"
type input "**********"
type input "*********"
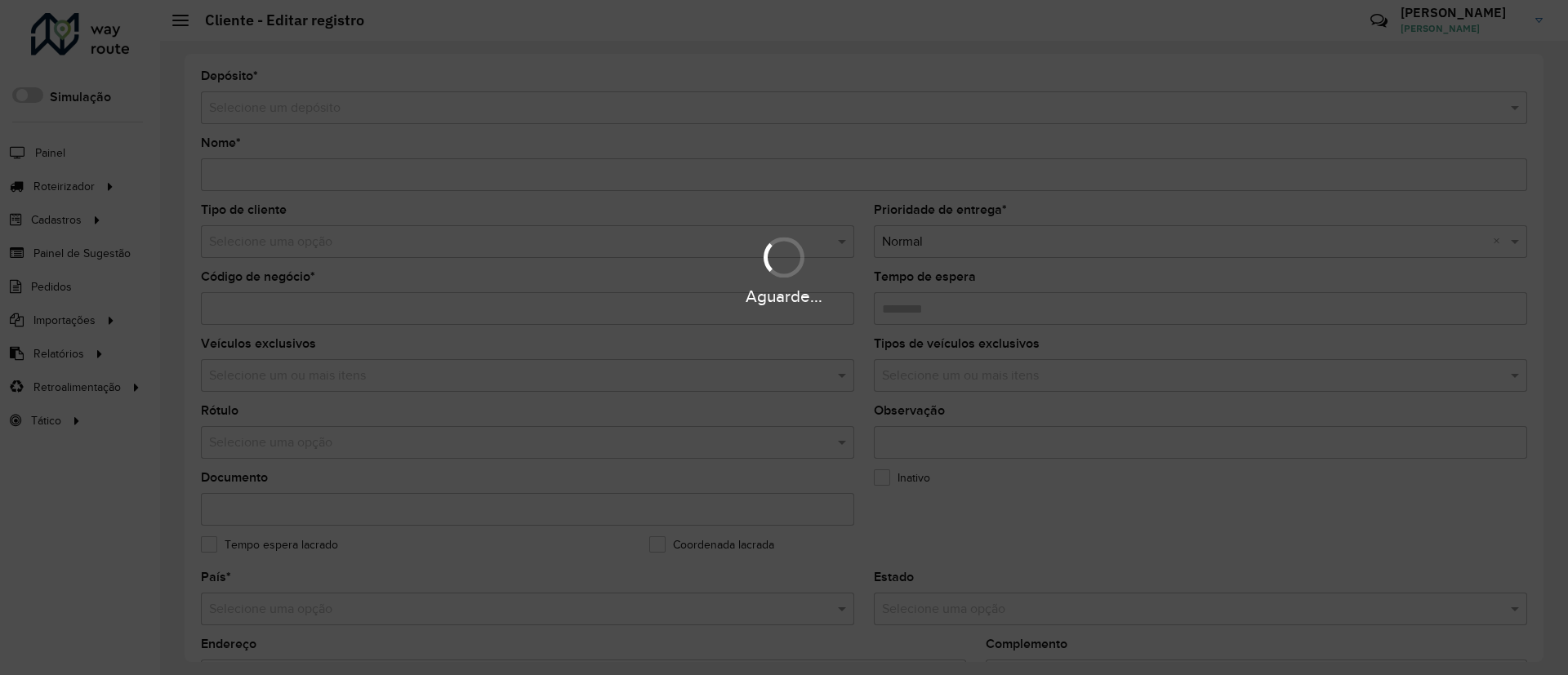
type input "**********"
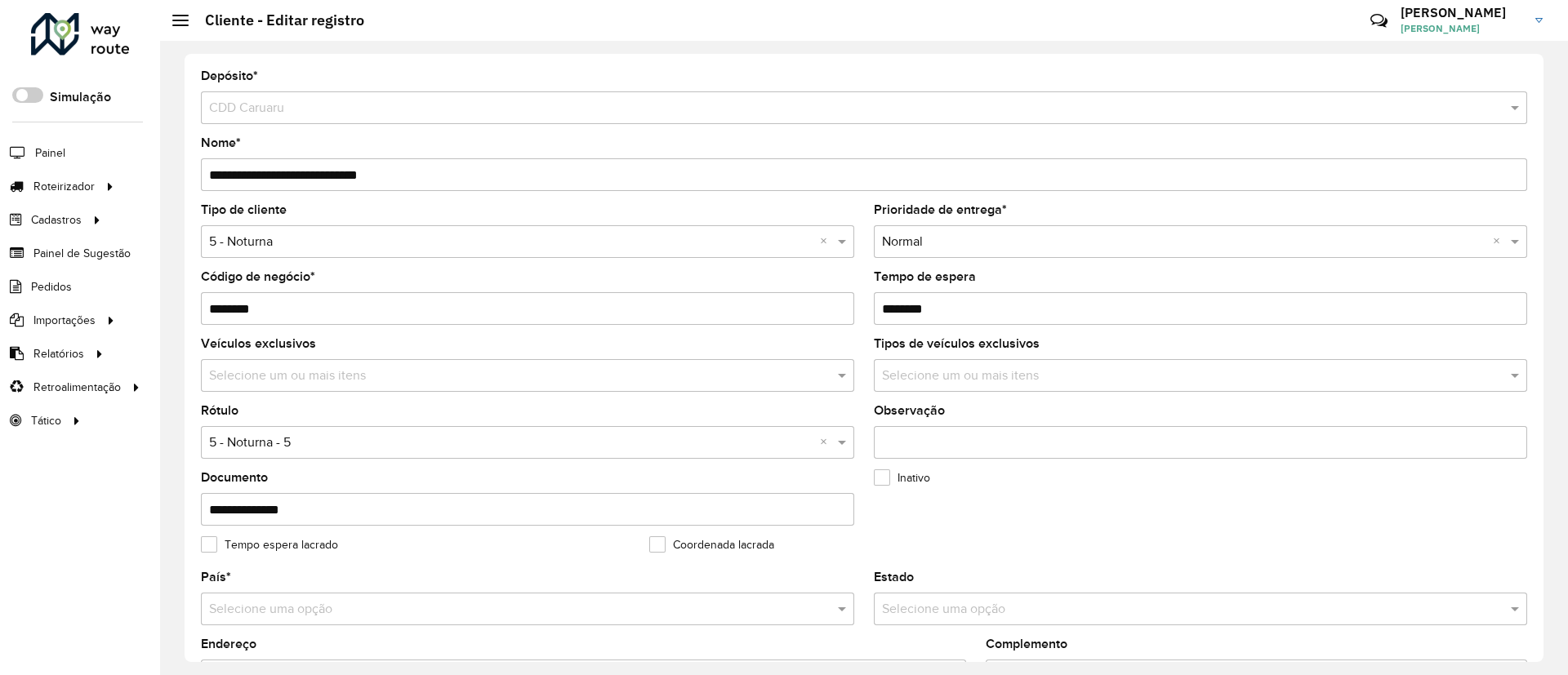
scroll to position [540, 0]
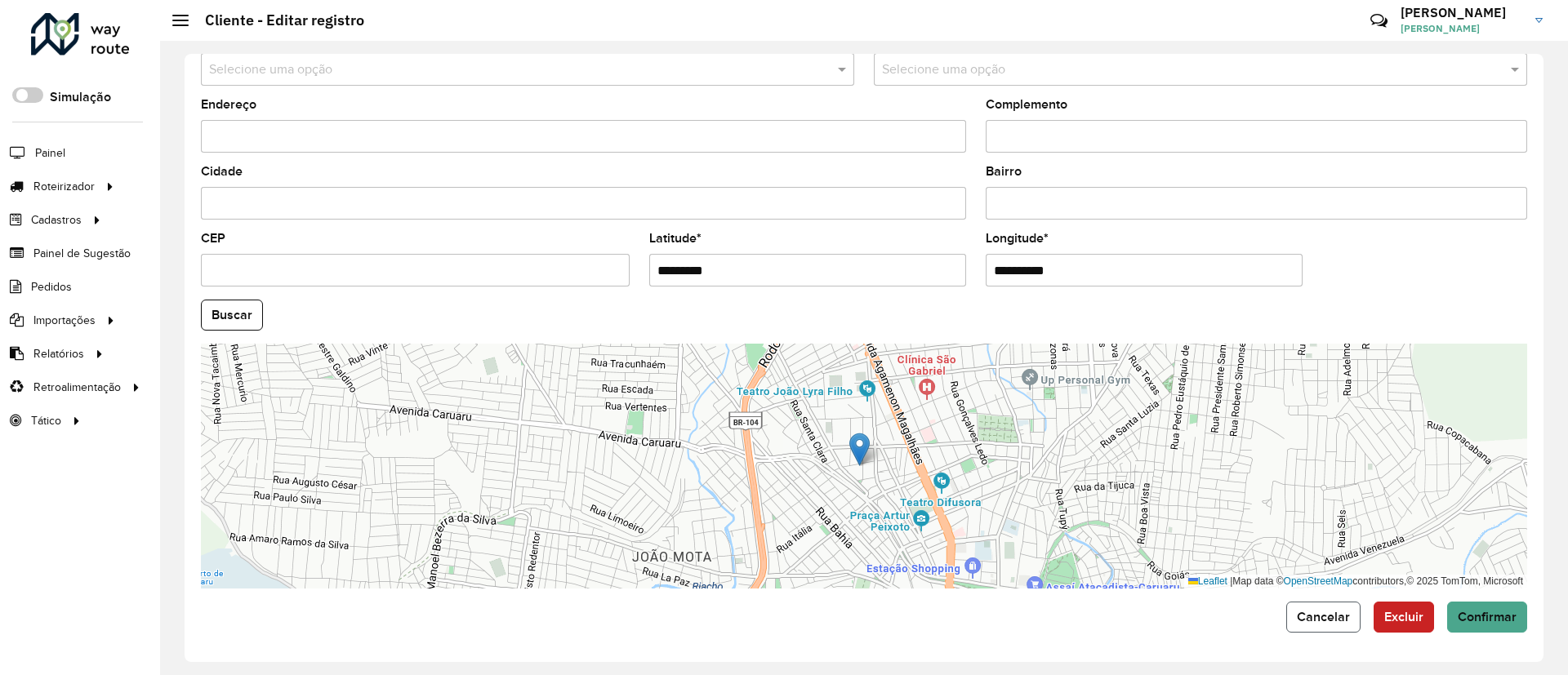
click at [1321, 631] on button "Cancelar" at bounding box center [1323, 616] width 74 height 31
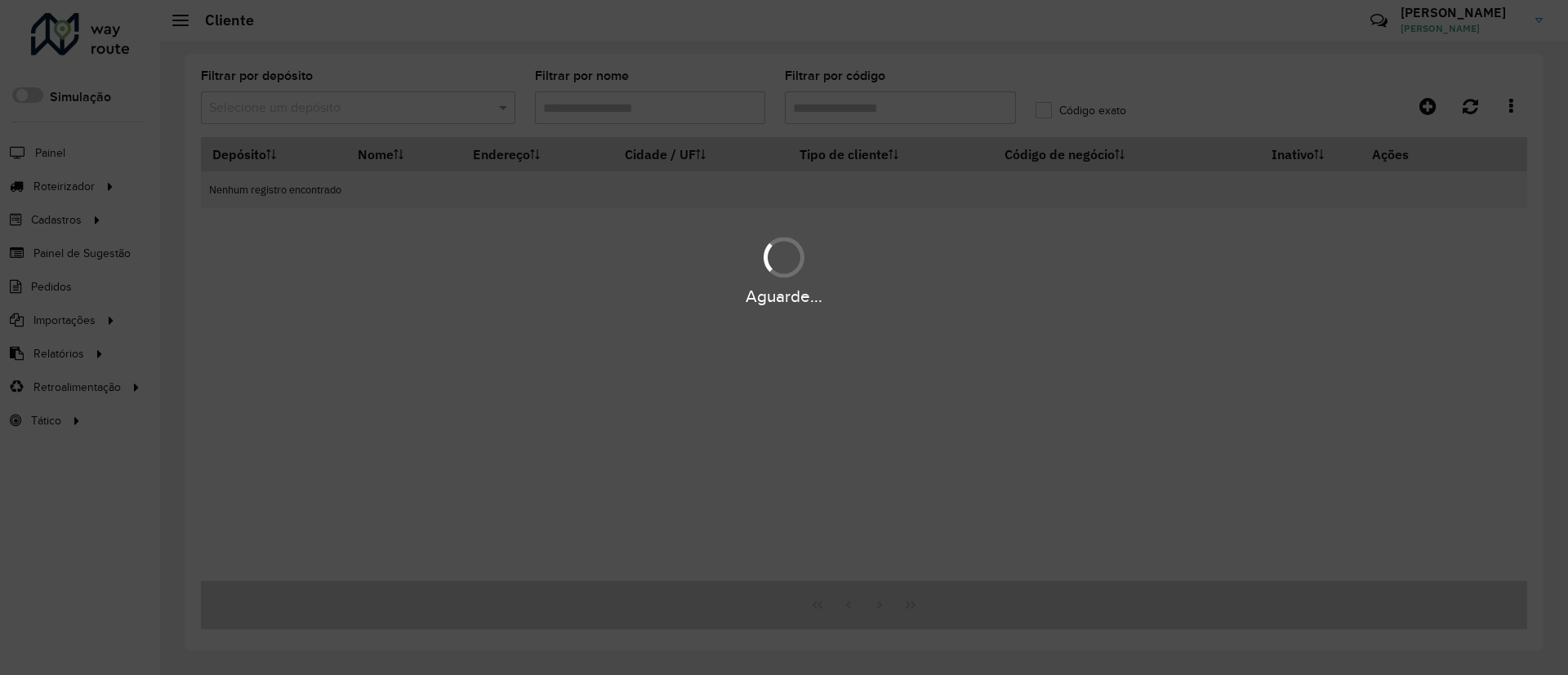
type input "*****"
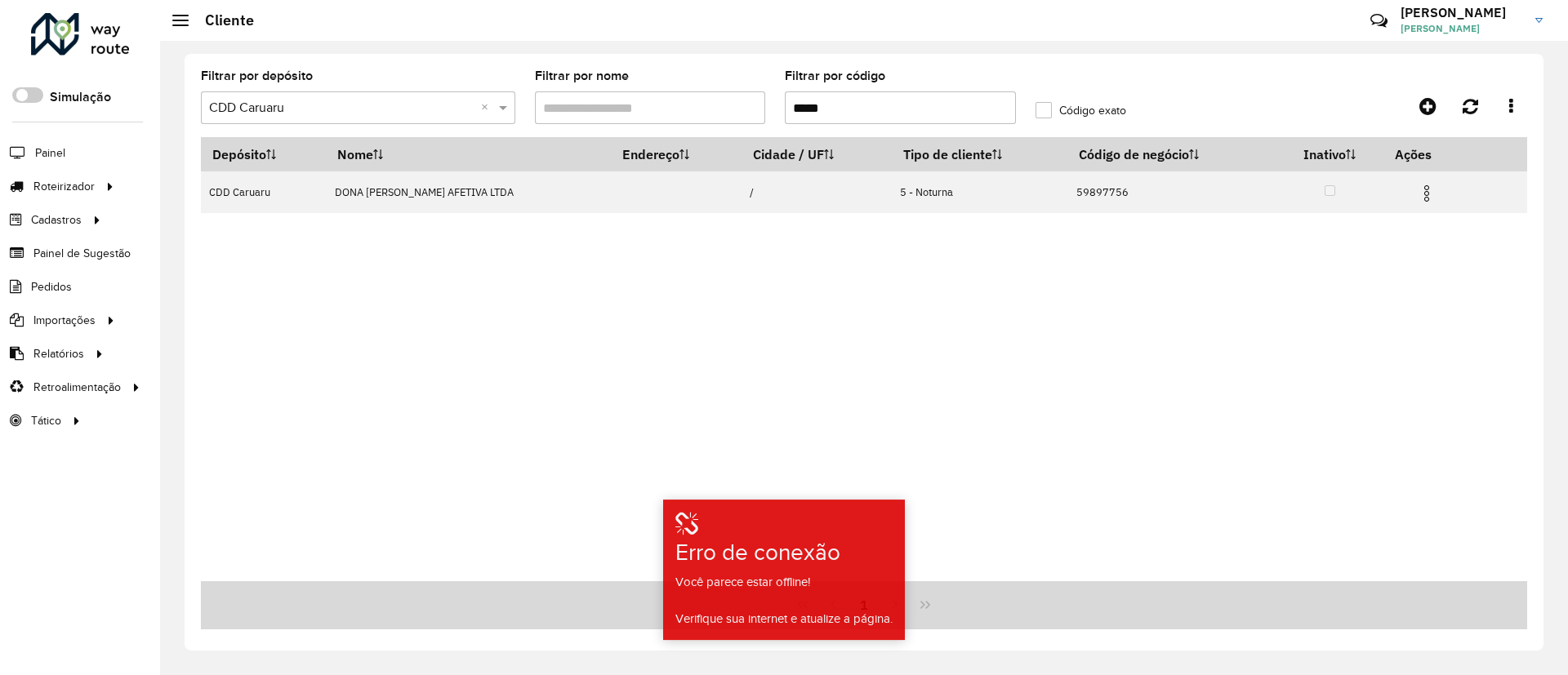
click at [1041, 334] on div "Depósito Nome Endereço Cidade / UF Tipo de cliente Código de negócio Inativo Aç…" at bounding box center [863, 358] width 1326 height 444
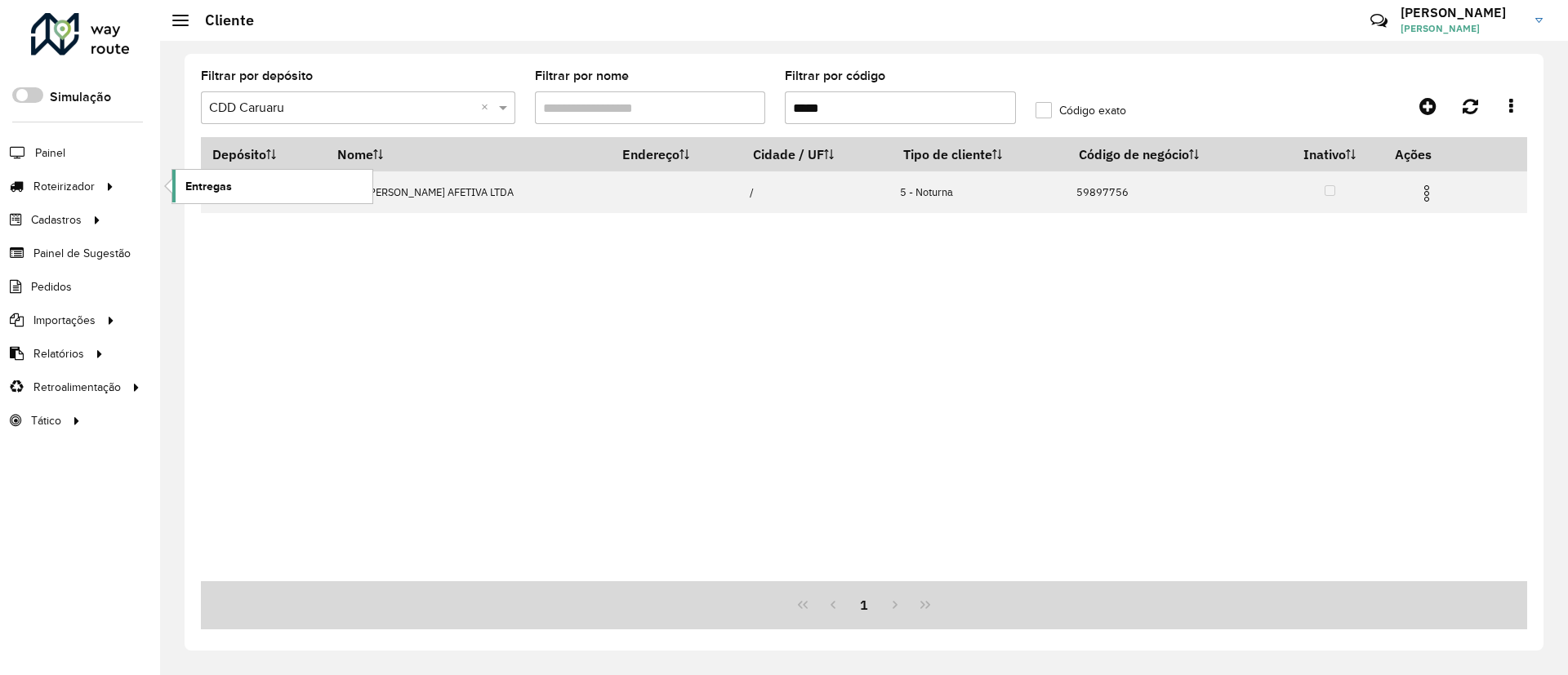
click at [210, 193] on span "Entregas" at bounding box center [208, 186] width 46 height 17
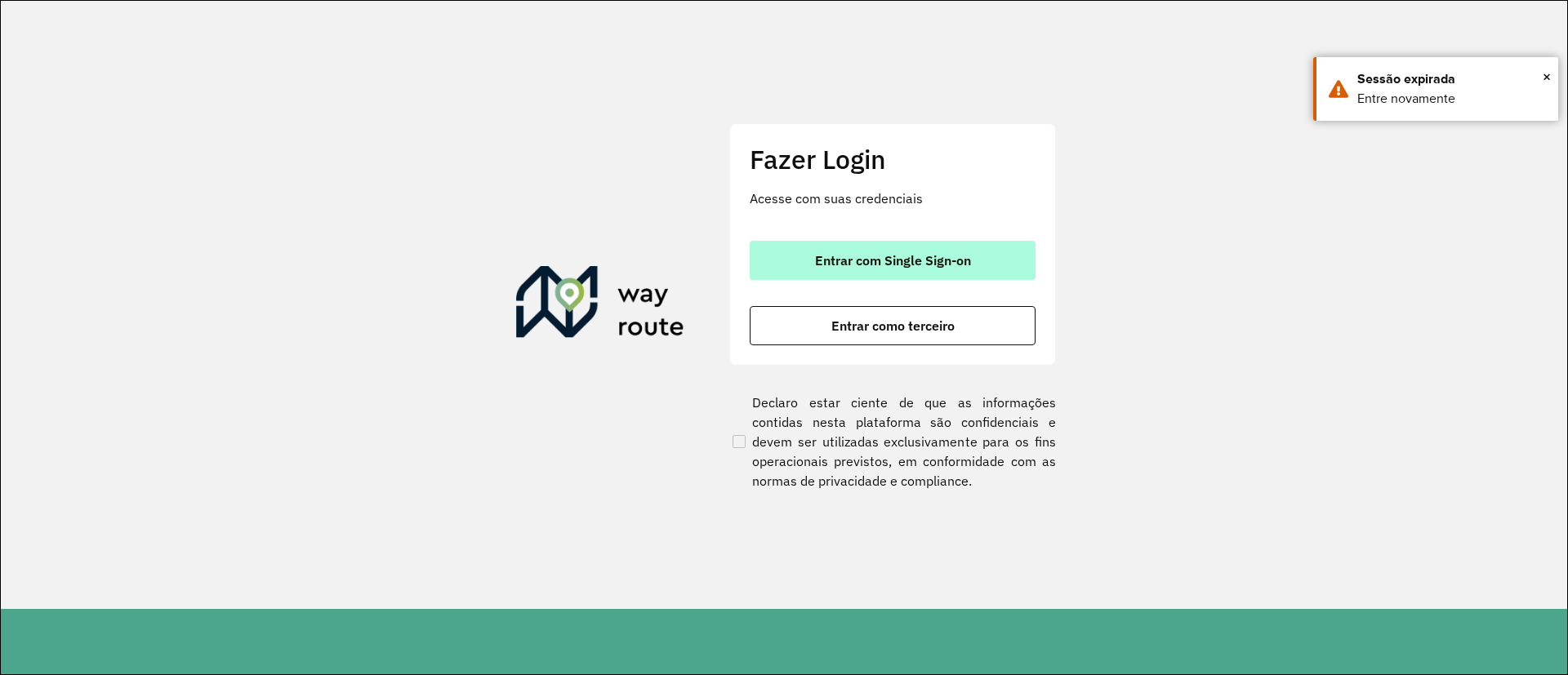
click at [858, 264] on span "Entrar com Single Sign-on" at bounding box center [893, 260] width 156 height 13
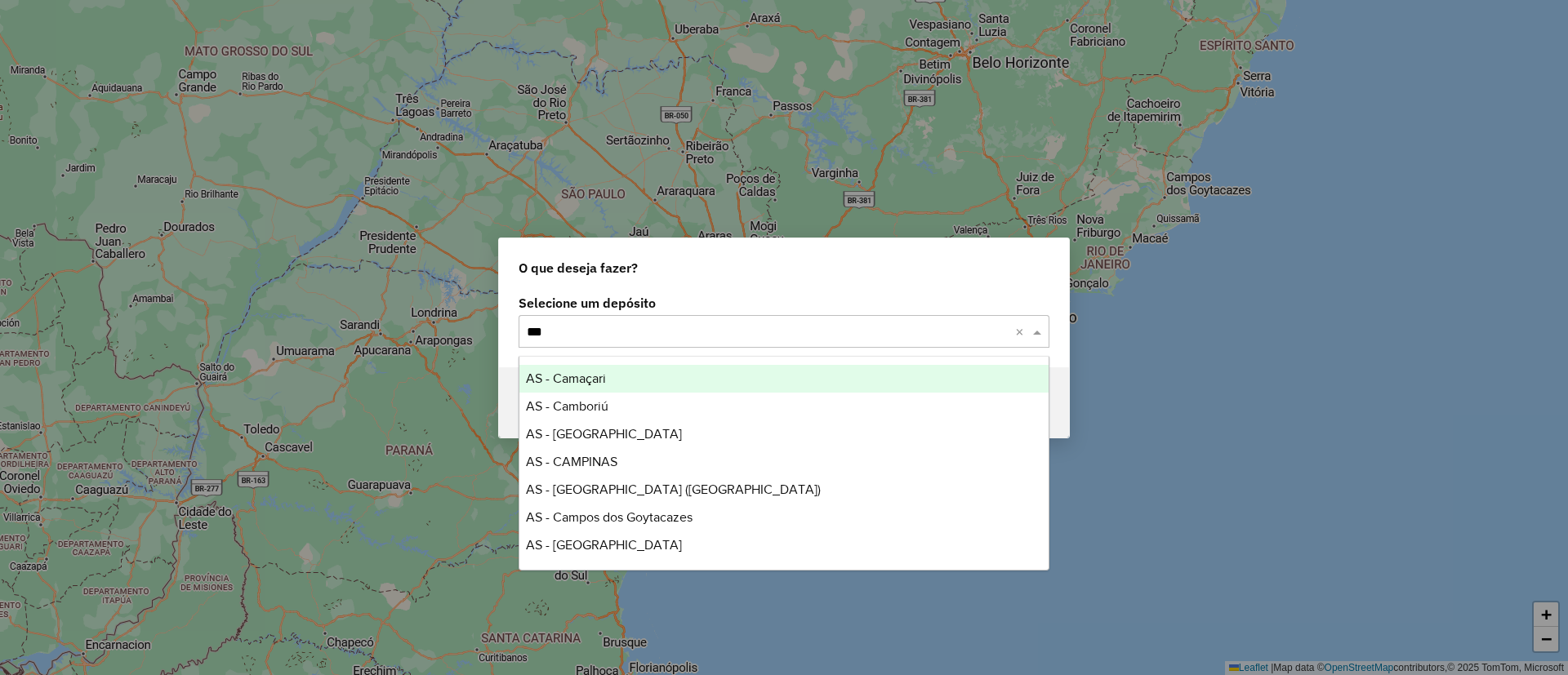
type input "****"
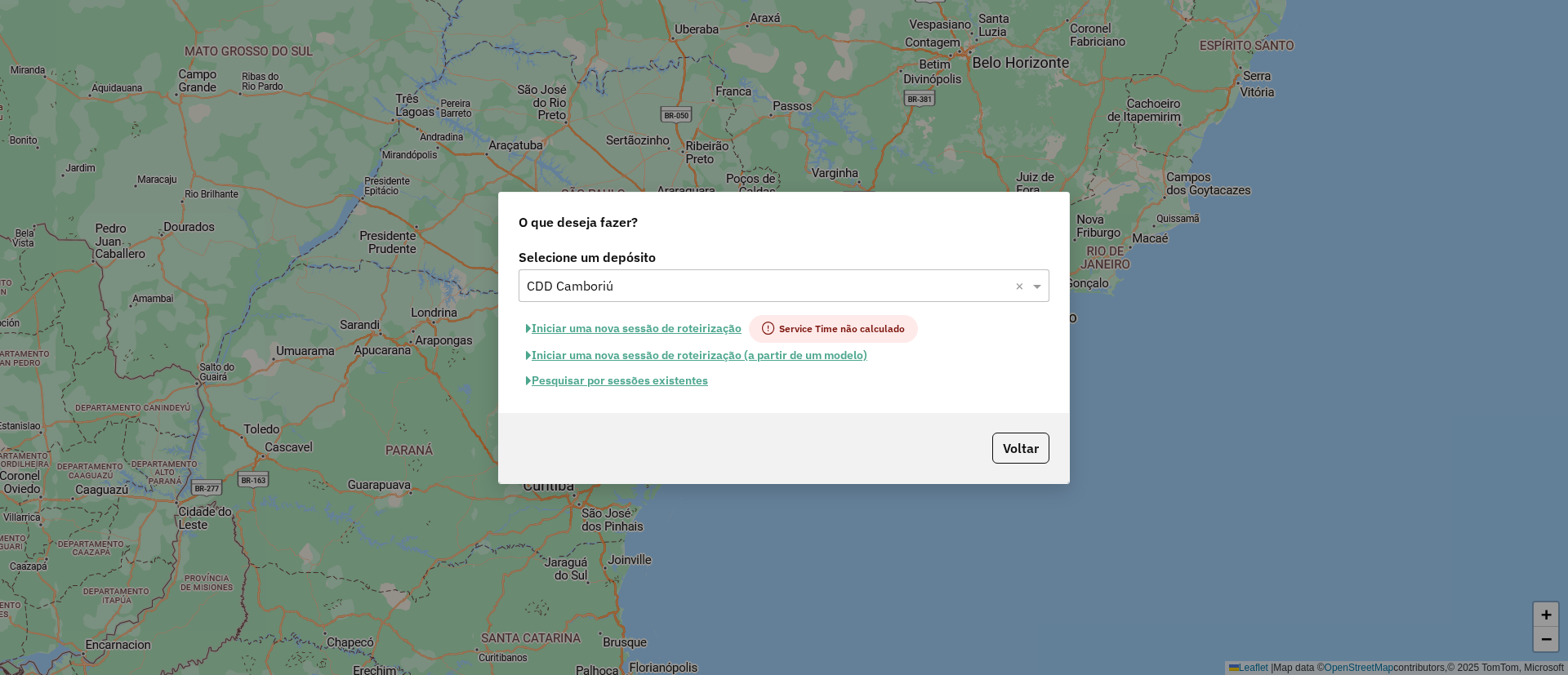
click at [611, 382] on button "Pesquisar por sessões existentes" at bounding box center [616, 380] width 197 height 25
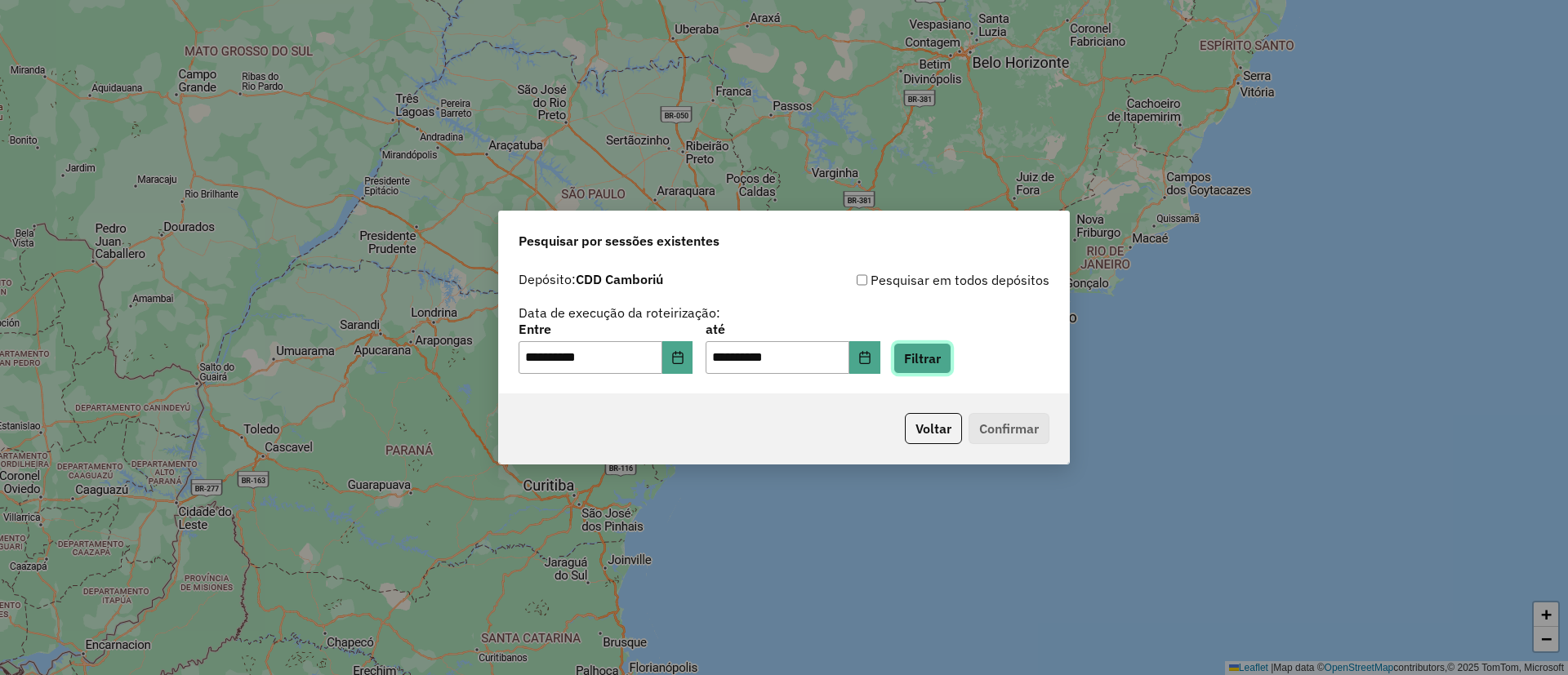
click at [939, 361] on button "Filtrar" at bounding box center [922, 358] width 58 height 31
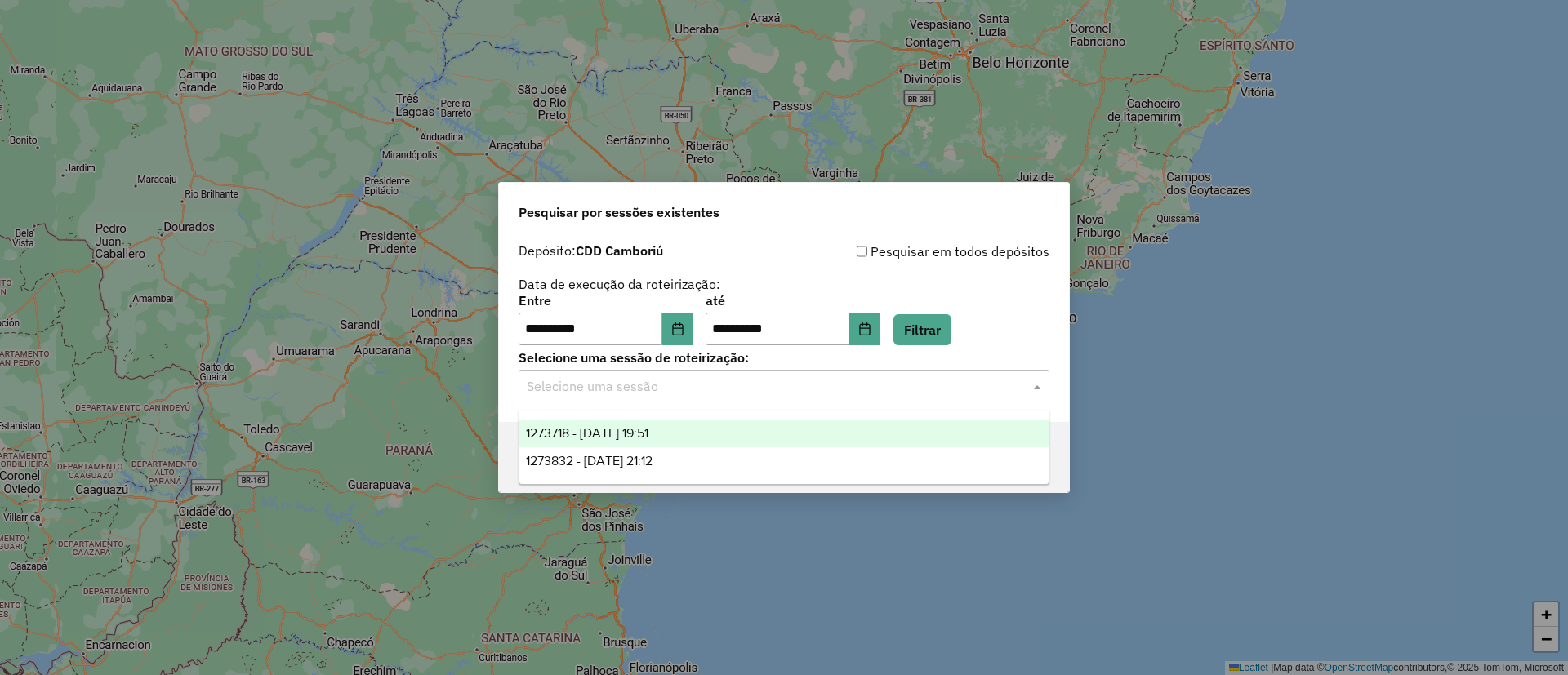
click at [807, 387] on input "text" at bounding box center [768, 386] width 482 height 19
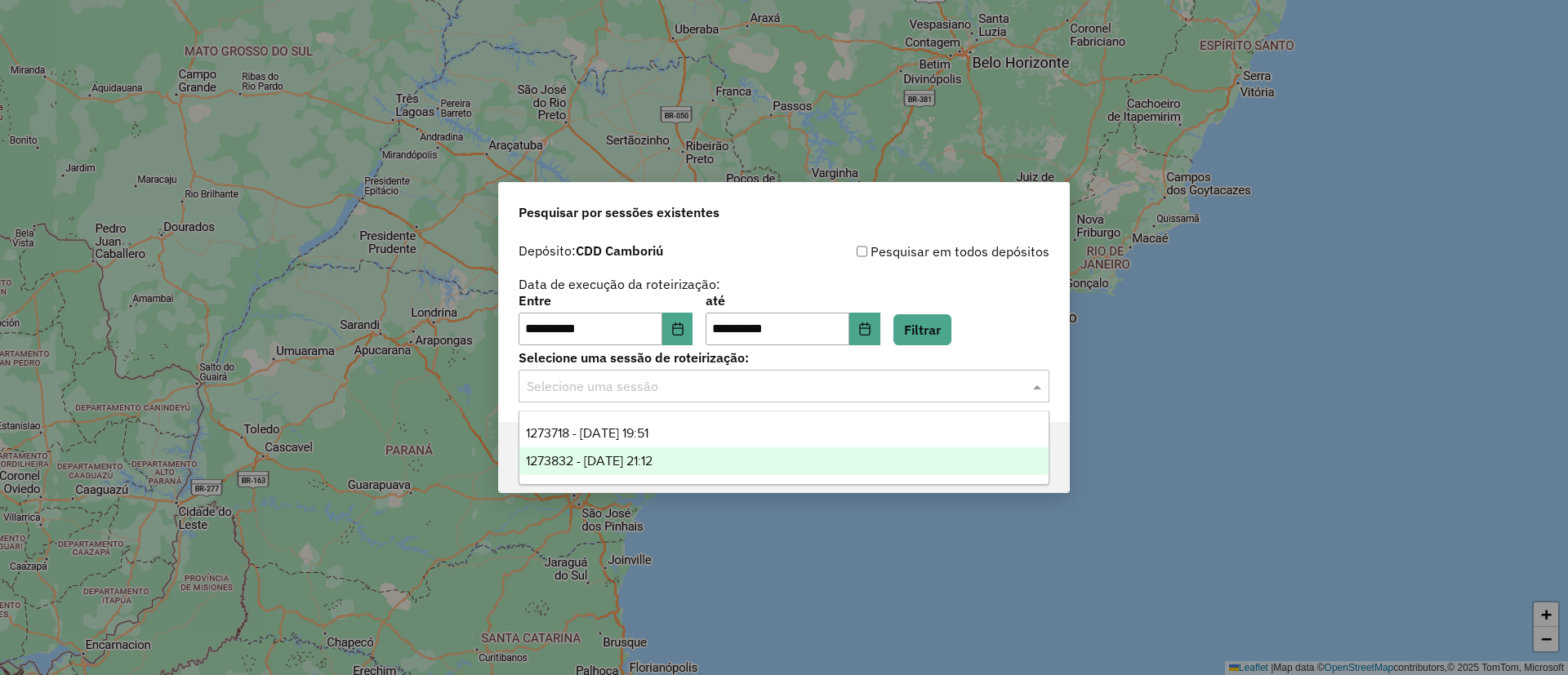
click at [786, 458] on div "1273832 - 11/09/2025 21:12" at bounding box center [784, 461] width 529 height 28
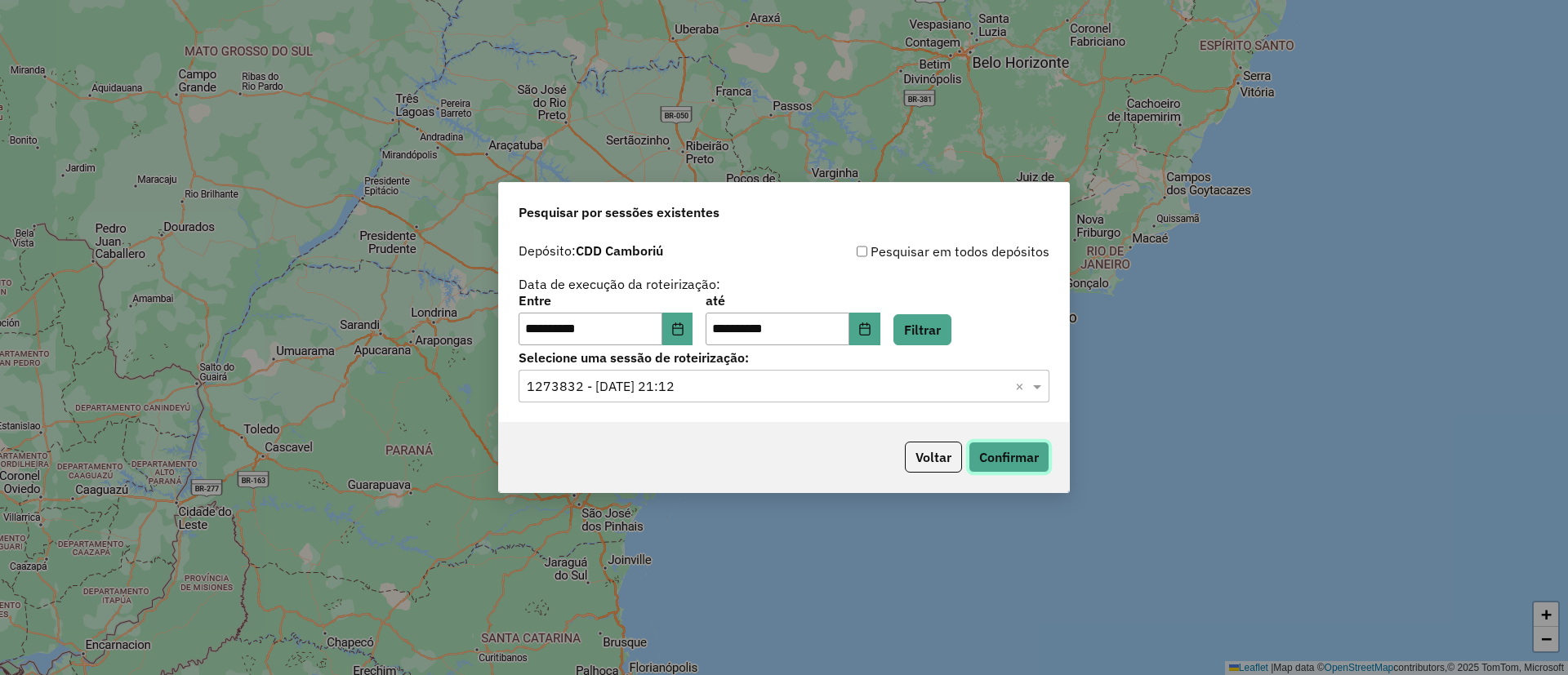
click at [1009, 452] on button "Confirmar" at bounding box center [1009, 457] width 81 height 31
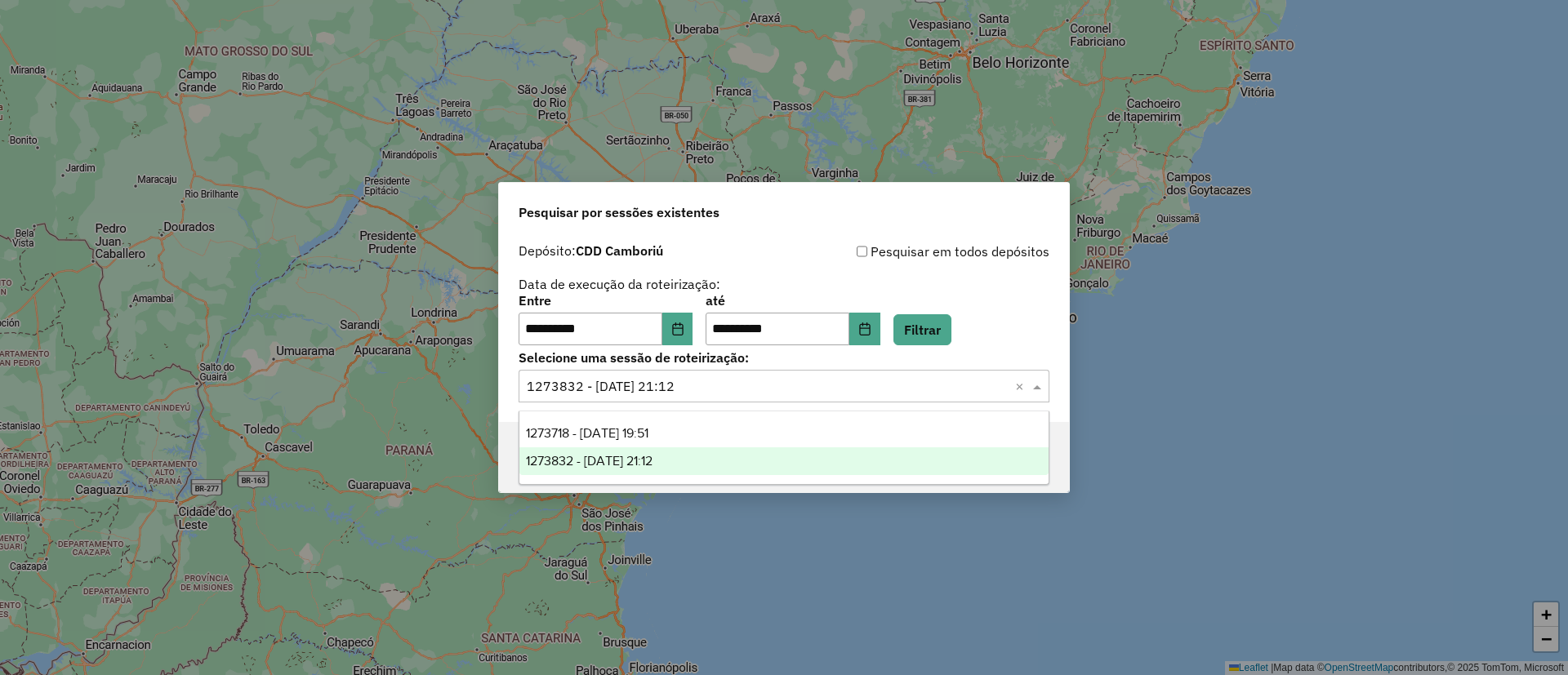
click at [742, 390] on input "text" at bounding box center [768, 386] width 482 height 19
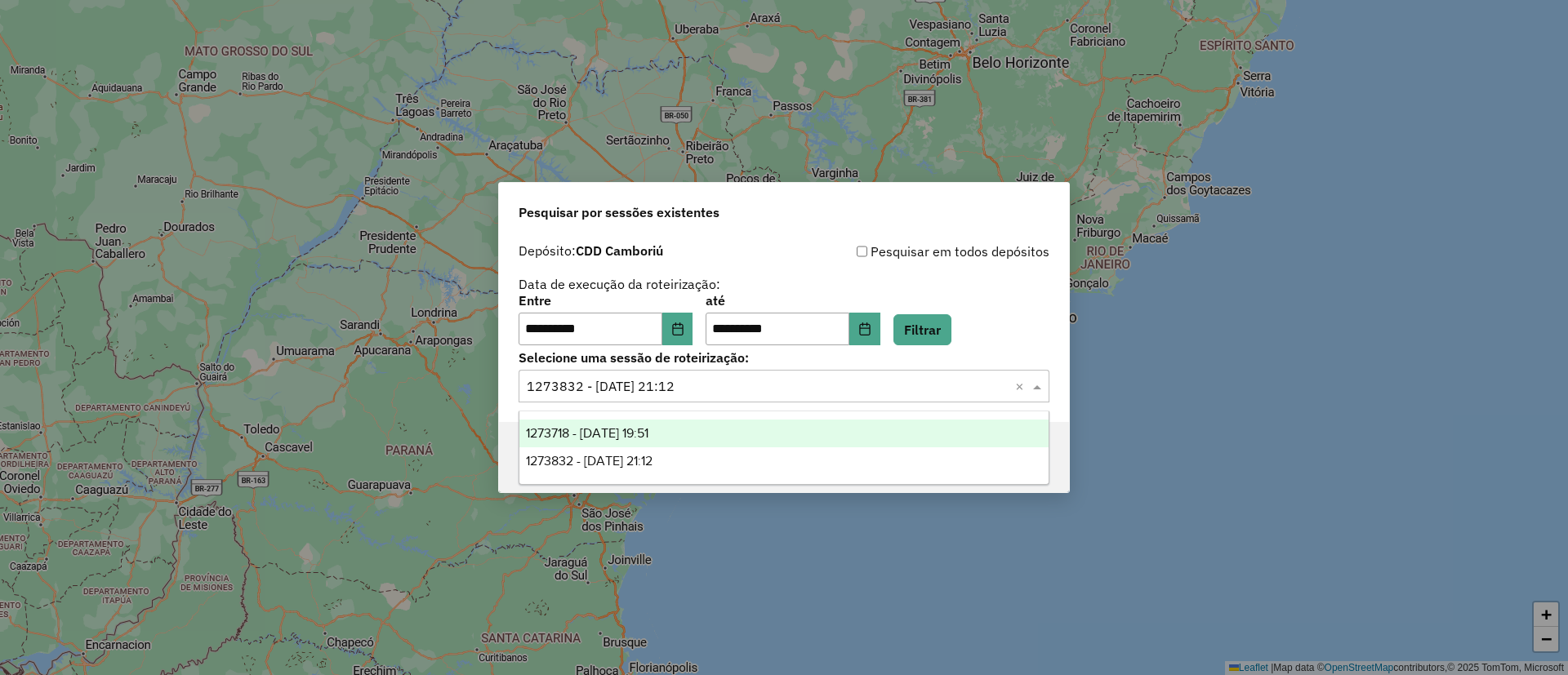
click at [726, 433] on div "1273718 - 11/09/2025 19:51" at bounding box center [784, 433] width 529 height 28
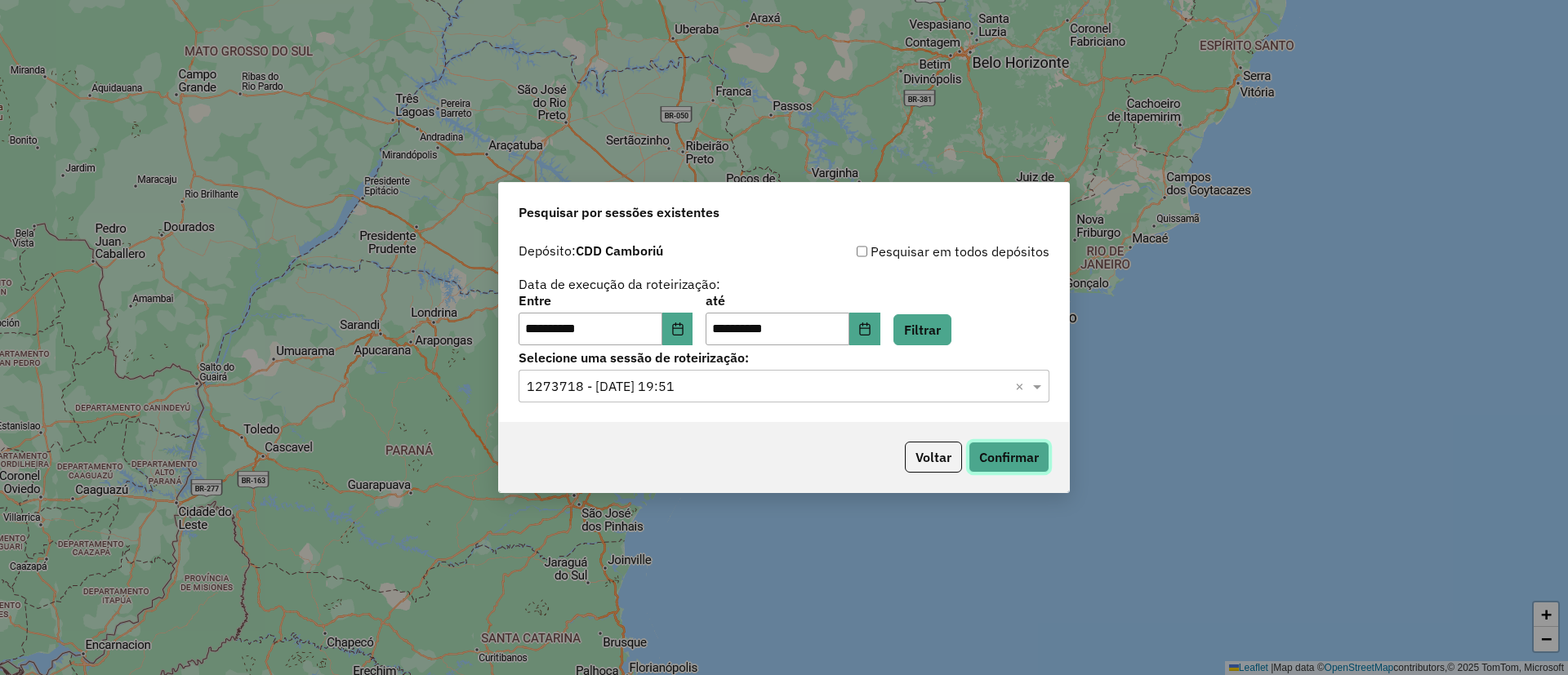
click at [1009, 464] on button "Confirmar" at bounding box center [1009, 457] width 81 height 31
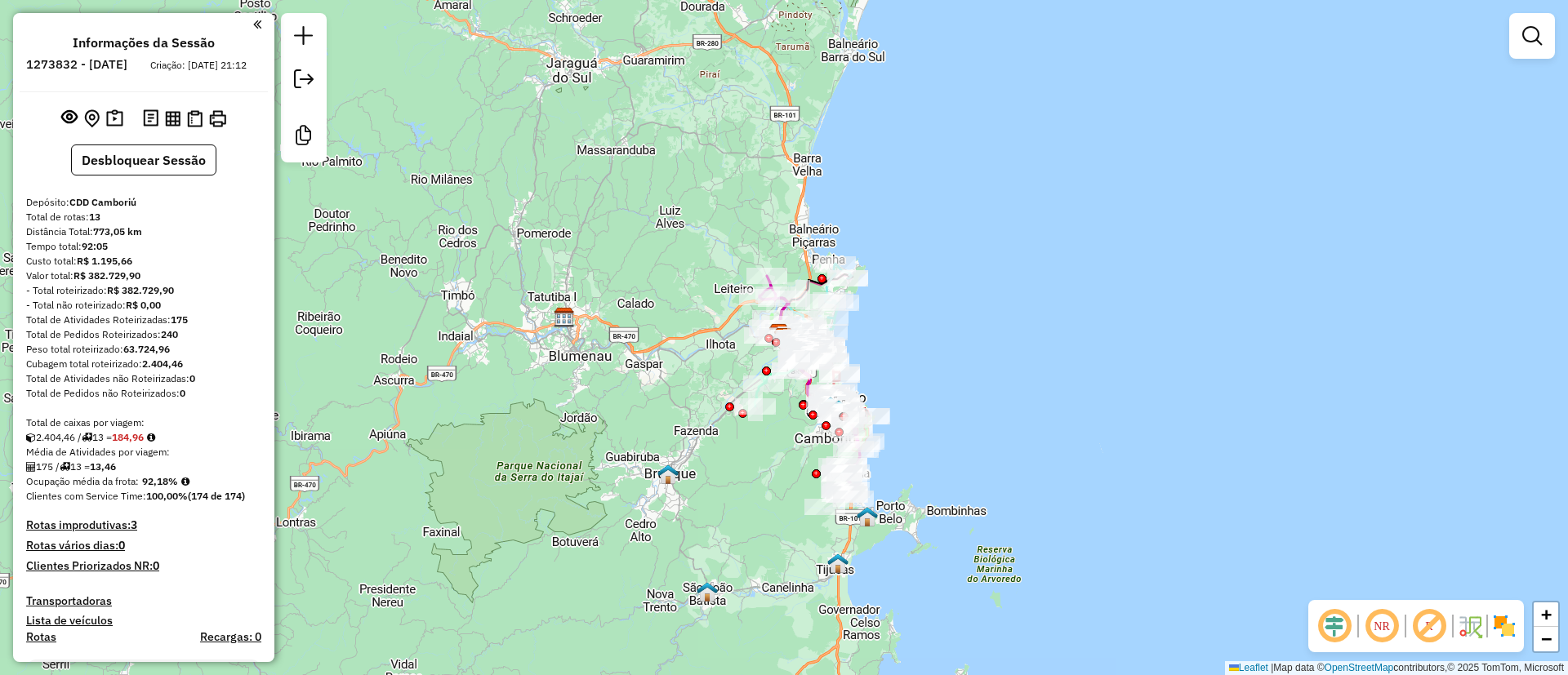
click at [1433, 627] on em at bounding box center [1429, 625] width 39 height 39
click at [1518, 625] on div "NR" at bounding box center [1415, 626] width 216 height 52
click at [1506, 625] on img at bounding box center [1503, 625] width 26 height 26
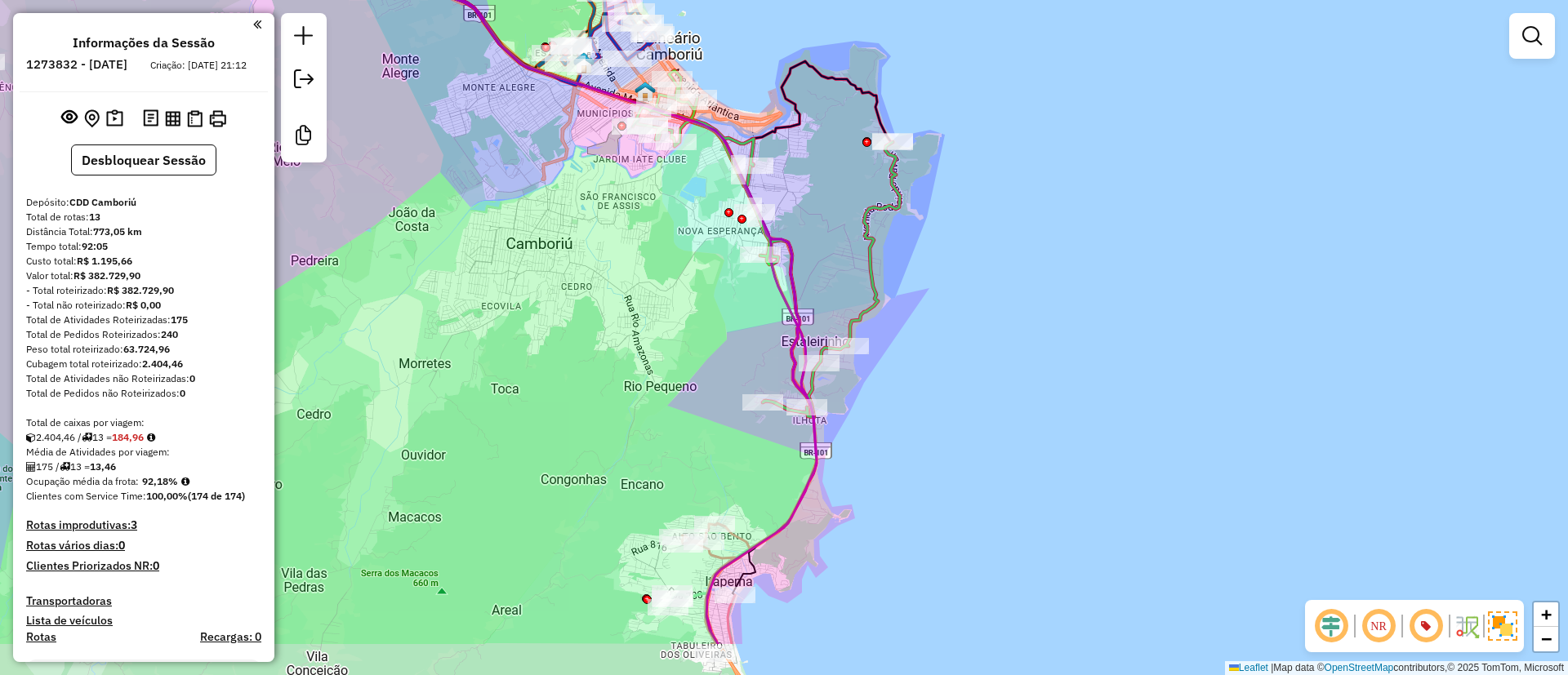
drag, startPoint x: 837, startPoint y: 372, endPoint x: 731, endPoint y: 118, distance: 275.2
click at [731, 118] on div "Janela de atendimento Grade de atendimento Capacidade Transportadoras Veículos …" at bounding box center [784, 338] width 1568 height 675
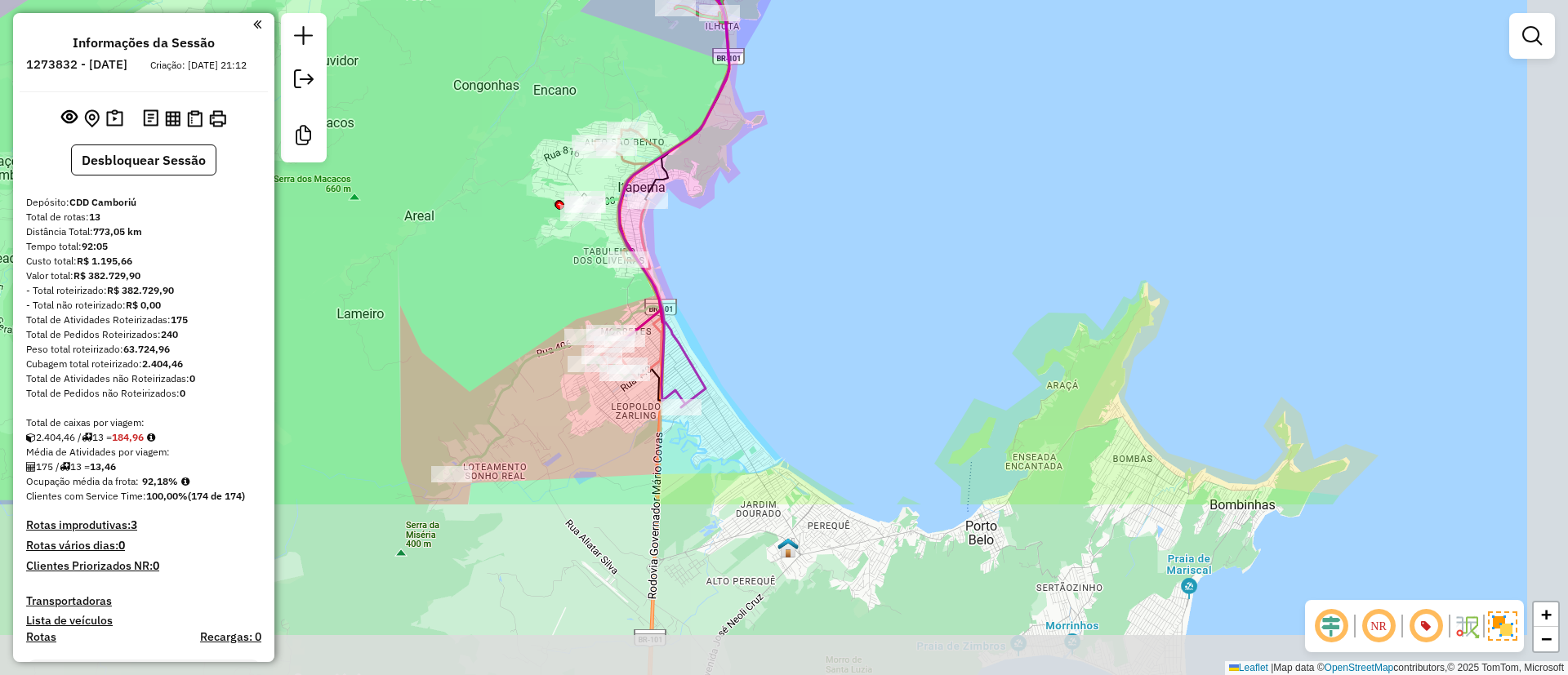
drag, startPoint x: 681, startPoint y: 240, endPoint x: 528, endPoint y: -63, distance: 339.4
click at [528, 0] on html "Aguarde... Pop-up bloqueado! Seu navegador bloqueou automáticamente a abertura …" at bounding box center [784, 338] width 1568 height 675
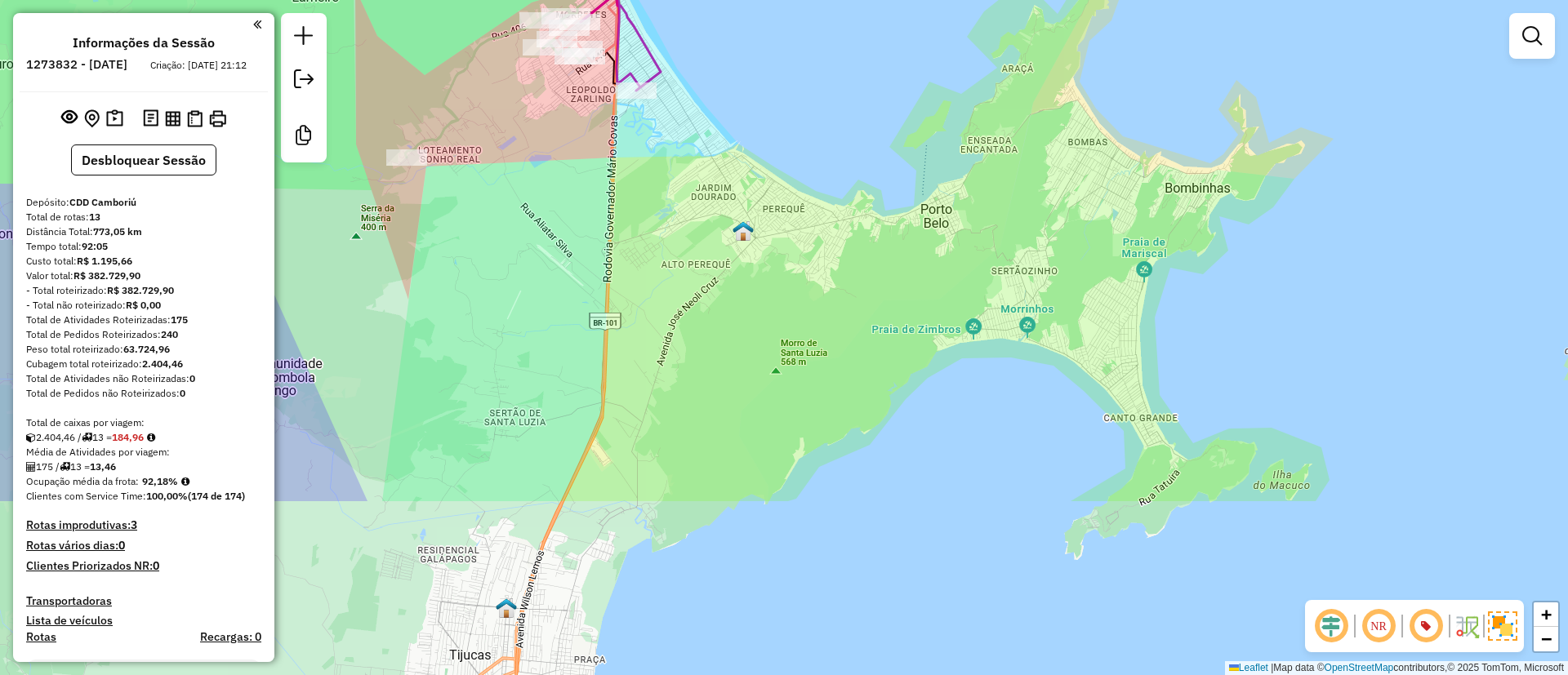
drag, startPoint x: 936, startPoint y: 394, endPoint x: 883, endPoint y: 153, distance: 246.8
click at [883, 153] on div "Janela de atendimento Grade de atendimento Capacidade Transportadoras Veículos …" at bounding box center [784, 338] width 1568 height 675
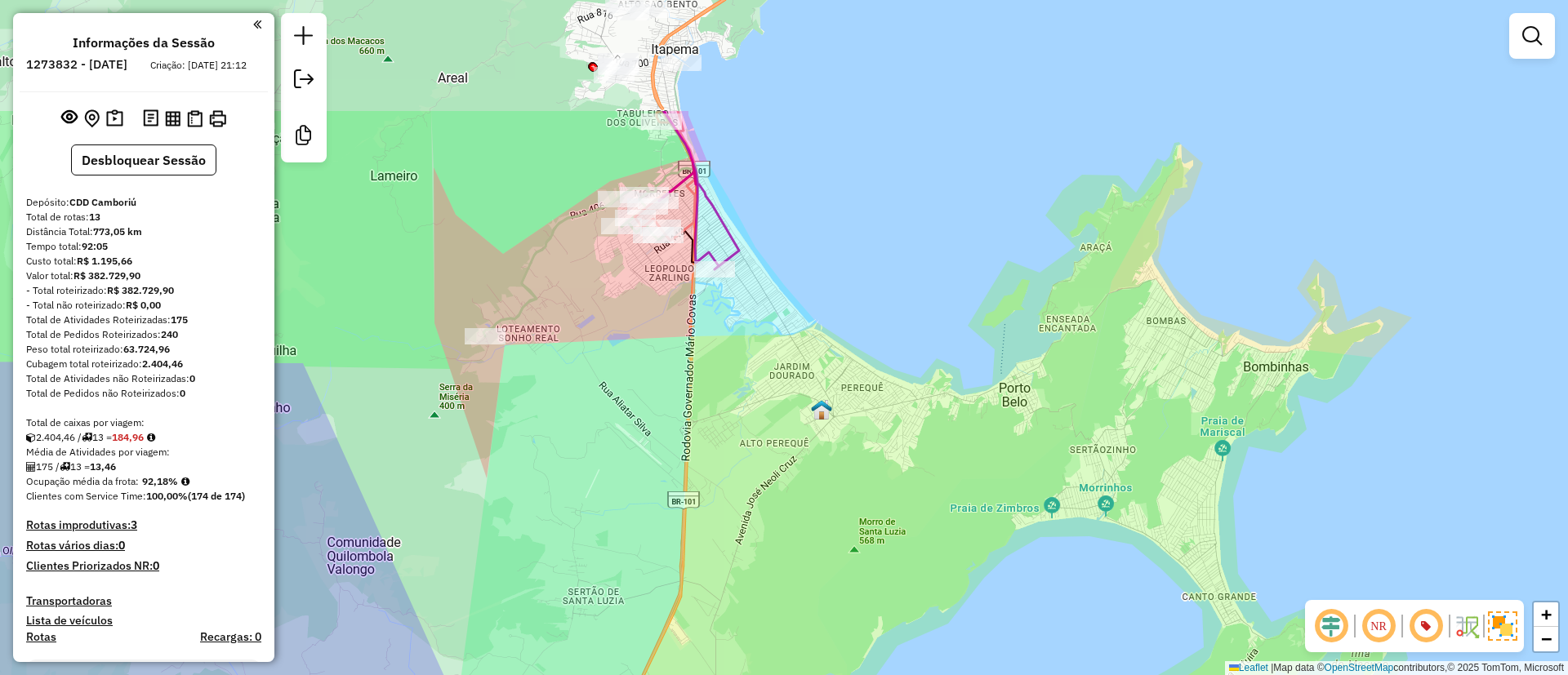
drag, startPoint x: 753, startPoint y: 138, endPoint x: 831, endPoint y: 314, distance: 192.5
click at [831, 314] on div "Janela de atendimento Grade de atendimento Capacidade Transportadoras Veículos …" at bounding box center [784, 338] width 1568 height 675
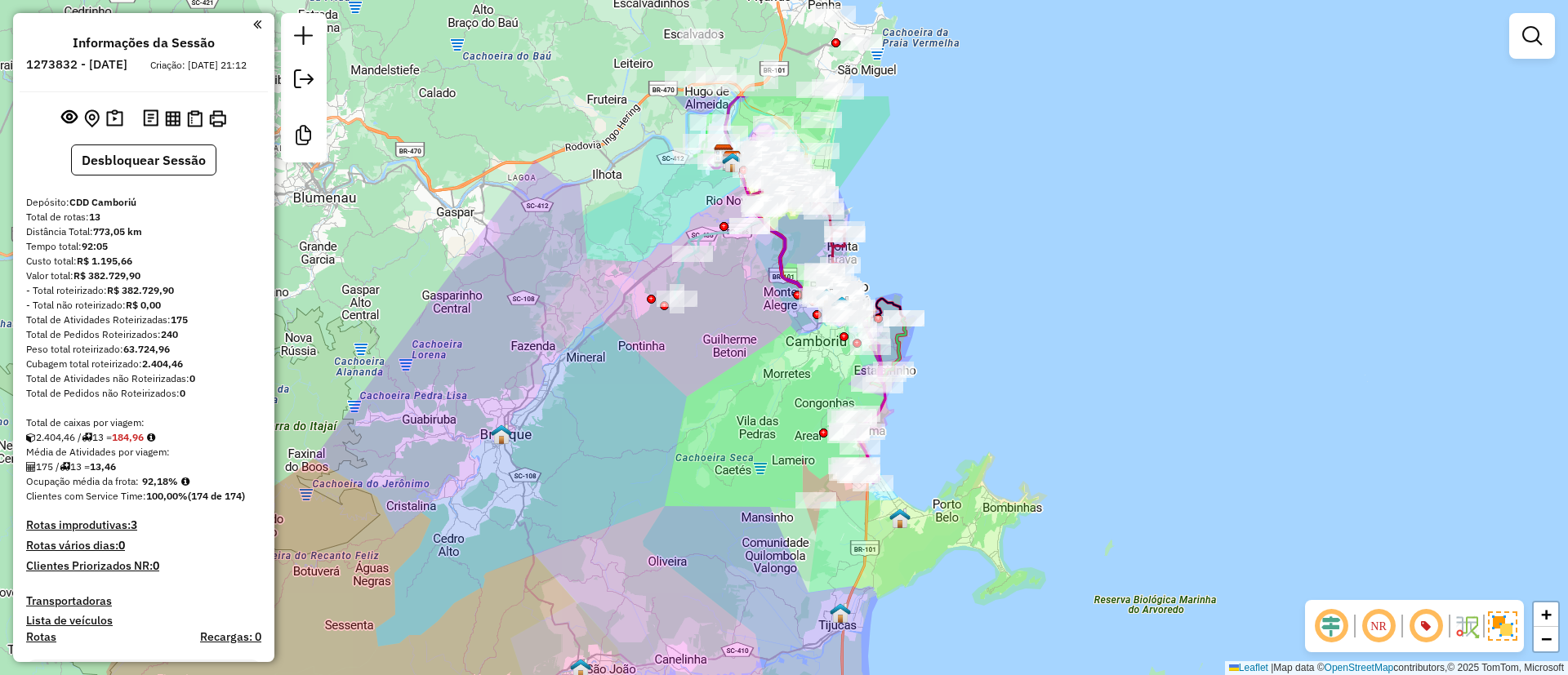
drag, startPoint x: 915, startPoint y: 186, endPoint x: 972, endPoint y: 351, distance: 174.6
click at [972, 351] on div "Janela de atendimento Grade de atendimento Capacidade Transportadoras Veículos …" at bounding box center [784, 338] width 1568 height 675
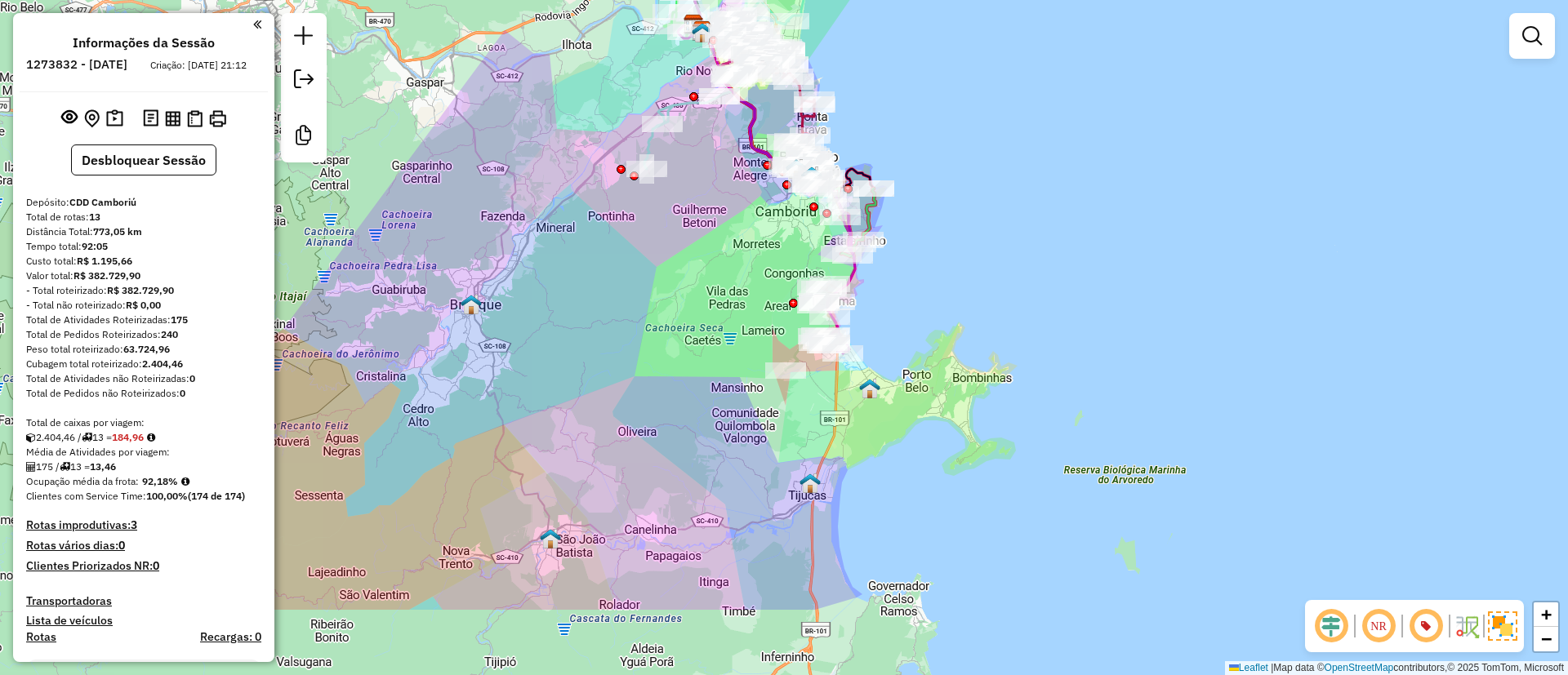
drag, startPoint x: 964, startPoint y: 451, endPoint x: 936, endPoint y: 327, distance: 127.1
click at [936, 327] on div "Janela de atendimento Grade de atendimento Capacidade Transportadoras Veículos …" at bounding box center [784, 338] width 1568 height 675
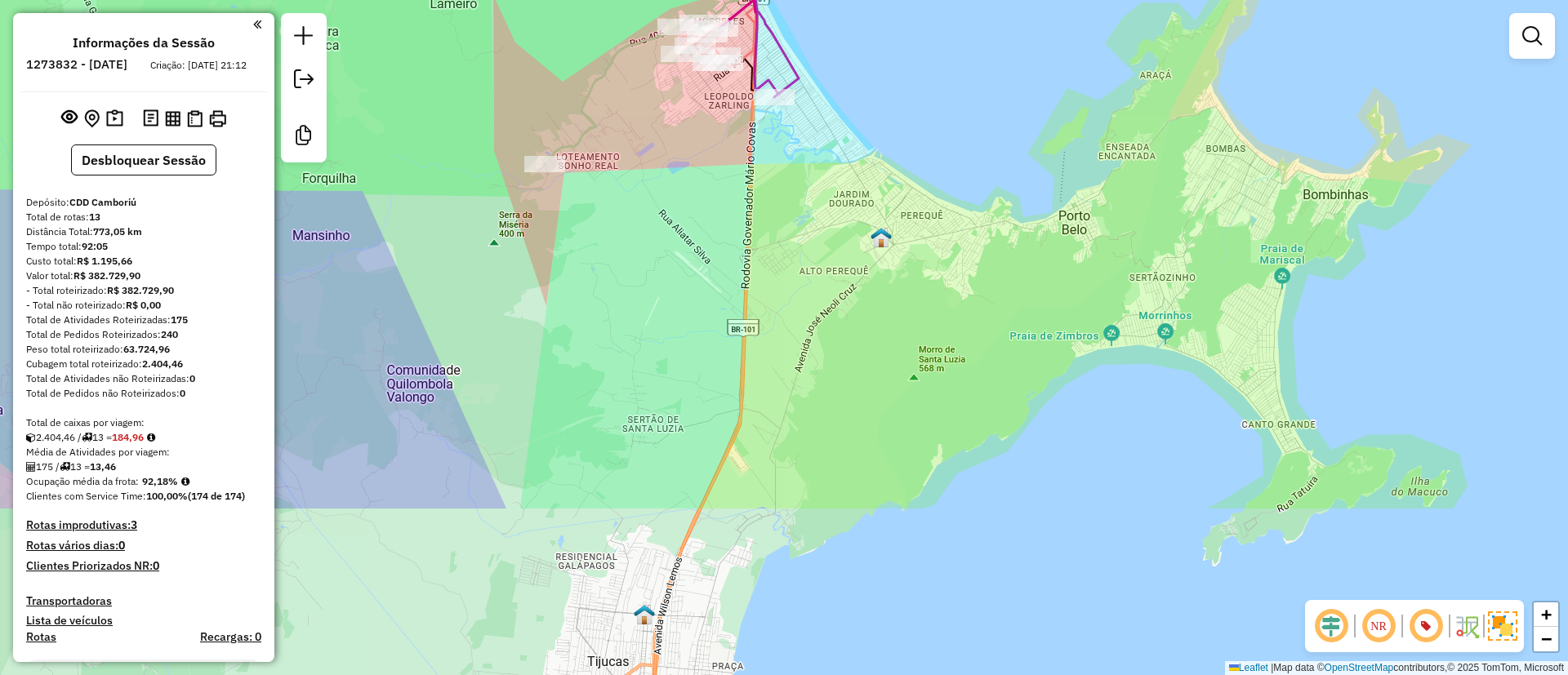
drag, startPoint x: 1107, startPoint y: 530, endPoint x: 1004, endPoint y: 299, distance: 252.9
click at [1004, 299] on div "Janela de atendimento Grade de atendimento Capacidade Transportadoras Veículos …" at bounding box center [784, 338] width 1568 height 675
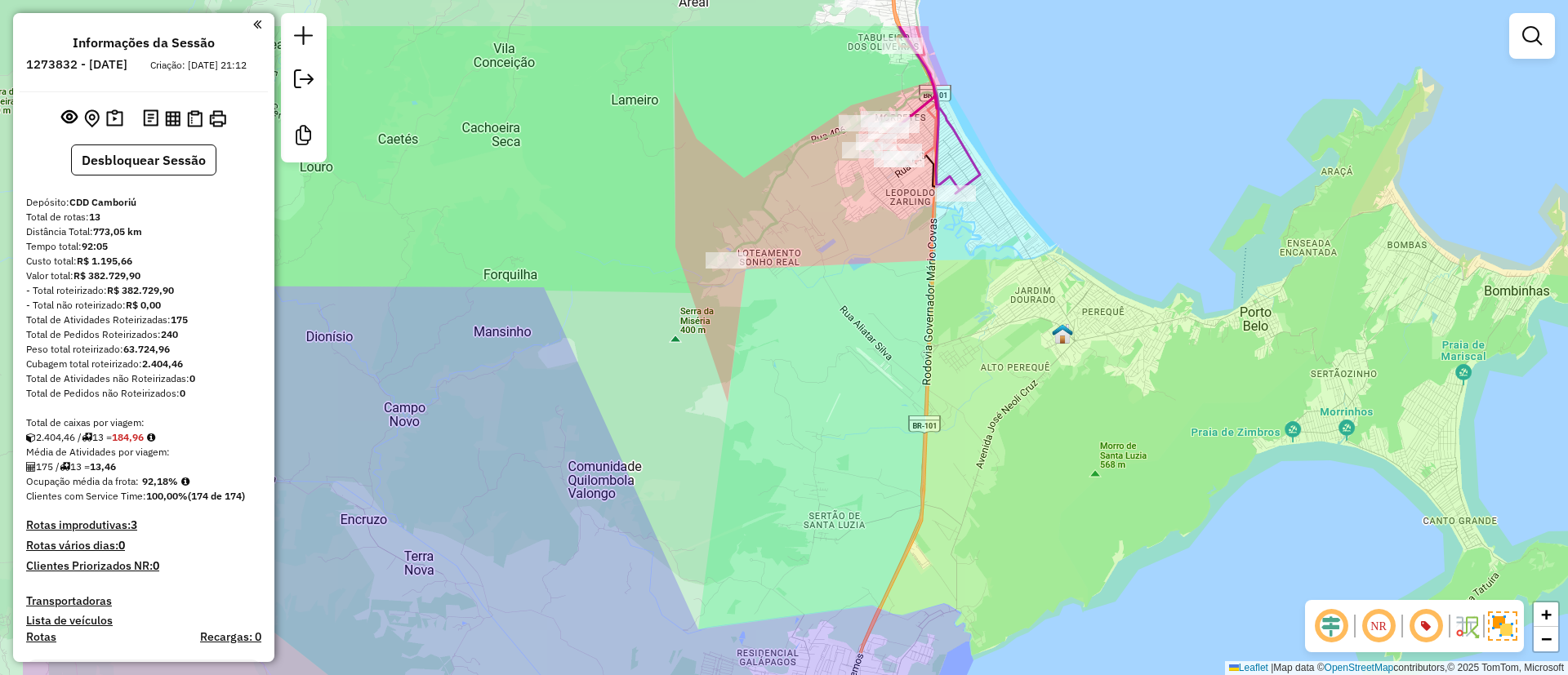
drag, startPoint x: 927, startPoint y: 274, endPoint x: 1107, endPoint y: 366, distance: 202.1
click at [1107, 366] on div "Janela de atendimento Grade de atendimento Capacidade Transportadoras Veículos …" at bounding box center [784, 338] width 1568 height 675
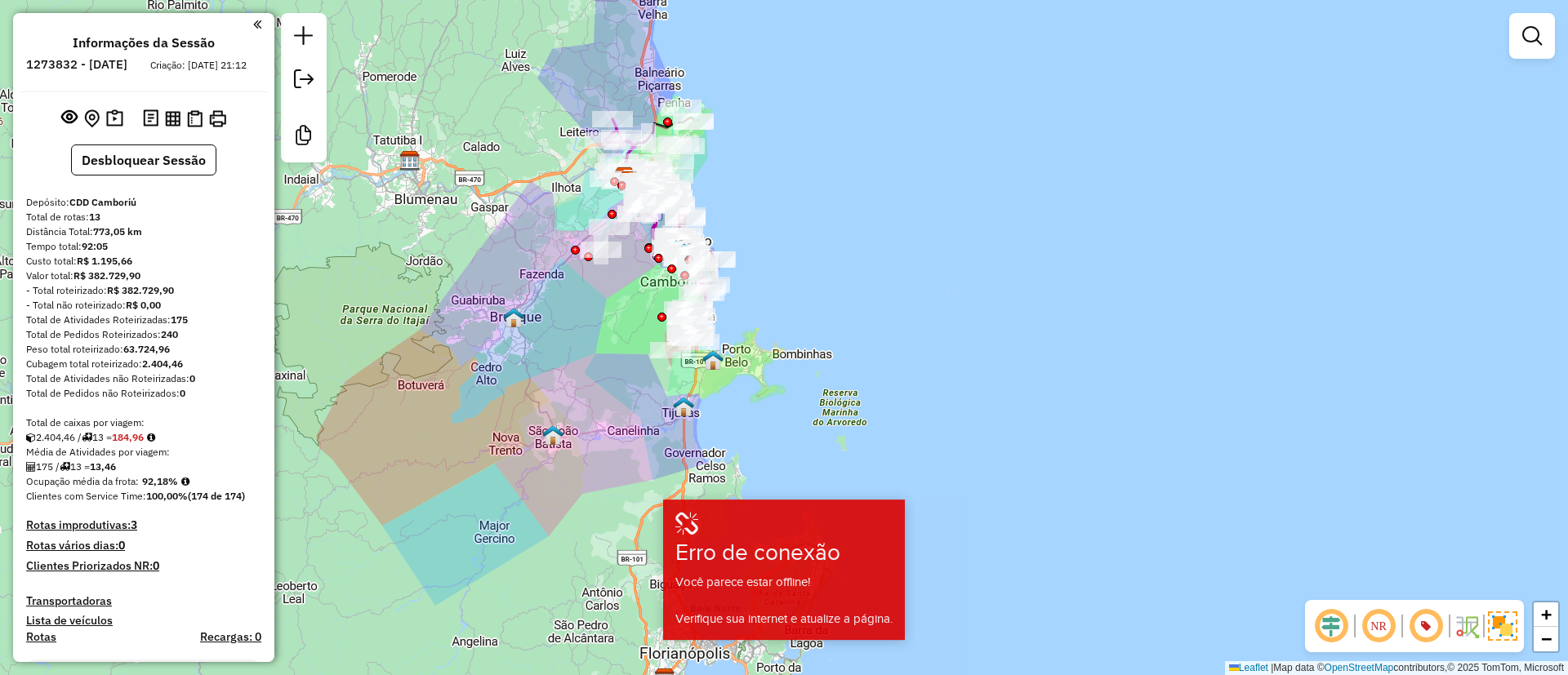
drag, startPoint x: 767, startPoint y: 369, endPoint x: 791, endPoint y: 239, distance: 132.2
click at [791, 239] on div "Janela de atendimento Grade de atendimento Capacidade Transportadoras Veículos …" at bounding box center [784, 338] width 1568 height 675
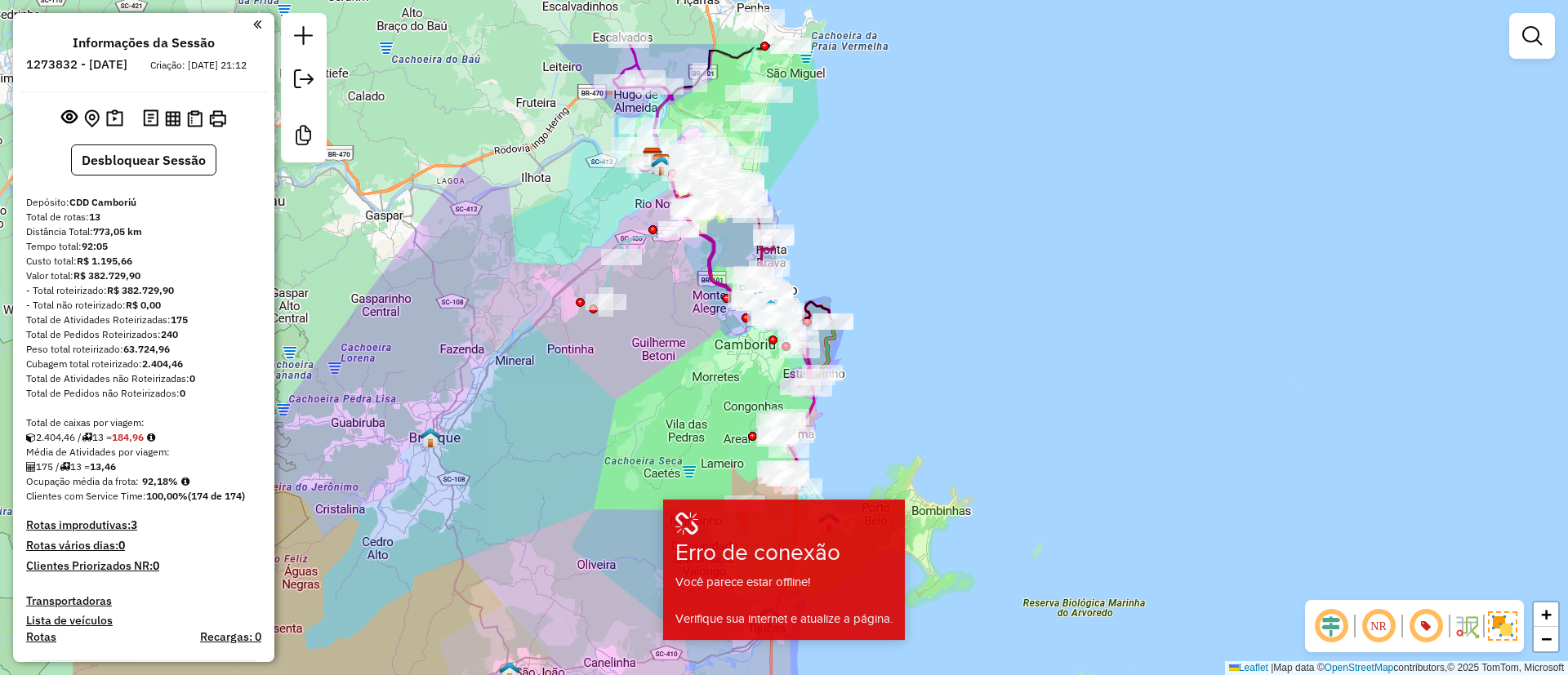
drag, startPoint x: 709, startPoint y: 299, endPoint x: 937, endPoint y: 409, distance: 253.1
click at [937, 409] on div "Janela de atendimento Grade de atendimento Capacidade Transportadoras Veículos …" at bounding box center [784, 338] width 1568 height 675
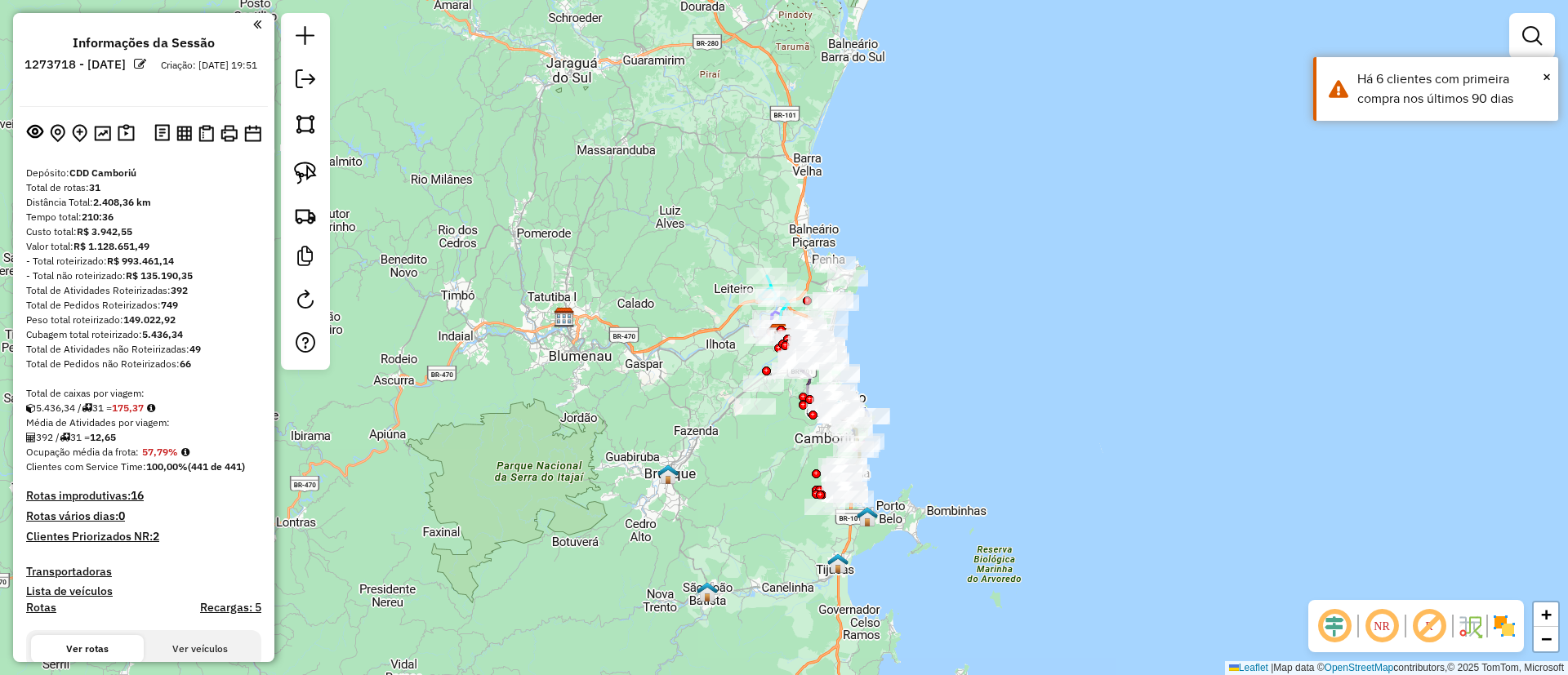
click at [1431, 631] on em at bounding box center [1429, 625] width 39 height 39
click at [1502, 628] on img at bounding box center [1503, 625] width 26 height 26
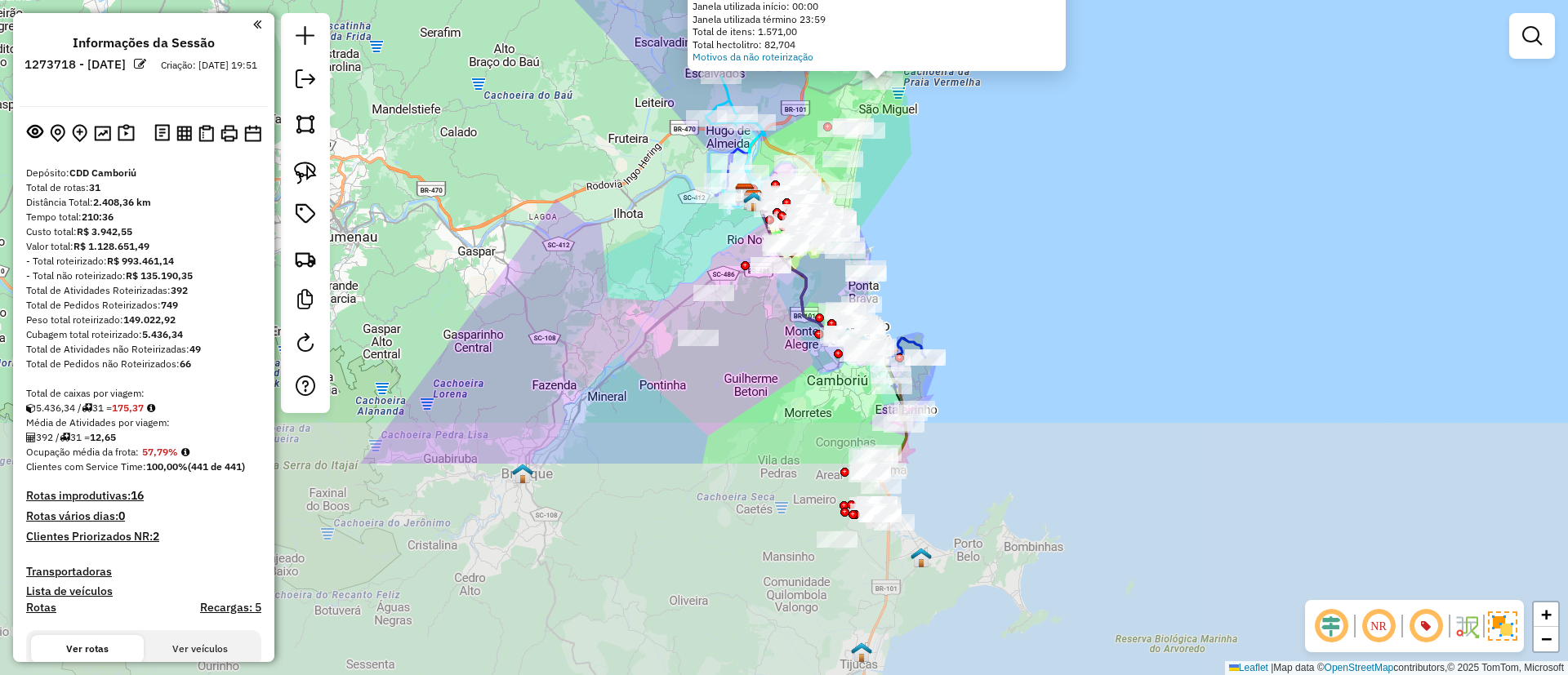
drag, startPoint x: 1027, startPoint y: 515, endPoint x: 957, endPoint y: 234, distance: 289.6
click at [957, 234] on div "Atividade não roteirizada 92610955 - [PERSON_NAME] WORLD. Tipo de cliente: 30 -…" at bounding box center [784, 338] width 1568 height 675
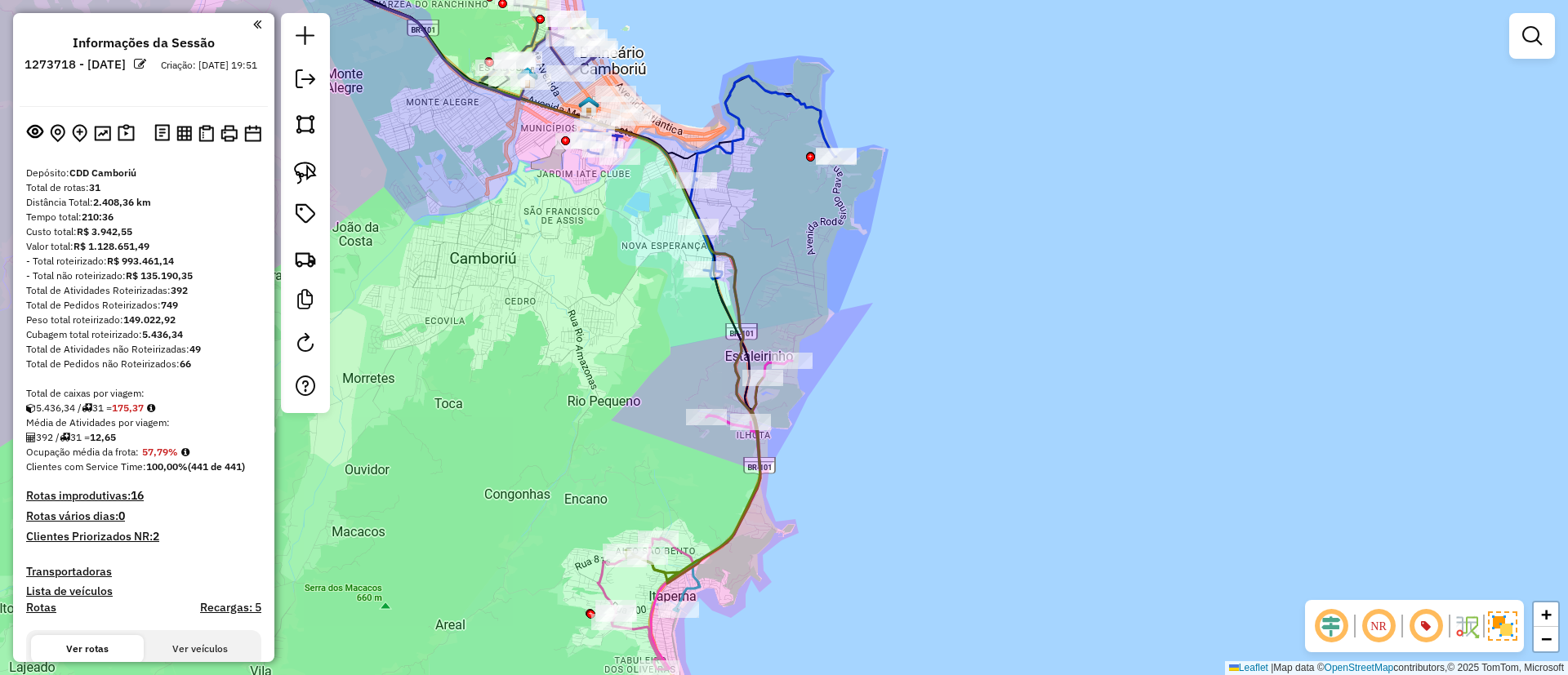
click at [868, 324] on div "Atividade não roteirizada 92610955 - [PERSON_NAME] WORLD. Tipo de cliente: 30 -…" at bounding box center [784, 338] width 1568 height 675
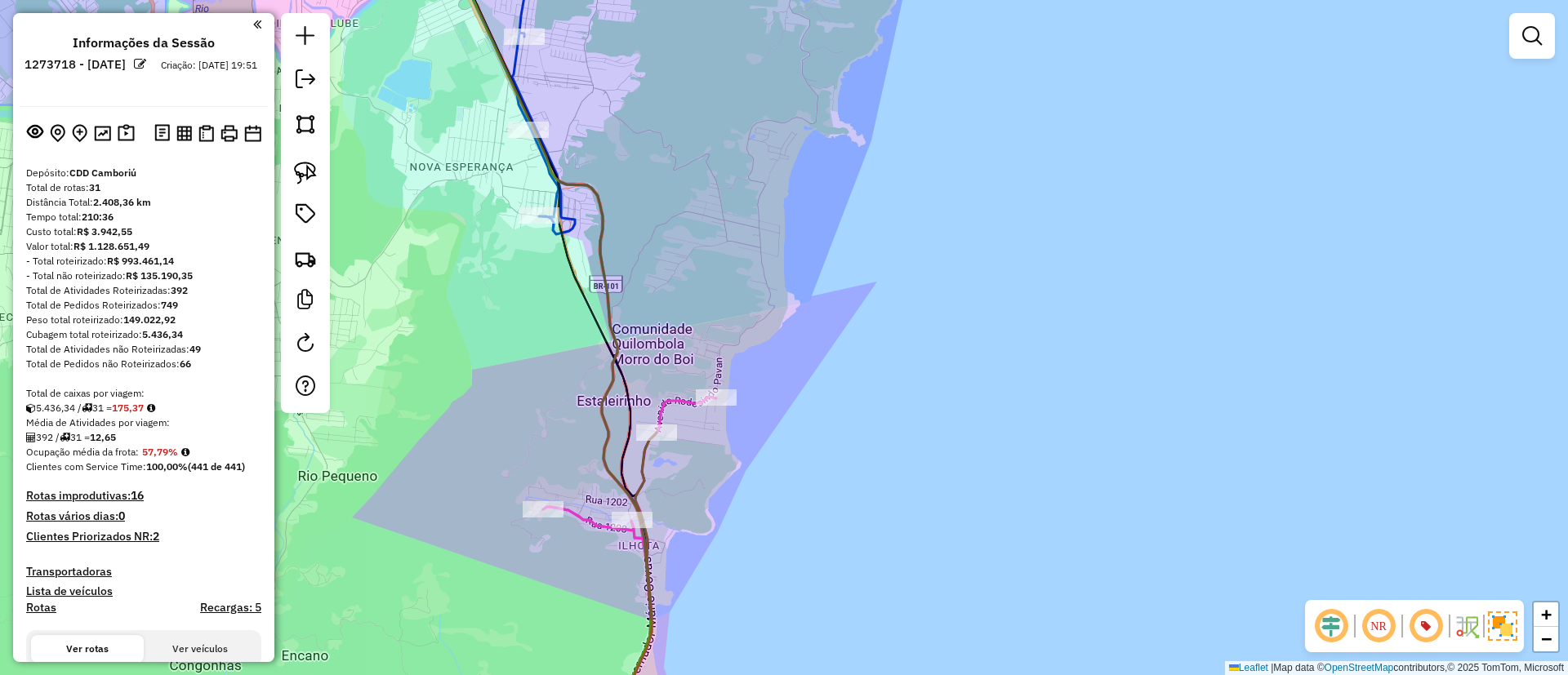
click at [915, 337] on div "Janela de atendimento Grade de atendimento Capacidade Transportadoras Veículos …" at bounding box center [784, 338] width 1568 height 675
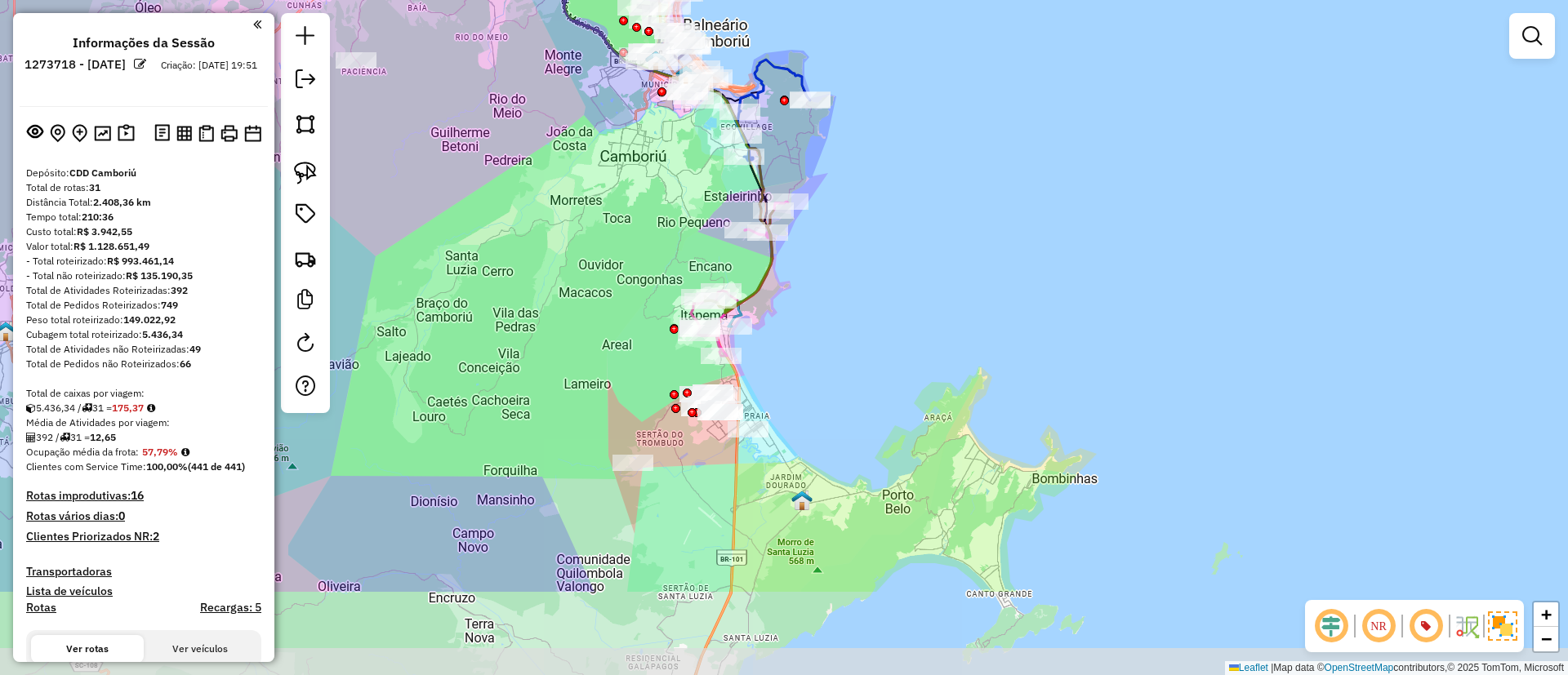
drag, startPoint x: 980, startPoint y: 437, endPoint x: 894, endPoint y: 278, distance: 180.8
click at [894, 278] on div "Janela de atendimento Grade de atendimento Capacidade Transportadoras Veículos …" at bounding box center [784, 338] width 1568 height 675
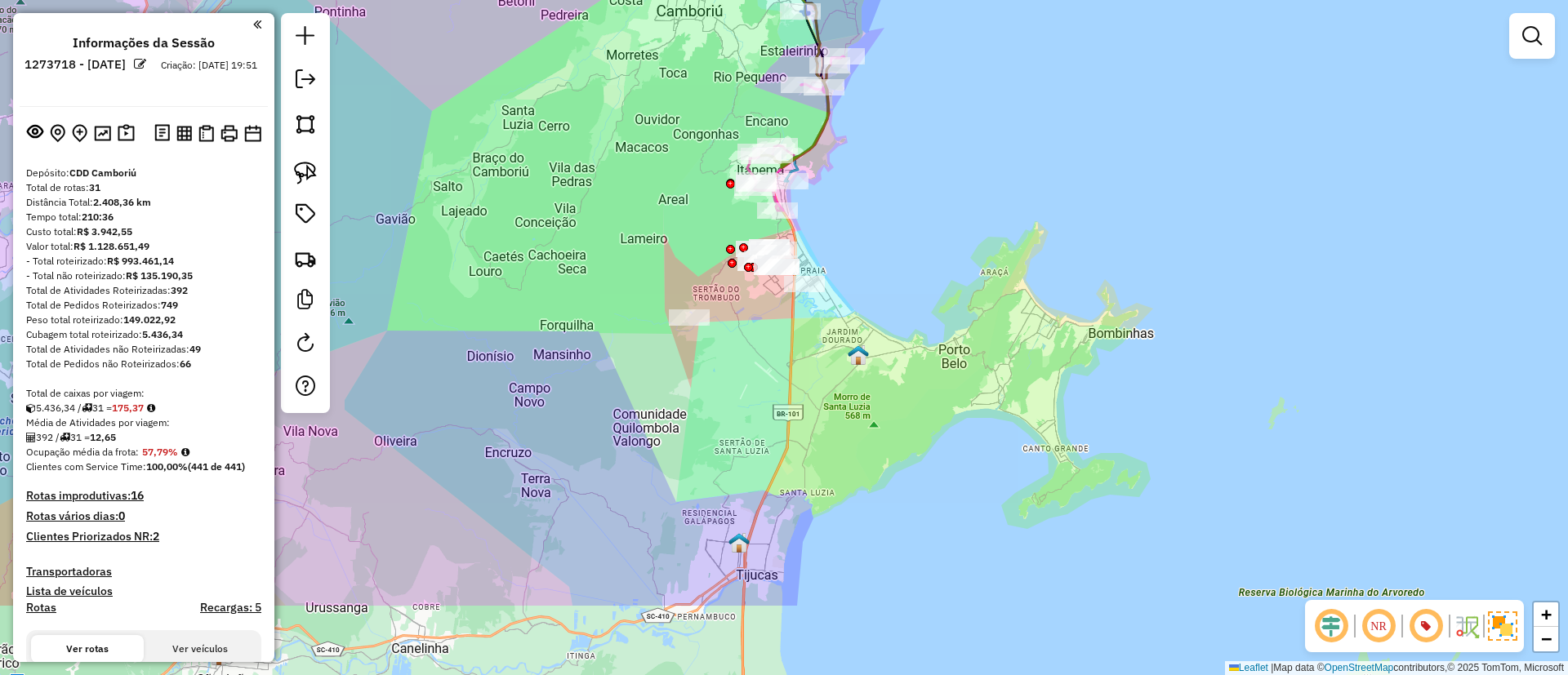
drag, startPoint x: 906, startPoint y: 461, endPoint x: 990, endPoint y: 343, distance: 144.8
click at [990, 343] on div "Janela de atendimento Grade de atendimento Capacidade Transportadoras Veículos …" at bounding box center [784, 338] width 1568 height 675
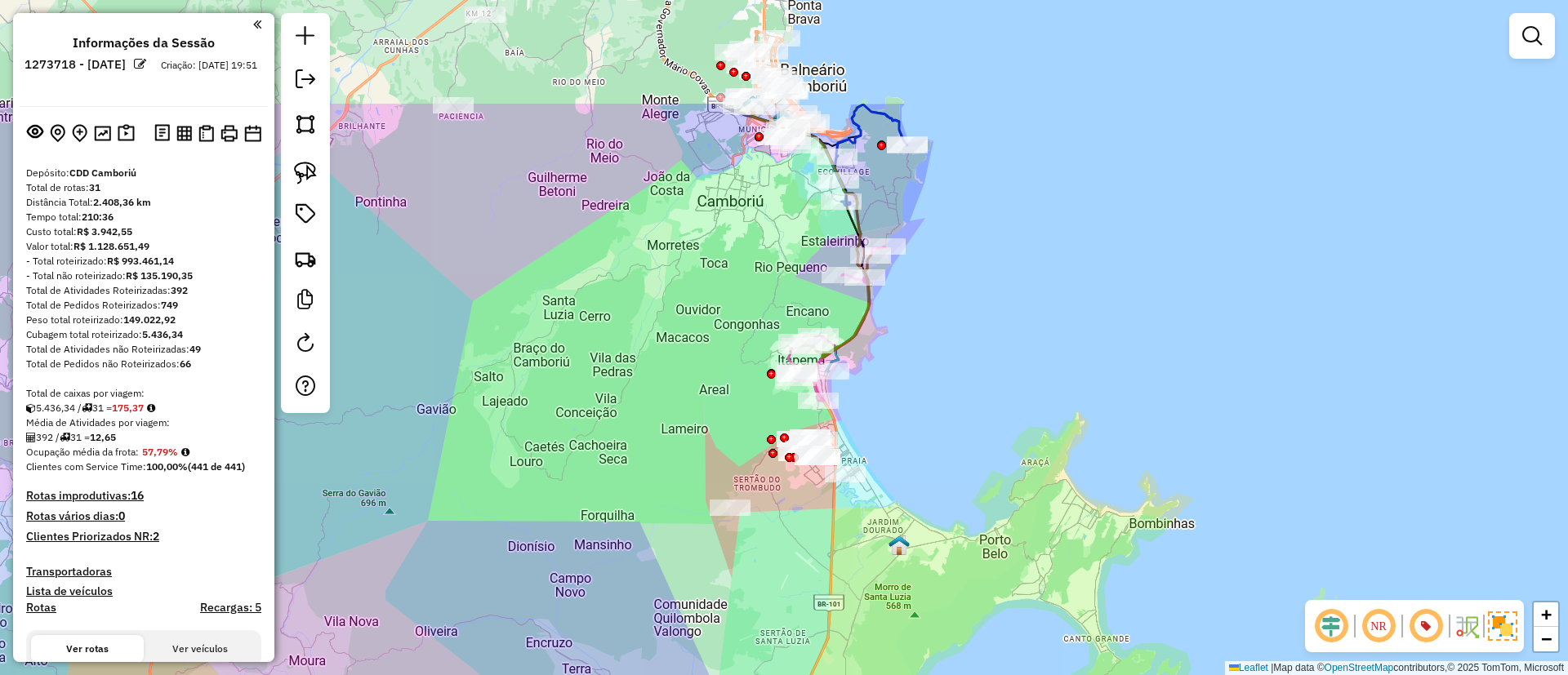
drag, startPoint x: 919, startPoint y: 221, endPoint x: 941, endPoint y: 394, distance: 174.4
click at [941, 394] on div "Janela de atendimento Grade de atendimento Capacidade Transportadoras Veículos …" at bounding box center [784, 338] width 1568 height 675
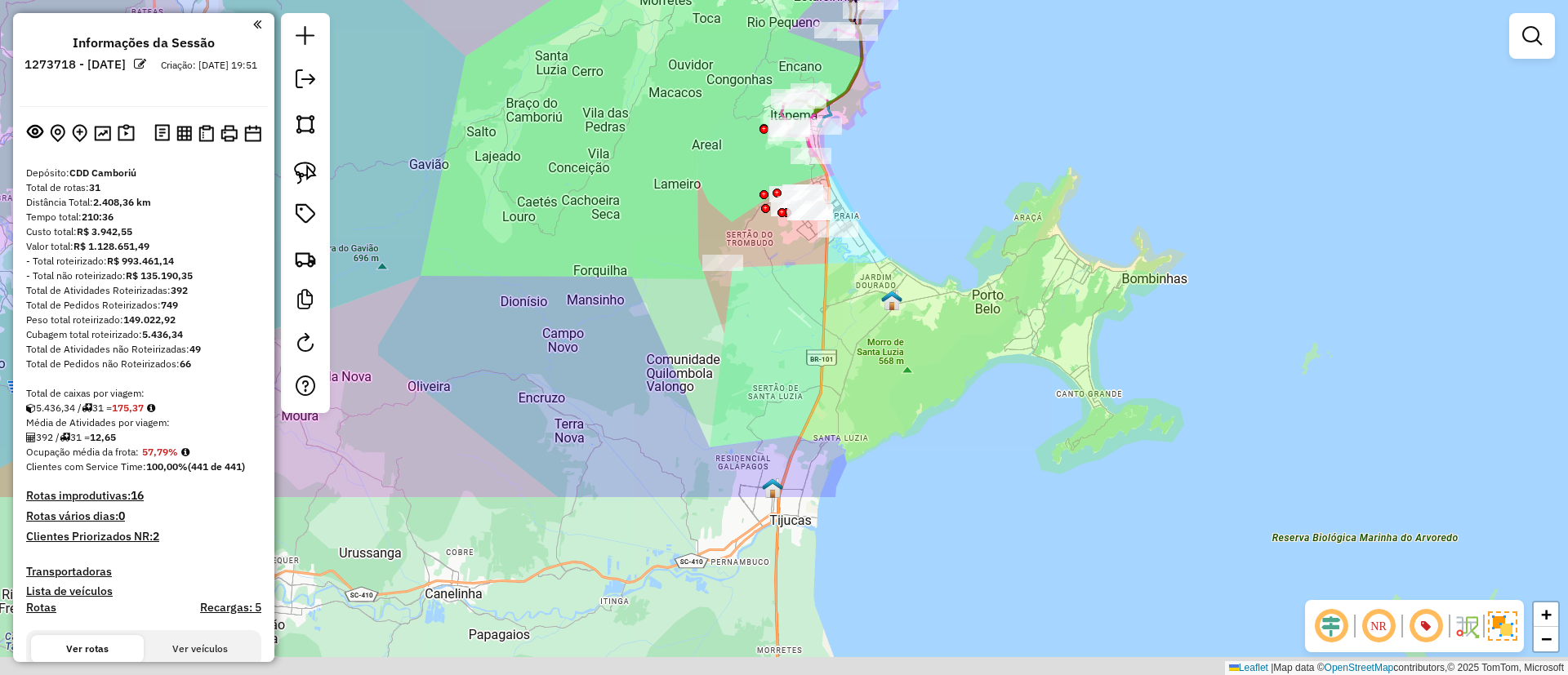
drag, startPoint x: 941, startPoint y: 394, endPoint x: 936, endPoint y: 132, distance: 262.0
click at [936, 132] on div "Janela de atendimento Grade de atendimento Capacidade Transportadoras Veículos …" at bounding box center [784, 338] width 1568 height 675
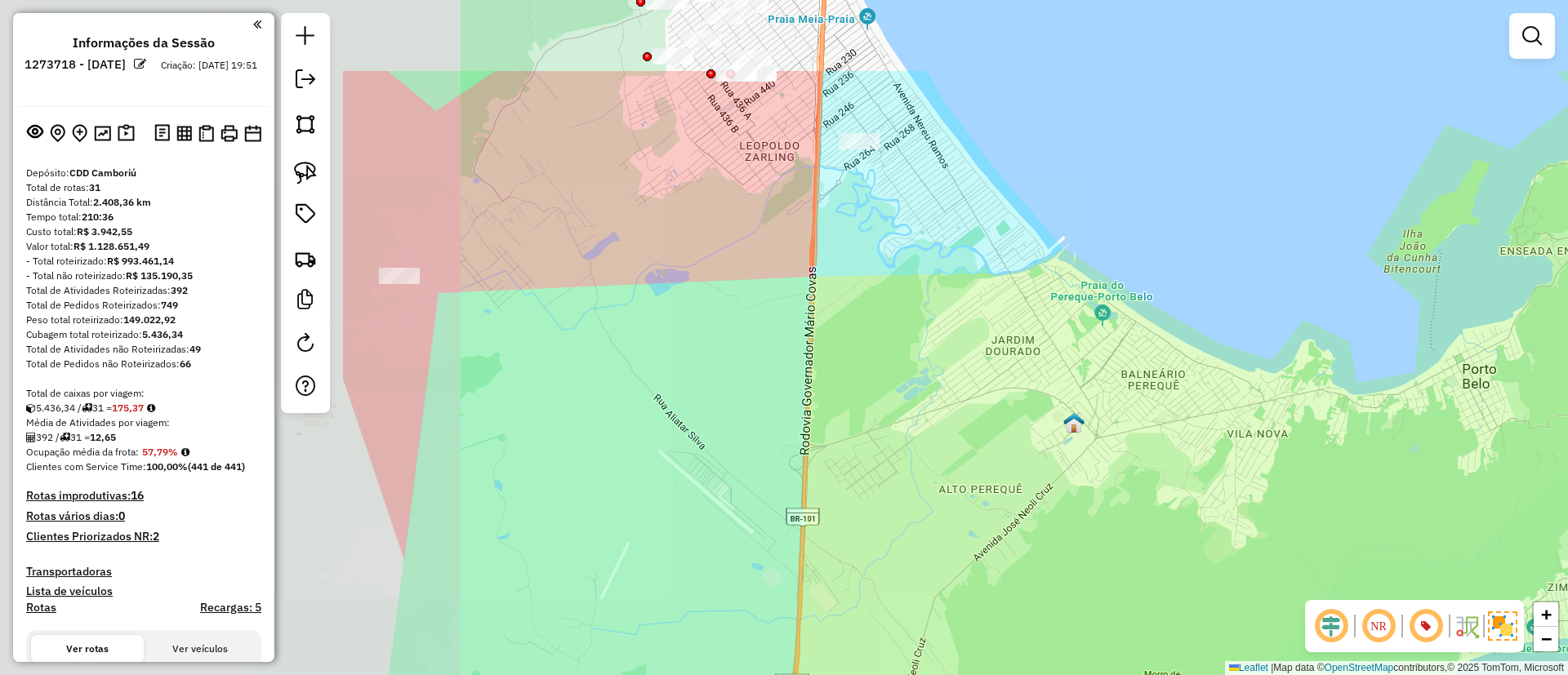
drag, startPoint x: 684, startPoint y: 189, endPoint x: 1189, endPoint y: 327, distance: 523.5
click at [1189, 327] on div "Janela de atendimento Grade de atendimento Capacidade Transportadoras Veículos …" at bounding box center [784, 338] width 1568 height 675
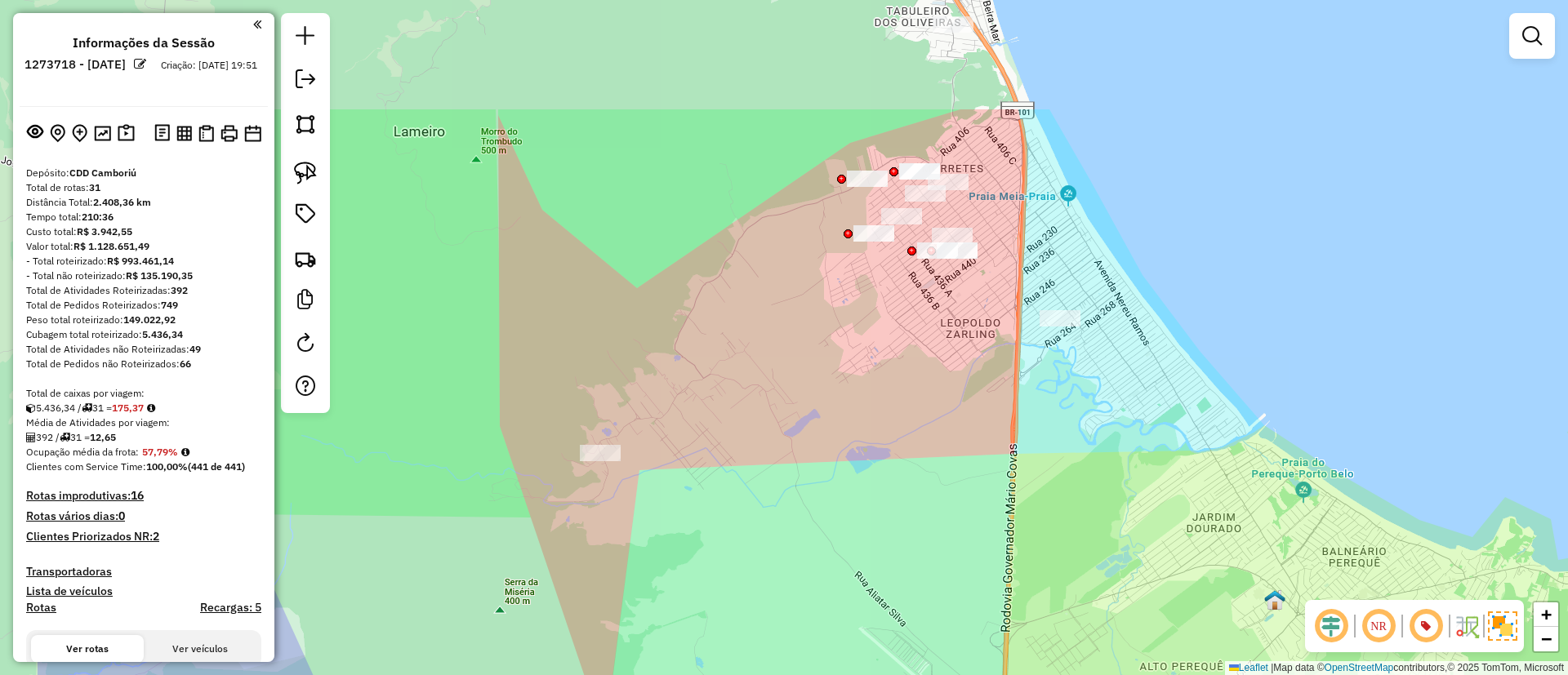
drag, startPoint x: 798, startPoint y: 225, endPoint x: 992, endPoint y: 411, distance: 268.8
click at [992, 411] on div "Janela de atendimento Grade de atendimento Capacidade Transportadoras Veículos …" at bounding box center [784, 338] width 1568 height 675
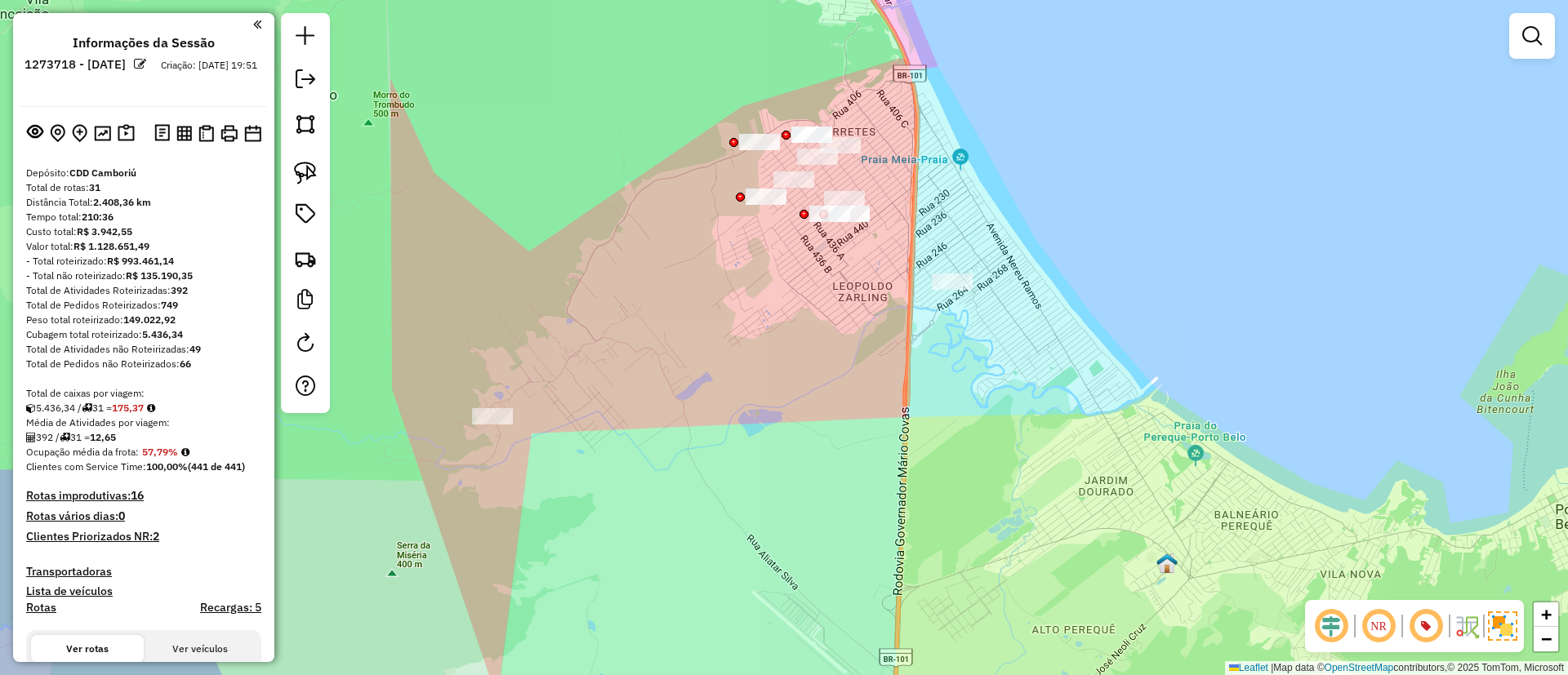
drag, startPoint x: 936, startPoint y: 435, endPoint x: 825, endPoint y: 389, distance: 120.2
click at [825, 389] on div "Janela de atendimento Grade de atendimento Capacidade Transportadoras Veículos …" at bounding box center [784, 338] width 1568 height 675
